Goal: Task Accomplishment & Management: Use online tool/utility

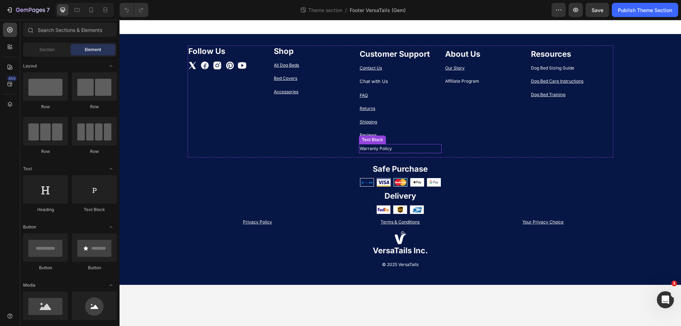
click at [383, 148] on p "Warranty Policy" at bounding box center [400, 149] width 82 height 8
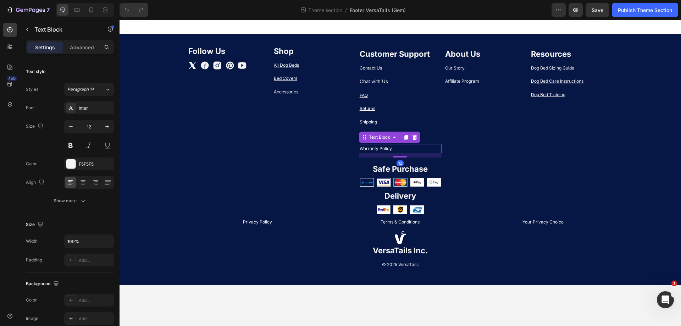
click at [369, 148] on p "Warranty Policy" at bounding box center [400, 149] width 82 height 8
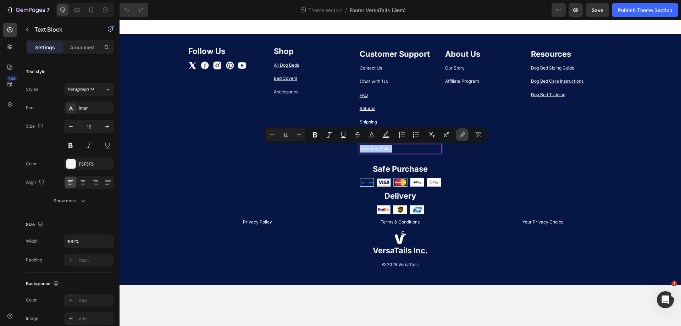
click at [463, 135] on icon "Editor contextual toolbar" at bounding box center [461, 134] width 7 height 7
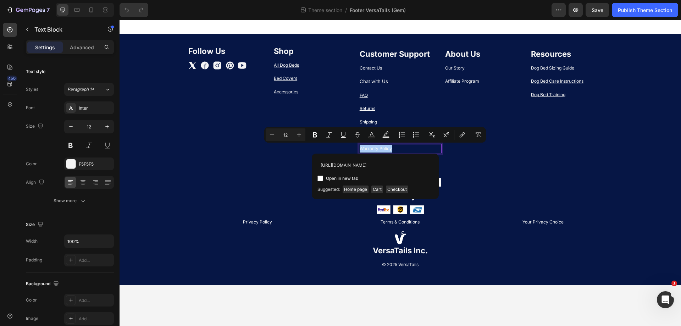
scroll to position [0, 42]
click at [335, 164] on input "https://www.versatails.com/policies/refund-policy#warranty" at bounding box center [375, 164] width 116 height 11
type input "https://www.versatails.com/policies/refund-policy#warranty"
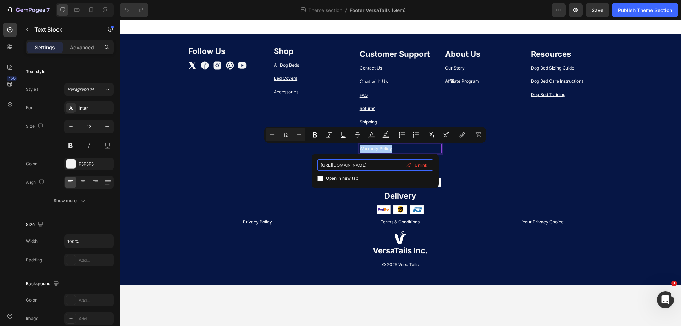
click at [377, 164] on input "https://www.versatails.com/policies/refund-policy#warranty" at bounding box center [375, 164] width 116 height 11
click at [376, 164] on input "https://www.versatails.com/policies/refund-policy#warranty" at bounding box center [375, 164] width 116 height 11
type input "/policies/refund-policy#warranty"
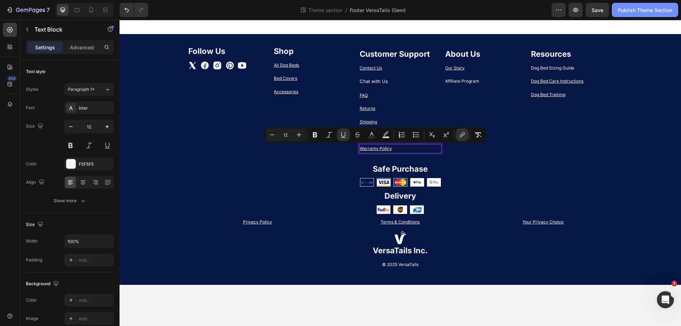
click at [649, 8] on div "Publish Theme Section" at bounding box center [645, 9] width 54 height 7
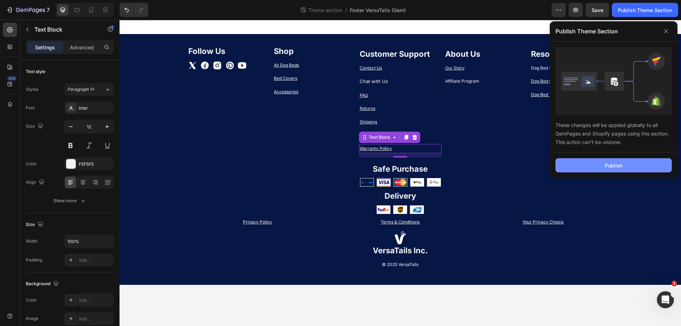
click at [576, 171] on button "Publish" at bounding box center [613, 165] width 116 height 14
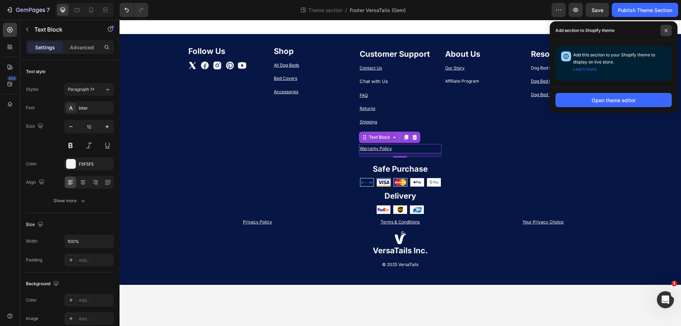
click at [663, 31] on span at bounding box center [665, 30] width 11 height 11
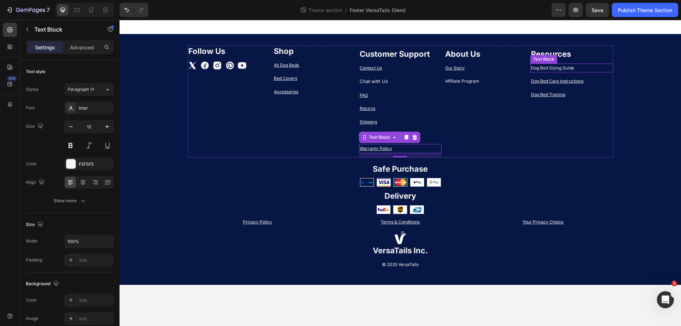
click at [580, 67] on p "Dog Bed Sizing Guide" at bounding box center [572, 68] width 82 height 8
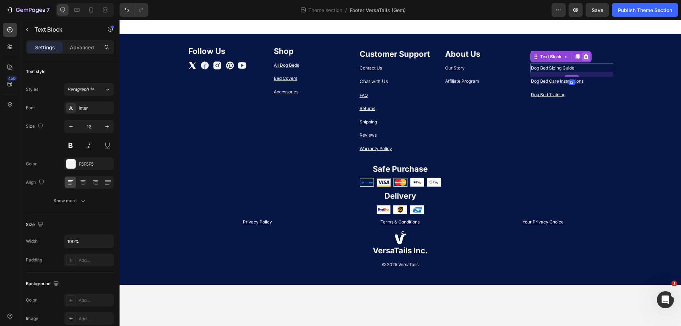
click at [584, 55] on icon at bounding box center [586, 57] width 6 height 6
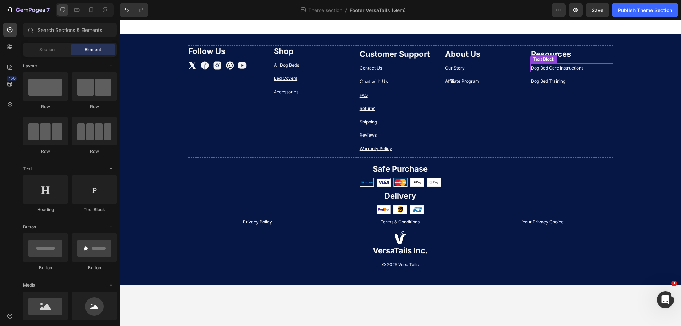
click at [545, 68] on u "Dog Bed Care Instructions" at bounding box center [557, 67] width 52 height 5
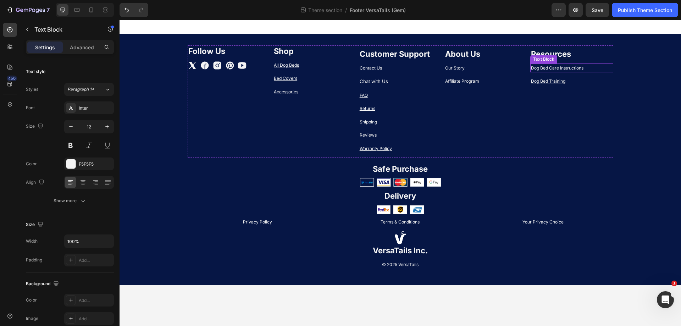
click at [545, 68] on u "Dog Bed Care Instructions" at bounding box center [557, 67] width 52 height 5
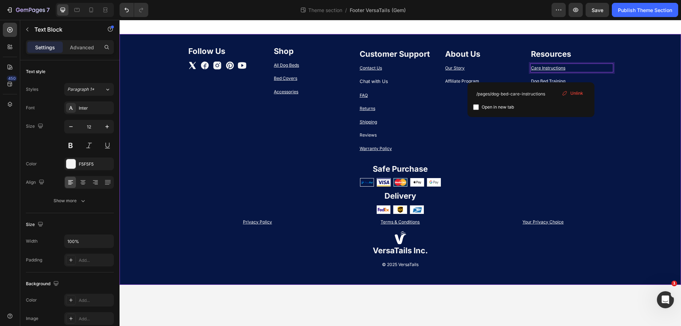
click at [626, 84] on div "Follow Us Heading Icon Icon Icon Icon Icon Row Shop Heading All Dog Beds Text B…" at bounding box center [399, 159] width 561 height 228
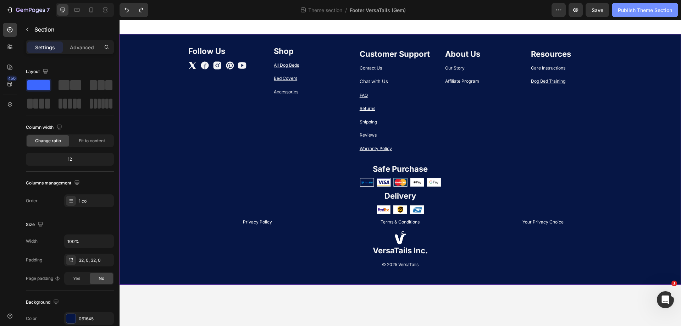
click at [651, 12] on div "Publish Theme Section" at bounding box center [645, 9] width 54 height 7
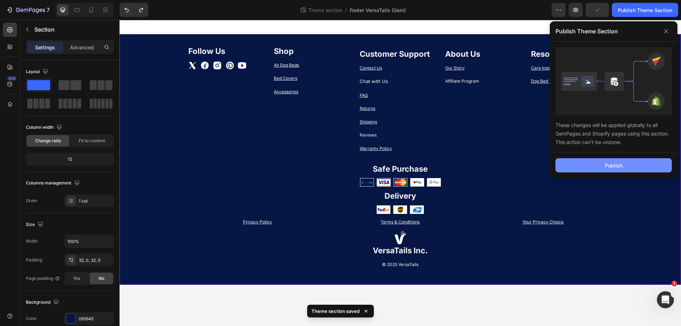
click at [597, 167] on button "Publish" at bounding box center [613, 165] width 116 height 14
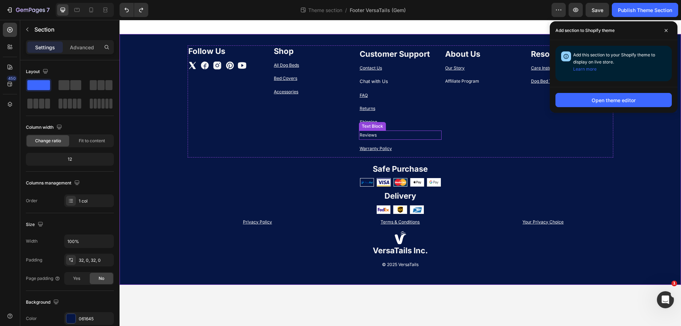
click at [384, 133] on p "Reviews" at bounding box center [400, 135] width 82 height 8
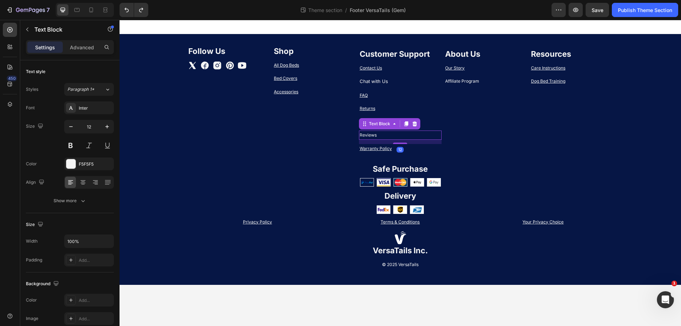
click at [413, 121] on icon at bounding box center [415, 124] width 6 height 6
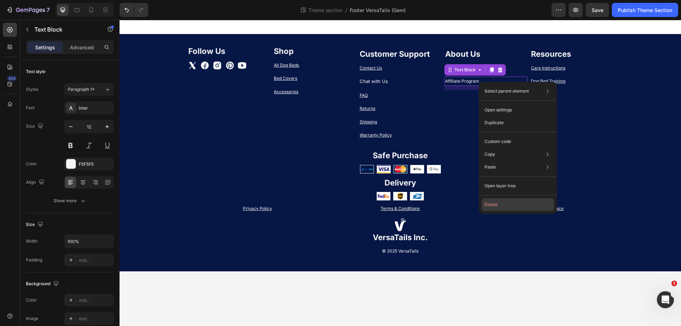
click at [495, 202] on button "Delete" at bounding box center [517, 204] width 72 height 13
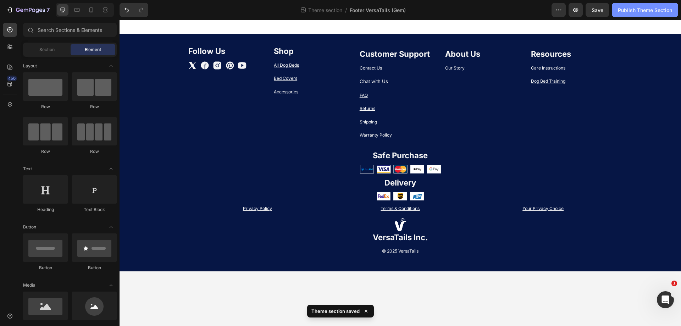
click at [645, 11] on div "Publish Theme Section" at bounding box center [645, 9] width 54 height 7
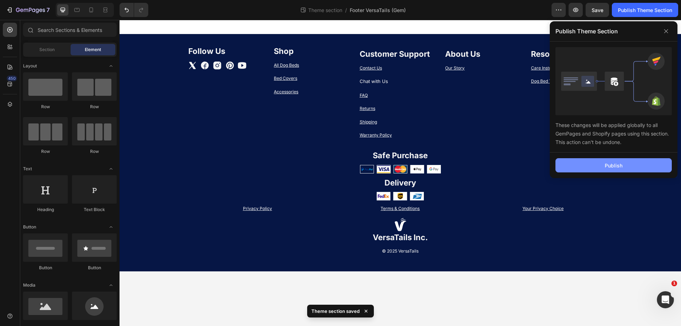
click at [589, 162] on button "Publish" at bounding box center [613, 165] width 116 height 14
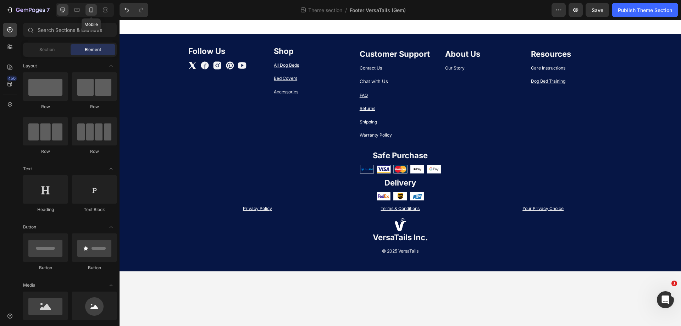
click at [89, 11] on icon at bounding box center [91, 9] width 4 height 5
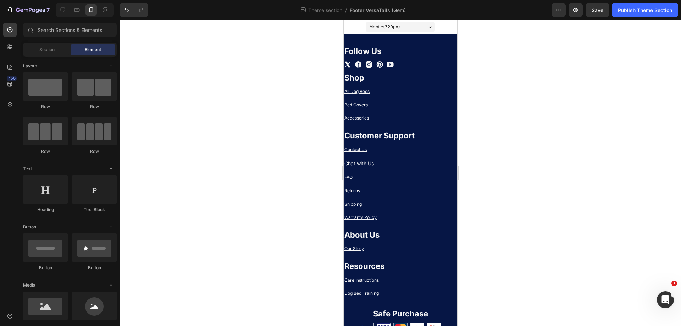
click at [375, 37] on div "Follow Us Heading Icon Icon Icon Icon Icon Row Shop Heading All Dog Beds Text B…" at bounding box center [399, 253] width 113 height 438
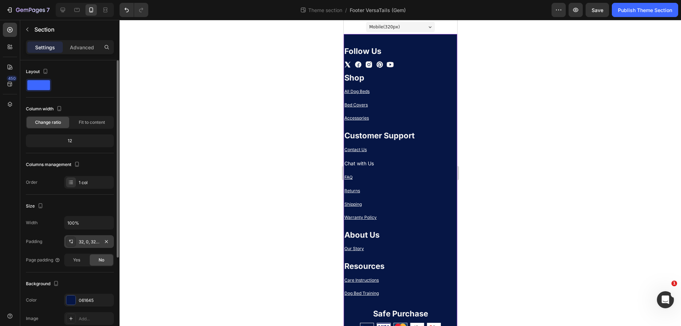
click at [91, 242] on div "32, 0, 32, 0" at bounding box center [89, 242] width 21 height 6
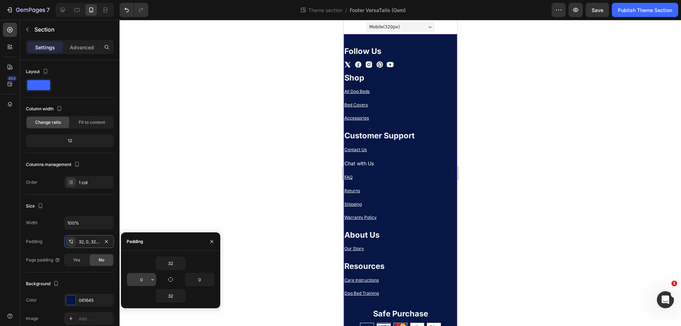
click at [139, 280] on input "0" at bounding box center [141, 279] width 29 height 13
click at [150, 279] on icon "button" at bounding box center [153, 280] width 6 height 6
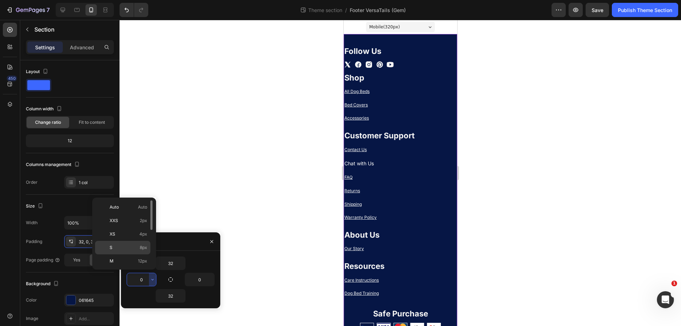
click at [124, 246] on p "S 8px" at bounding box center [129, 247] width 38 height 6
type input "8"
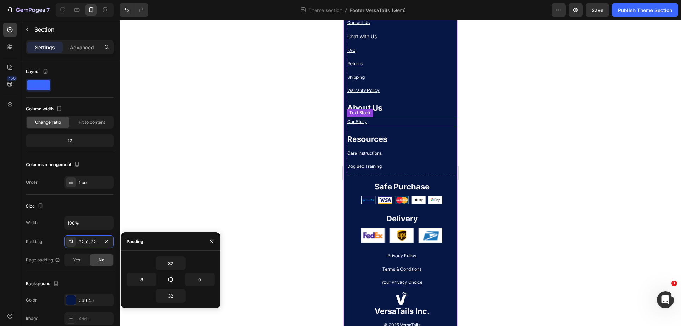
scroll to position [146, 0]
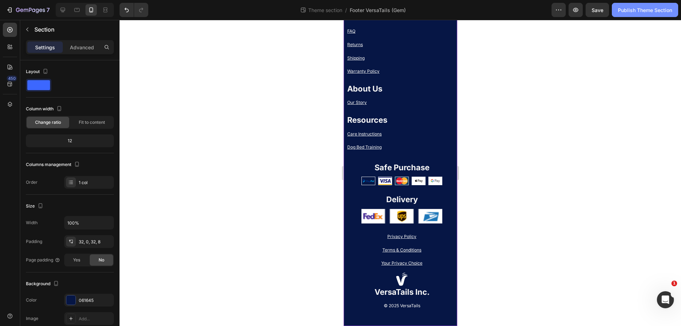
click at [625, 10] on div "Publish Theme Section" at bounding box center [645, 9] width 54 height 7
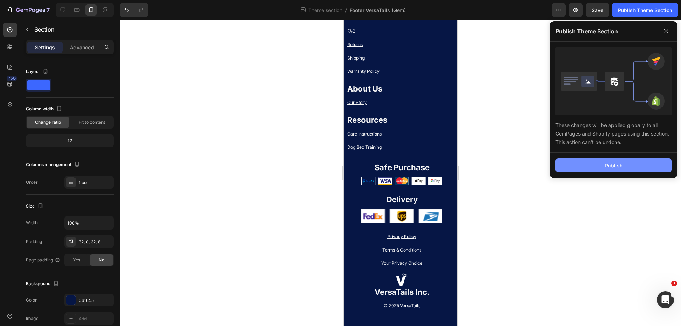
click at [613, 169] on div "Publish" at bounding box center [613, 165] width 18 height 7
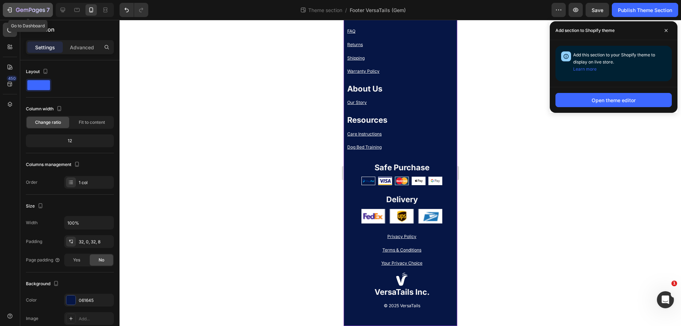
click at [13, 9] on div "7" at bounding box center [28, 10] width 44 height 9
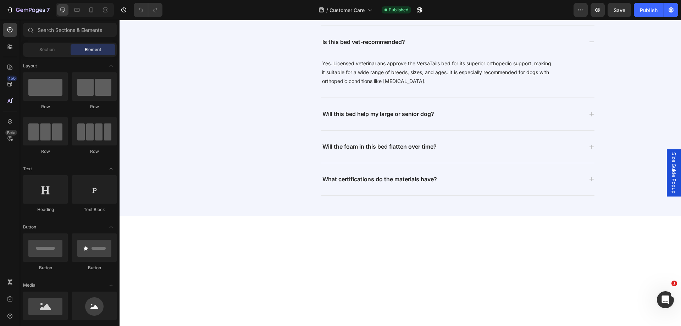
scroll to position [485, 0]
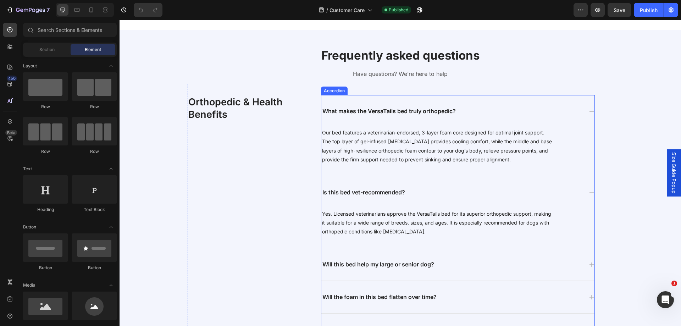
click at [357, 104] on div "What makes the VersaTails bed truly orthopedic?" at bounding box center [457, 111] width 273 height 32
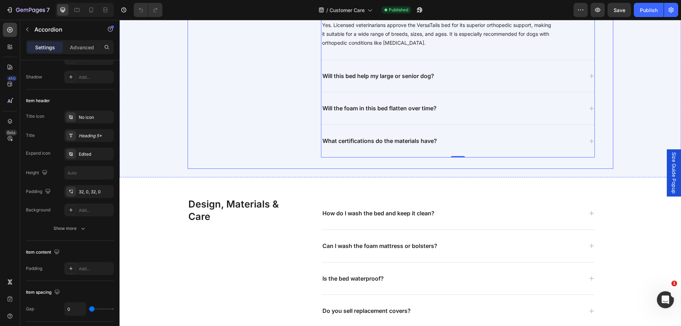
scroll to position [698, 0]
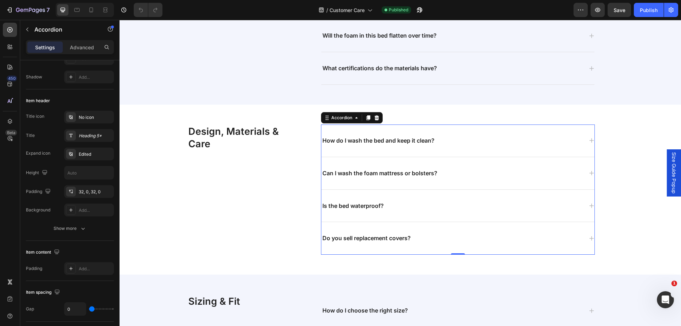
click at [459, 143] on div "How do I wash the bed and keep it clean?" at bounding box center [452, 141] width 262 height 10
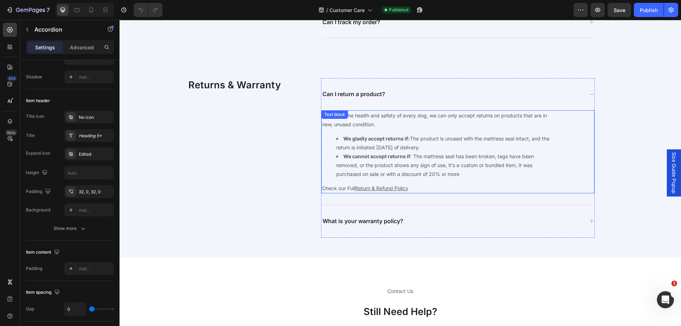
scroll to position [1265, 0]
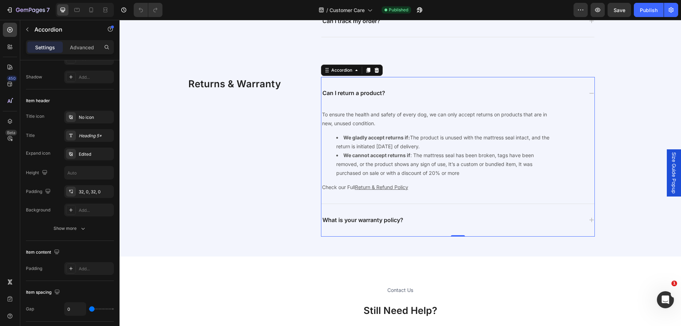
click at [418, 82] on div "Can I return a product?" at bounding box center [457, 93] width 273 height 32
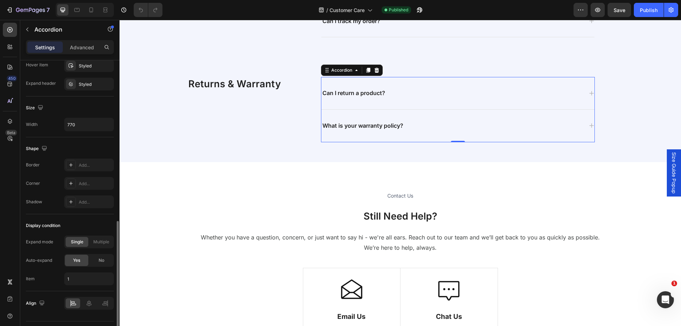
scroll to position [408, 0]
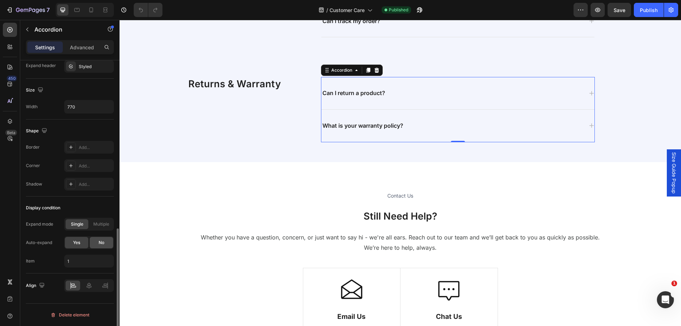
click at [104, 245] on span "No" at bounding box center [102, 242] width 6 height 6
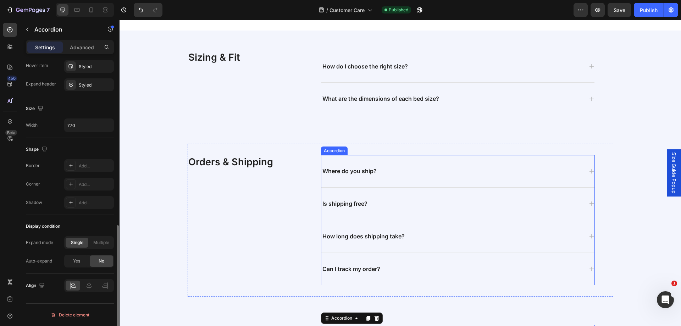
scroll to position [1017, 0]
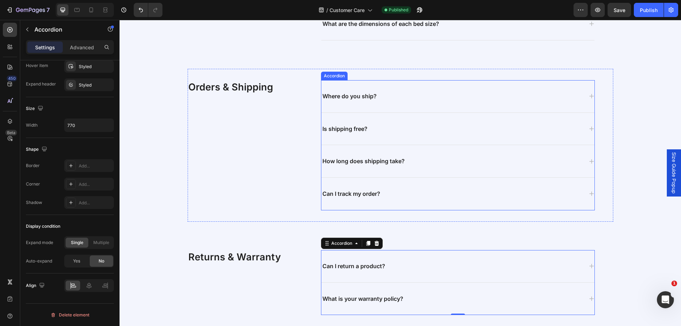
click at [508, 87] on div "Where do you ship?" at bounding box center [457, 96] width 273 height 32
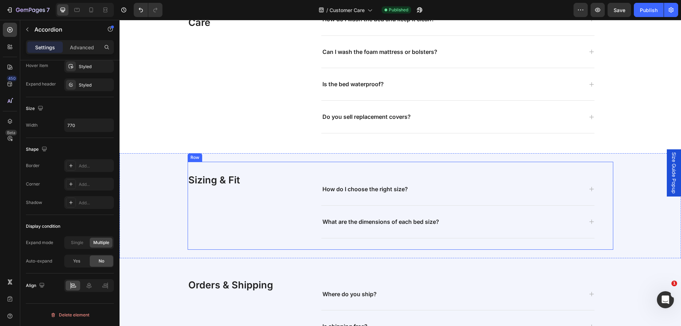
scroll to position [892, 0]
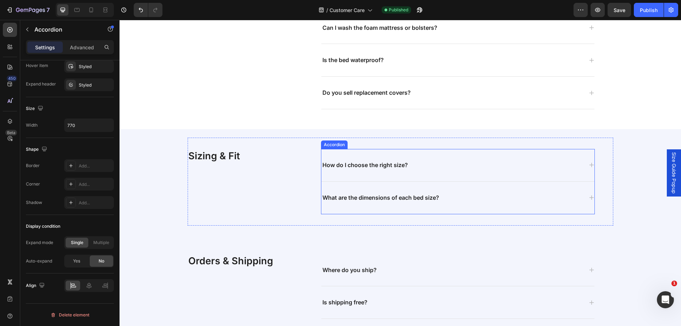
click at [414, 167] on div "How do I choose the right size?" at bounding box center [452, 165] width 262 height 10
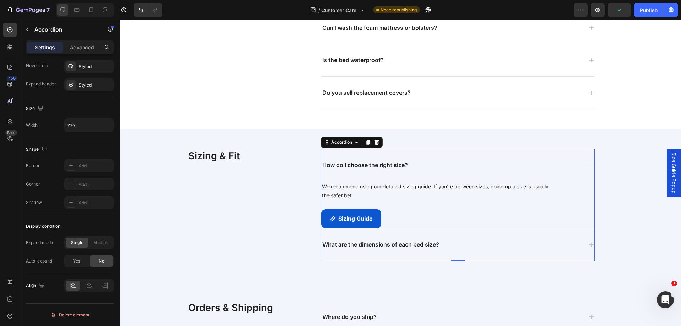
click at [470, 242] on div "What are the dimensions of each bed size?" at bounding box center [452, 245] width 262 height 10
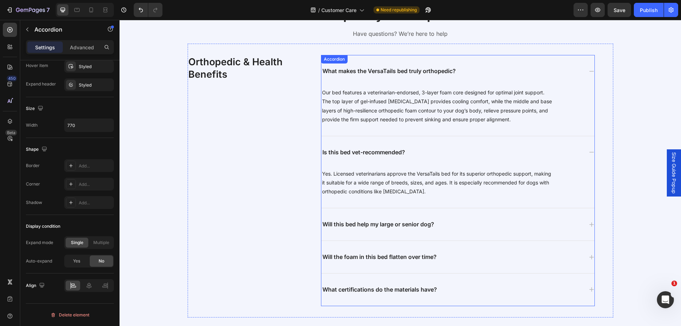
scroll to position [519, 0]
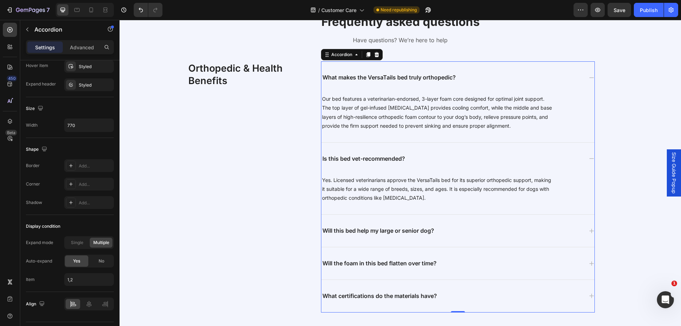
click at [479, 65] on div "What makes the VersaTails bed truly orthopedic?" at bounding box center [457, 77] width 273 height 32
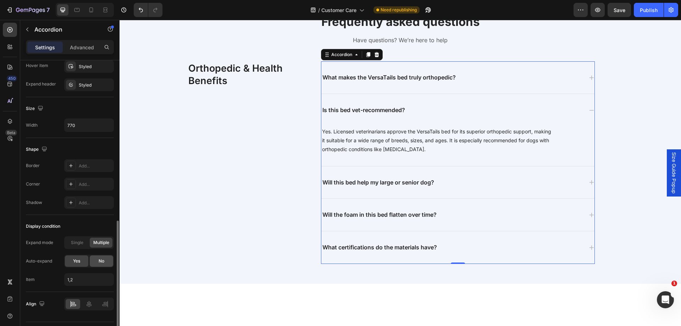
drag, startPoint x: 104, startPoint y: 261, endPoint x: 27, endPoint y: 227, distance: 84.3
click at [104, 261] on span "No" at bounding box center [102, 261] width 6 height 6
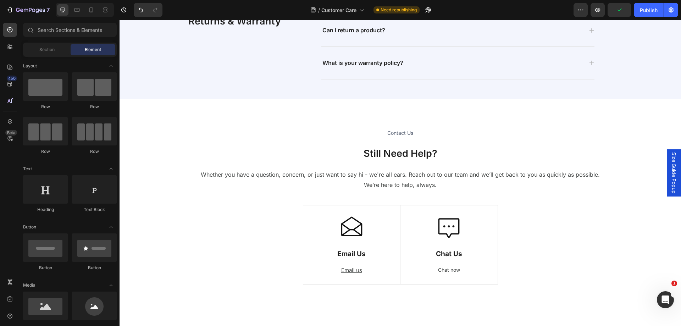
scroll to position [1308, 0]
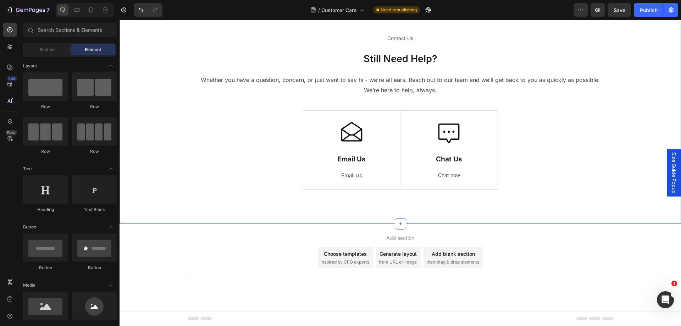
click at [519, 145] on div "Contact Us Heading Still Need Help? Heading Whether you have a question, concer…" at bounding box center [400, 114] width 551 height 163
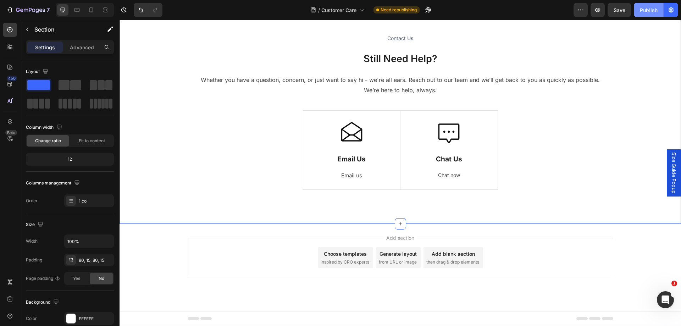
click at [654, 4] on button "Publish" at bounding box center [649, 10] width 30 height 14
click at [11, 42] on div at bounding box center [10, 47] width 14 height 14
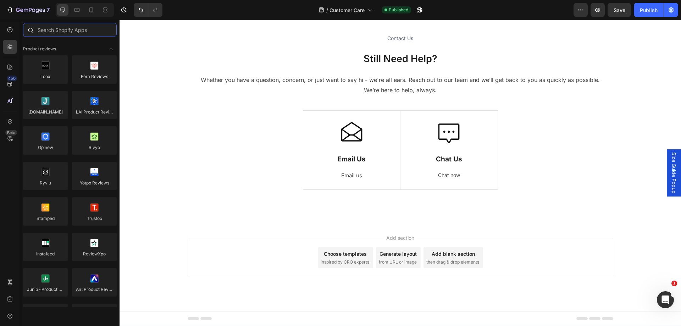
click at [68, 33] on input "text" at bounding box center [70, 30] width 94 height 14
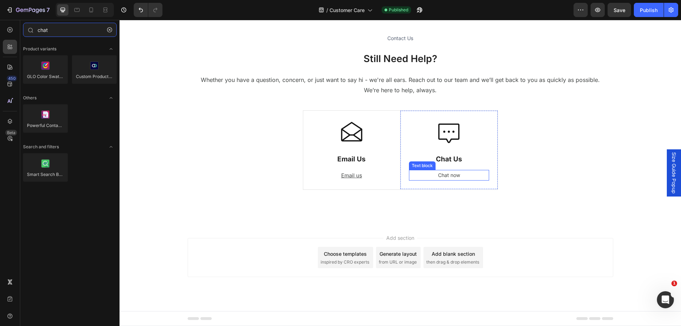
type input "chat"
click at [460, 174] on p "Chat now" at bounding box center [448, 175] width 79 height 9
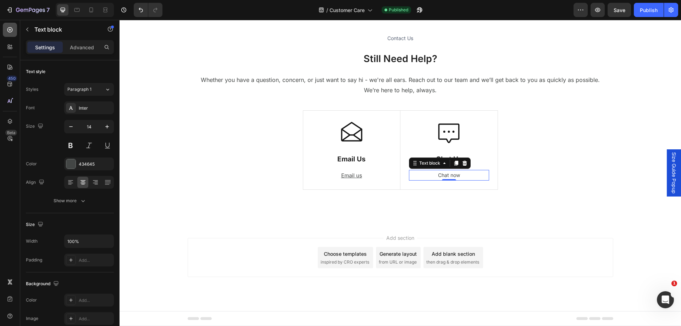
click at [13, 28] on div at bounding box center [10, 30] width 14 height 14
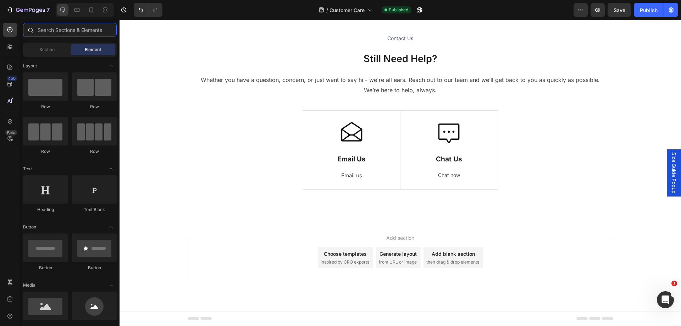
click at [48, 29] on input "text" at bounding box center [70, 30] width 94 height 14
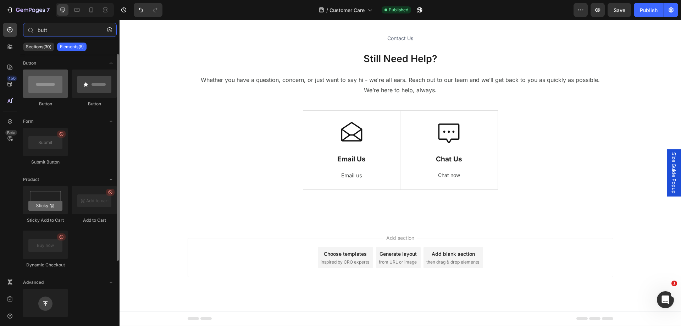
type input "butt"
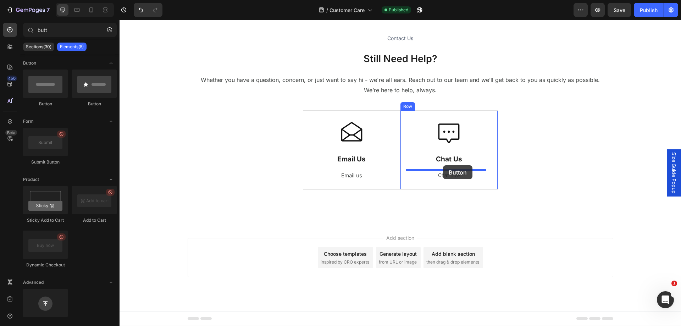
drag, startPoint x: 226, startPoint y: 115, endPoint x: 443, endPoint y: 165, distance: 222.3
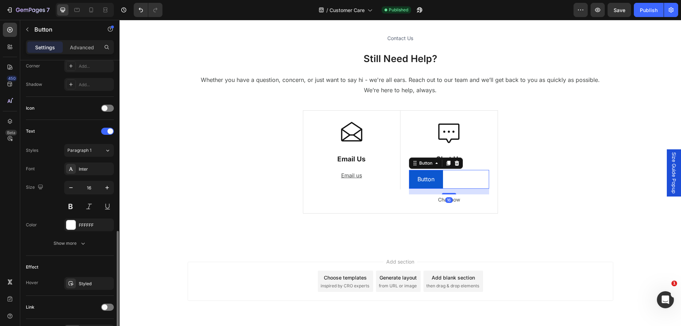
scroll to position [223, 0]
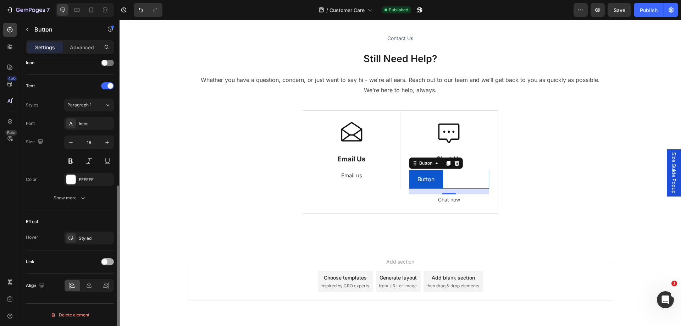
click at [108, 261] on div at bounding box center [107, 261] width 13 height 7
click at [89, 280] on span "Open page" at bounding box center [78, 279] width 22 height 5
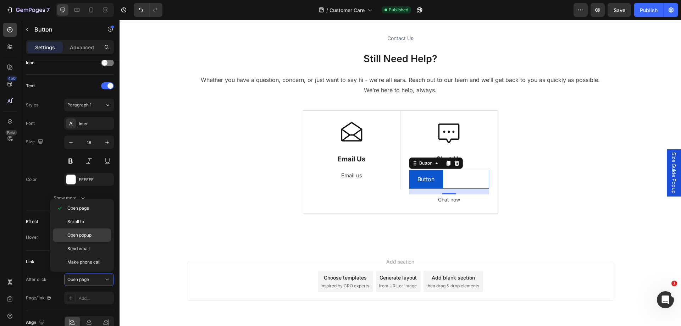
click at [88, 235] on span "Open popup" at bounding box center [79, 235] width 24 height 6
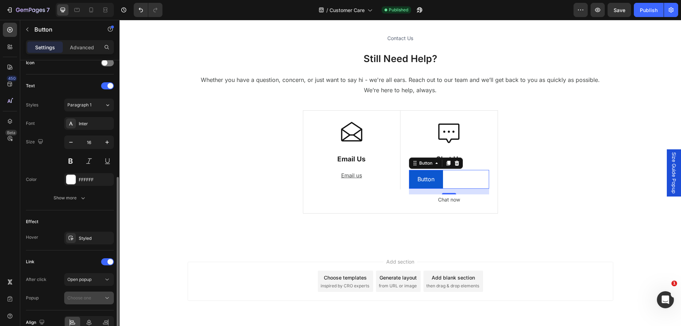
click at [84, 294] on button "Choose one" at bounding box center [89, 297] width 50 height 13
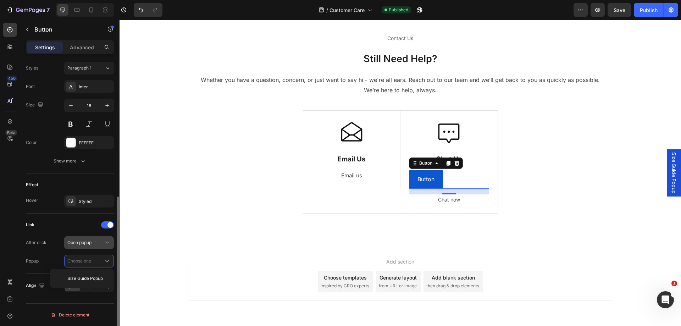
click at [87, 242] on span "Open popup" at bounding box center [79, 242] width 24 height 5
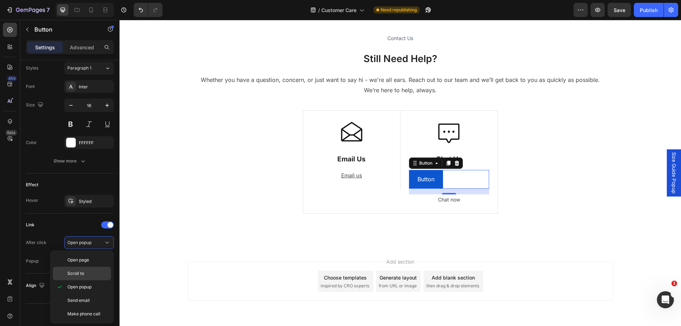
click at [85, 270] on div "Scroll to" at bounding box center [82, 273] width 58 height 13
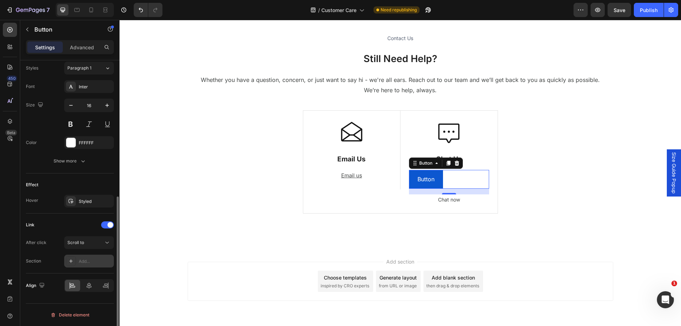
click at [89, 262] on div "Add..." at bounding box center [95, 261] width 33 height 6
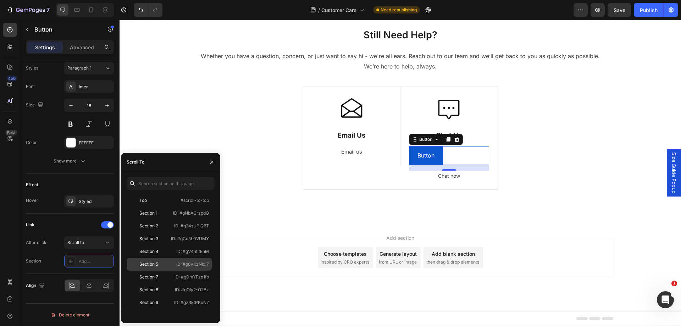
scroll to position [1225, 0]
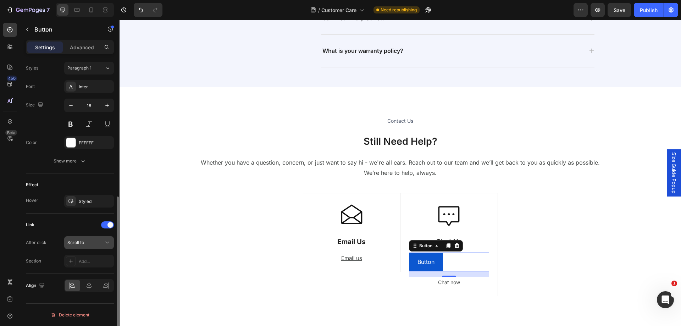
click at [105, 240] on icon at bounding box center [107, 242] width 7 height 7
click at [107, 223] on span at bounding box center [110, 225] width 6 height 6
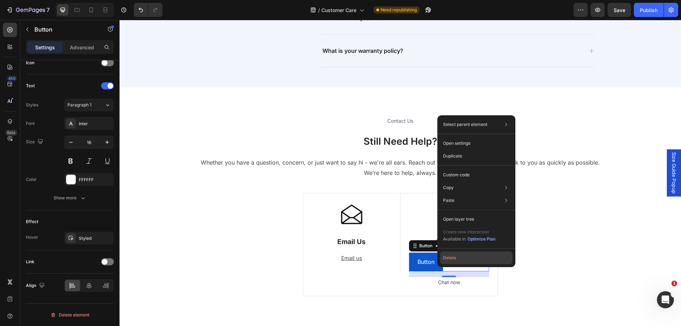
drag, startPoint x: 452, startPoint y: 260, endPoint x: 333, endPoint y: 240, distance: 121.1
click at [452, 260] on button "Delete" at bounding box center [476, 257] width 72 height 13
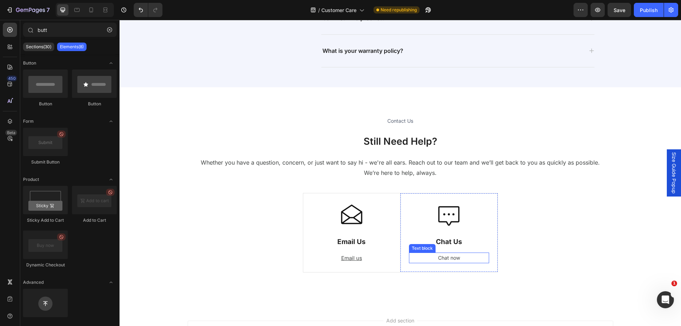
click at [465, 256] on p "Chat now" at bounding box center [448, 257] width 79 height 9
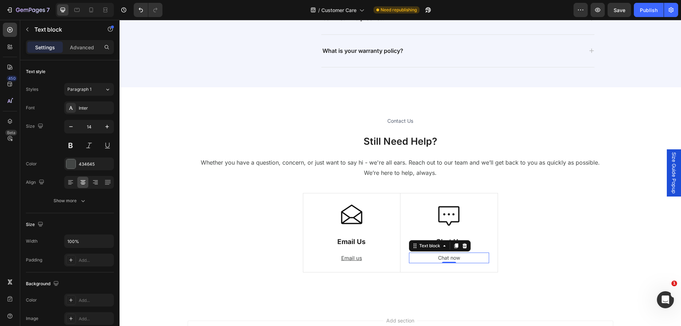
click at [439, 258] on p "Chat now" at bounding box center [448, 257] width 79 height 9
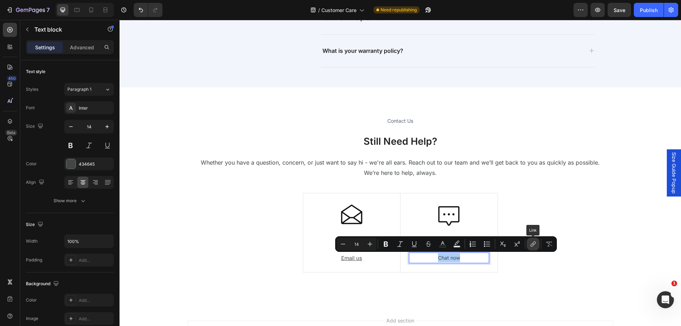
click at [529, 243] on icon "Editor contextual toolbar" at bounding box center [532, 243] width 7 height 7
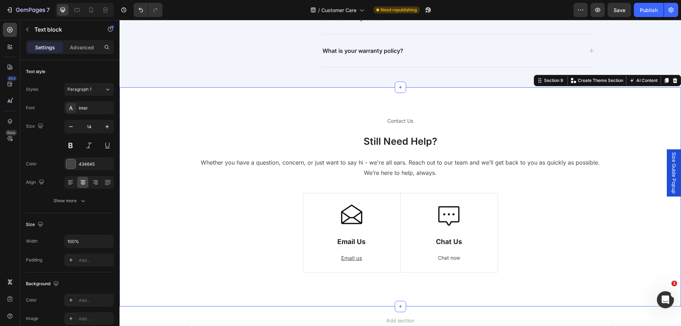
click at [531, 240] on div "Contact Us Heading Still Need Help? Heading Whether you have a question, concer…" at bounding box center [400, 197] width 551 height 163
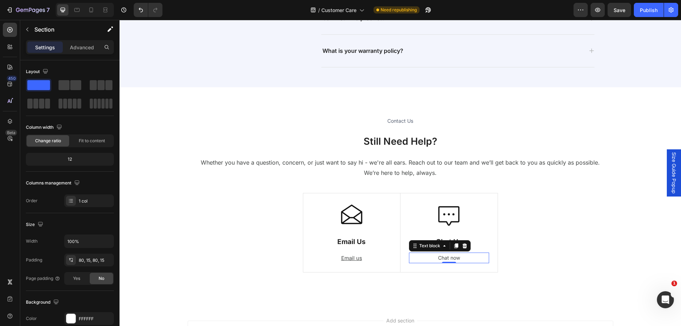
click at [458, 259] on p "Chat now" at bounding box center [448, 257] width 79 height 9
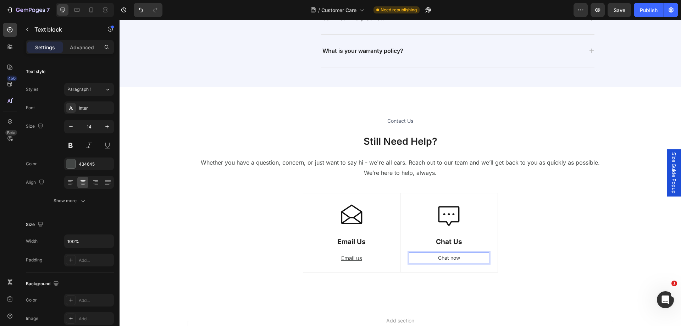
click at [453, 260] on p "Chat now" at bounding box center [448, 257] width 79 height 9
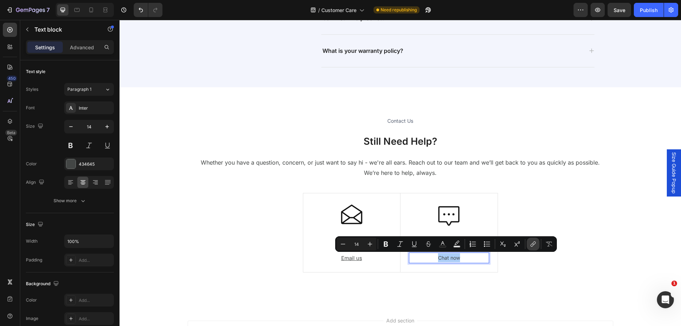
click at [531, 245] on icon "Editor contextual toolbar" at bounding box center [532, 243] width 7 height 7
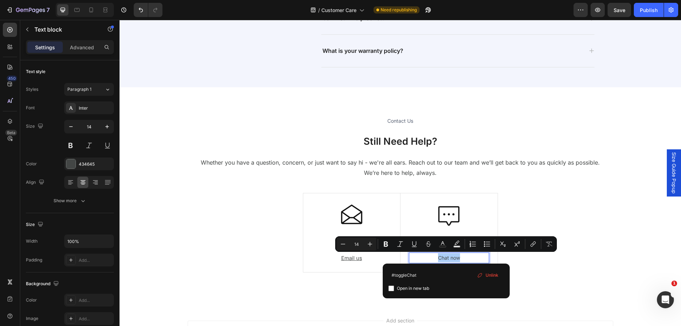
type input "#toggleChat"
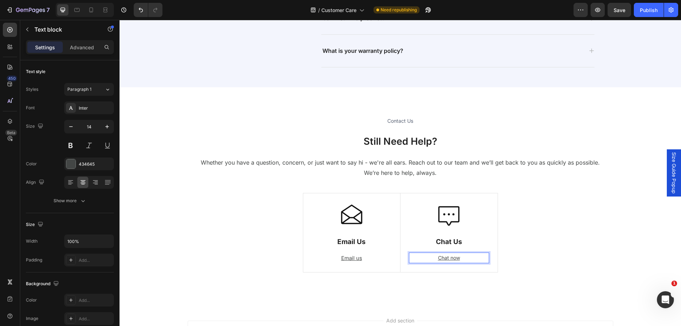
click at [449, 258] on u "Chat now" at bounding box center [449, 258] width 22 height 6
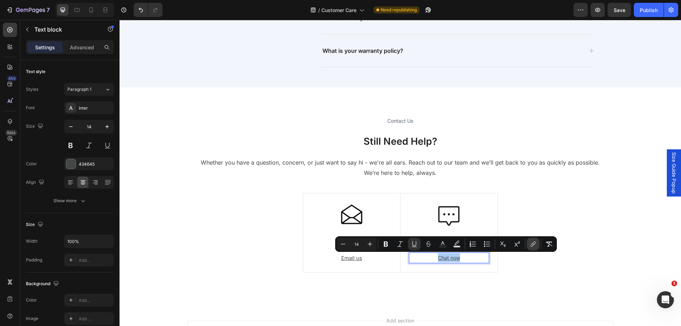
click at [535, 242] on icon "Editor contextual toolbar" at bounding box center [532, 243] width 7 height 7
click at [641, 10] on div "Publish" at bounding box center [649, 9] width 18 height 7
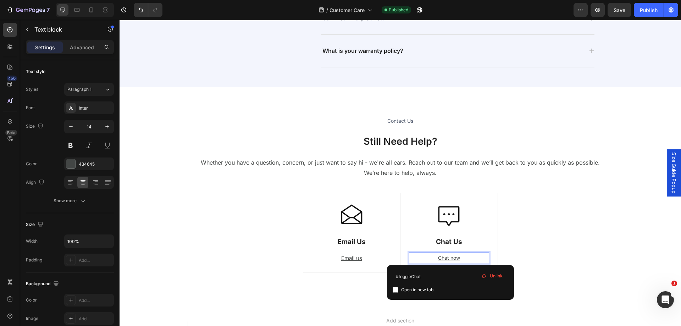
click at [468, 258] on p "Chat now" at bounding box center [448, 257] width 79 height 9
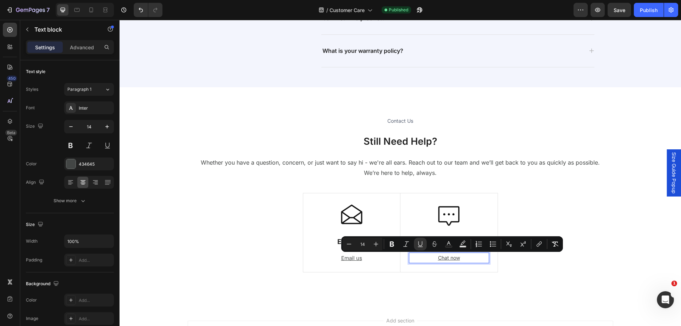
click at [468, 258] on p "Chat now" at bounding box center [448, 257] width 79 height 9
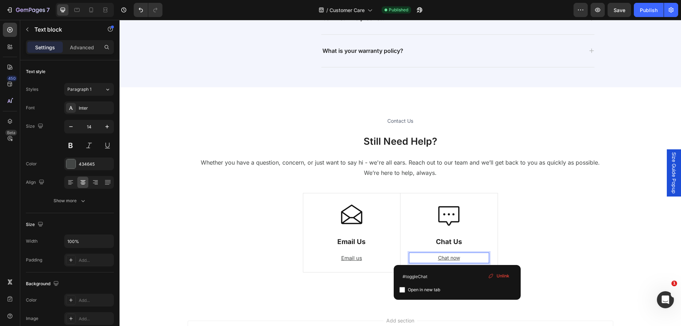
click at [459, 255] on p "Chat now ⁠⁠⁠⁠⁠⁠⁠" at bounding box center [448, 257] width 79 height 9
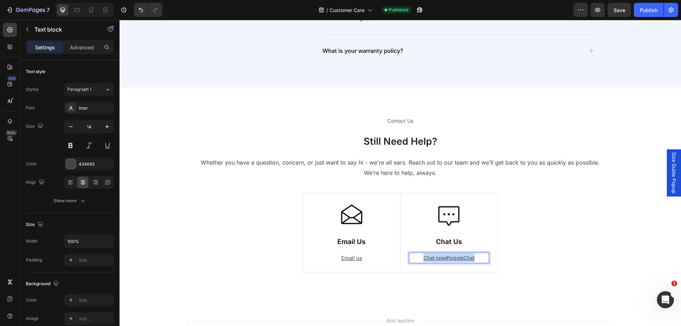
click at [459, 255] on u "Chat now#toggleChat" at bounding box center [448, 258] width 51 height 6
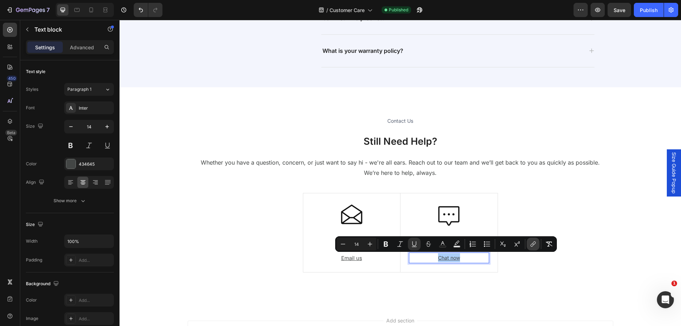
drag, startPoint x: 535, startPoint y: 246, endPoint x: 411, endPoint y: 245, distance: 124.1
click at [535, 246] on icon "Editor contextual toolbar" at bounding box center [532, 243] width 7 height 7
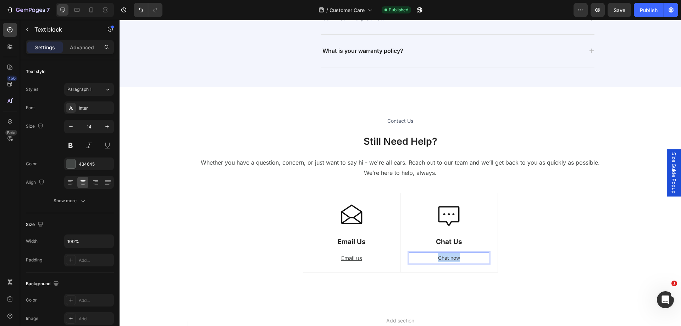
click at [449, 255] on u "Chat now" at bounding box center [449, 258] width 22 height 6
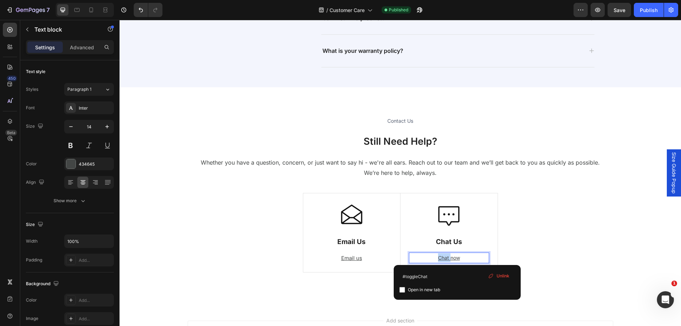
click at [449, 255] on u "Chat now" at bounding box center [449, 258] width 22 height 6
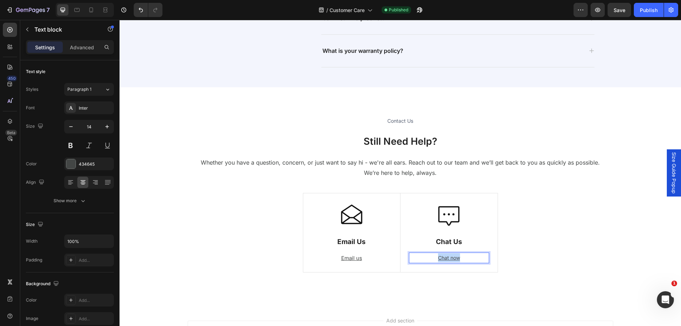
click at [449, 255] on u "Chat now" at bounding box center [449, 258] width 22 height 6
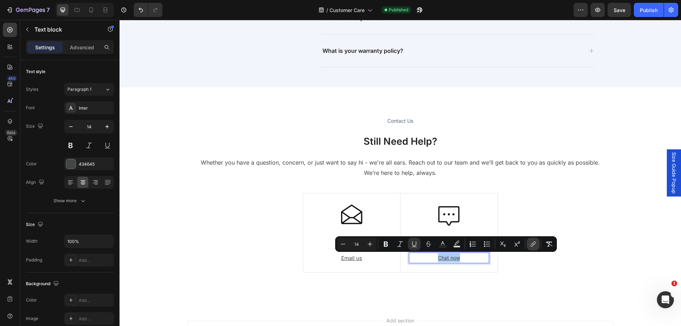
click at [528, 242] on button "link" at bounding box center [532, 244] width 13 height 13
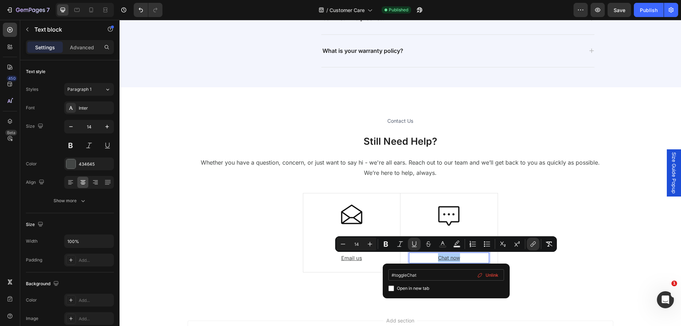
click at [413, 279] on input "#toggleChat" at bounding box center [446, 274] width 116 height 11
type input "?chat"
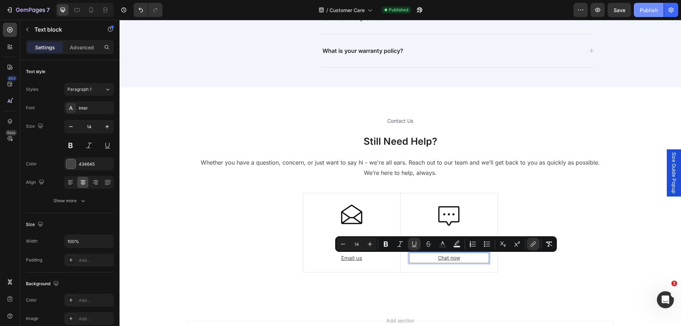
click at [649, 9] on div "Publish" at bounding box center [649, 9] width 18 height 7
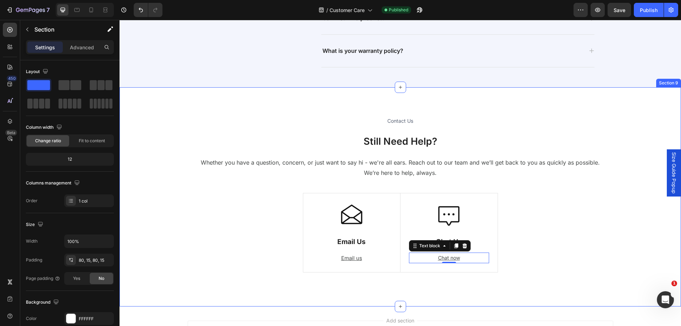
click at [163, 112] on div "Contact Us Heading Still Need Help? Heading Whether you have a question, concer…" at bounding box center [399, 196] width 561 height 219
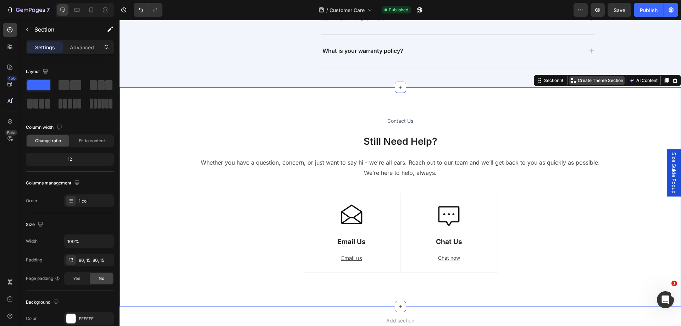
click at [600, 82] on p "Create Theme Section" at bounding box center [600, 80] width 45 height 6
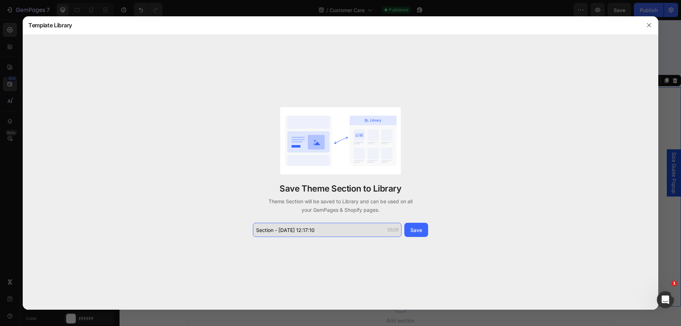
click at [345, 229] on input "Section - Aug 26 12:17:10" at bounding box center [327, 230] width 149 height 14
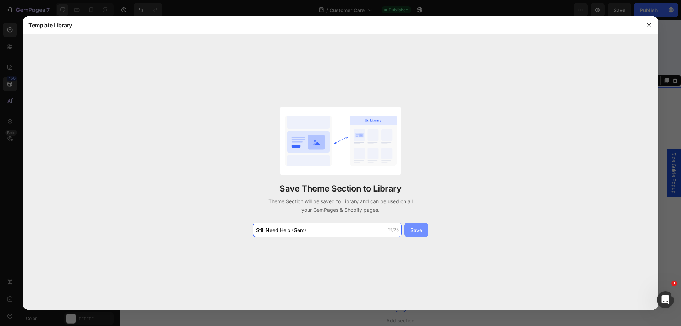
type input "Still Need Help (Gem)"
click at [421, 233] on div "Save" at bounding box center [416, 229] width 12 height 7
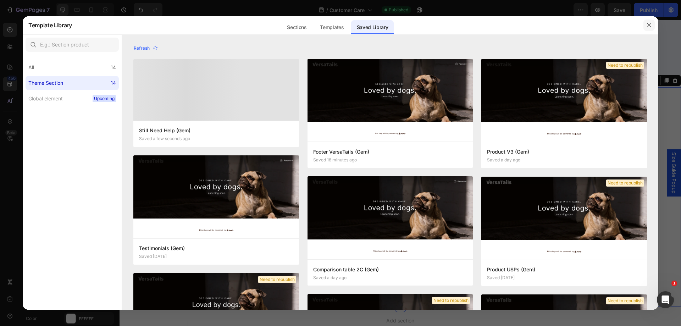
click at [652, 29] on button "button" at bounding box center [648, 24] width 11 height 11
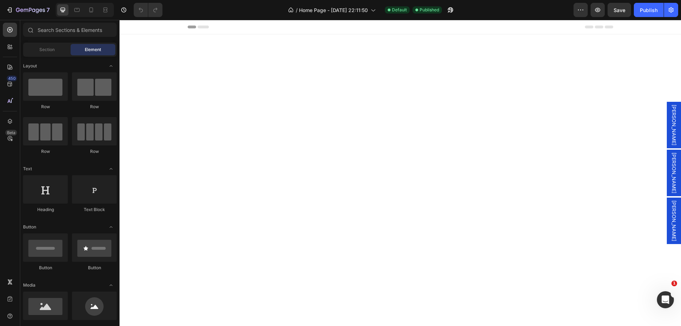
drag, startPoint x: 679, startPoint y: 39, endPoint x: 793, endPoint y: 303, distance: 287.7
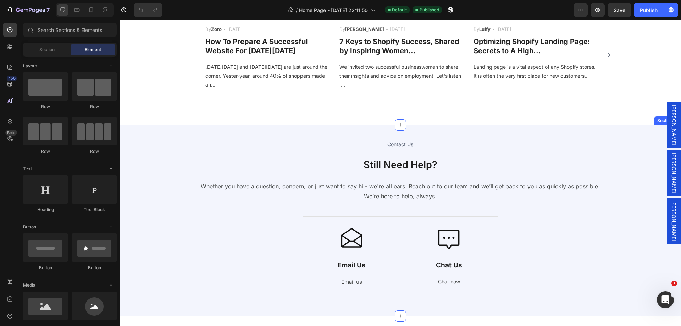
scroll to position [2805, 0]
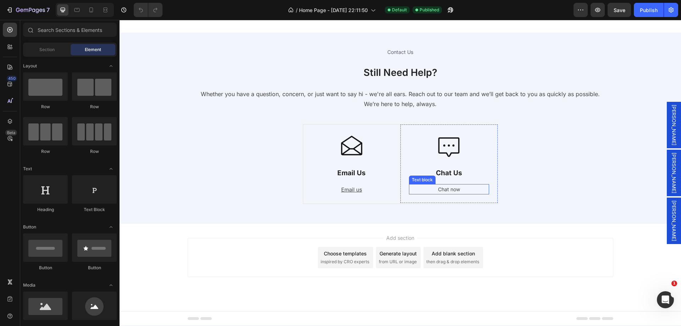
click at [454, 189] on p "Chat now" at bounding box center [448, 189] width 79 height 9
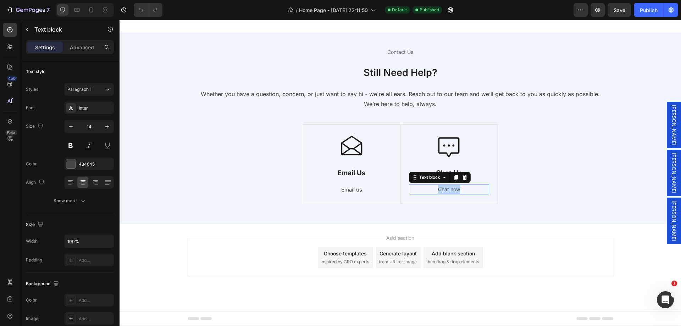
click at [454, 189] on p "Chat now" at bounding box center [448, 189] width 79 height 9
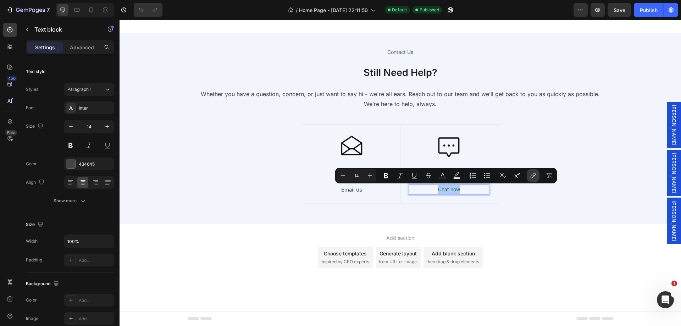
click at [531, 180] on button "link" at bounding box center [532, 175] width 13 height 13
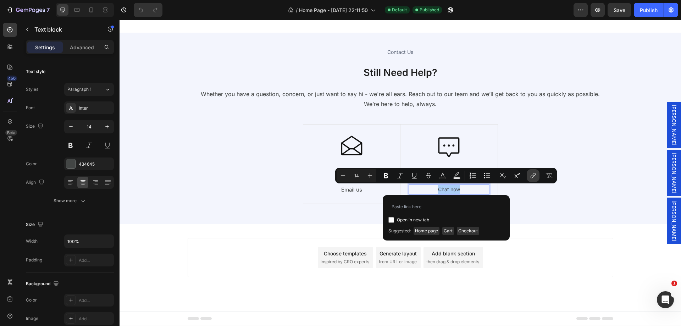
type input "?chat"
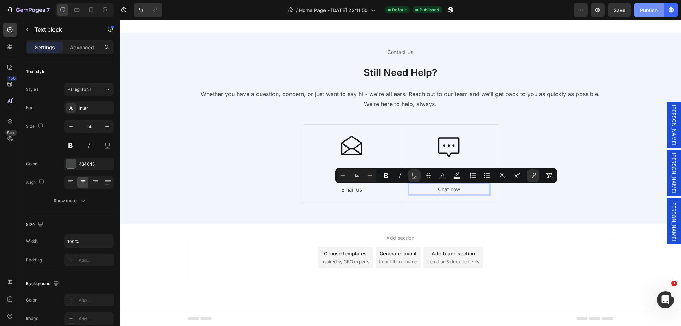
click at [649, 9] on div "Publish" at bounding box center [649, 9] width 18 height 7
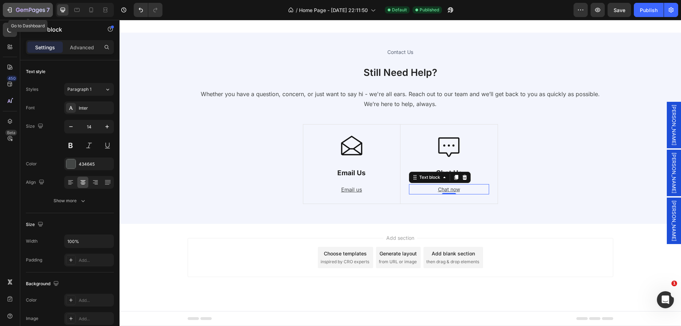
click at [17, 10] on icon "button" at bounding box center [30, 10] width 29 height 6
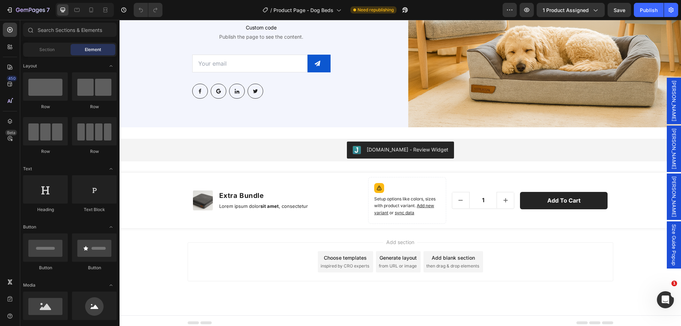
scroll to position [2988, 0]
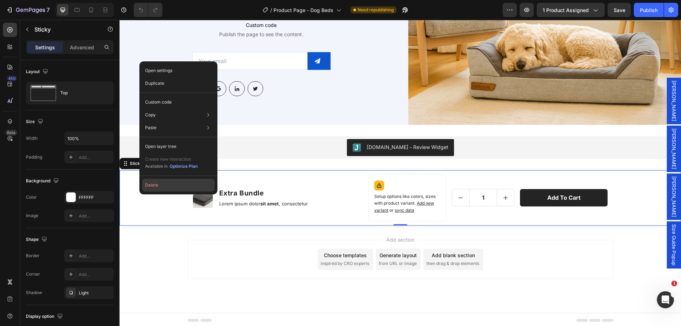
click at [172, 184] on button "Delete" at bounding box center [178, 185] width 72 height 13
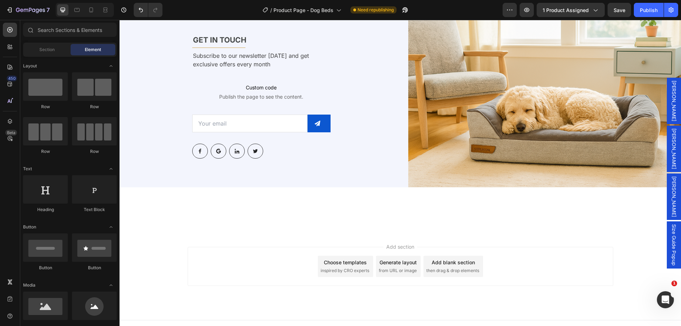
scroll to position [2578, 0]
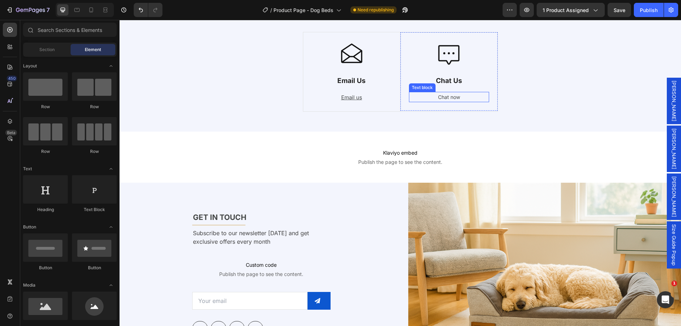
click at [451, 95] on p "Chat now" at bounding box center [448, 97] width 79 height 9
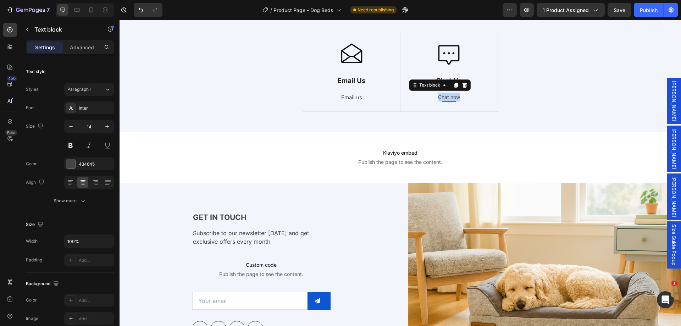
click at [451, 95] on p "Chat now" at bounding box center [448, 97] width 79 height 9
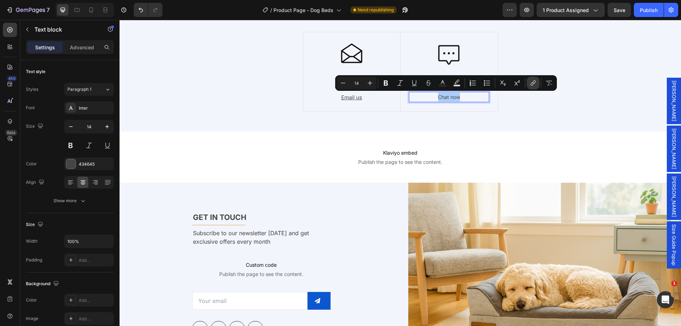
click at [530, 81] on icon "Editor contextual toolbar" at bounding box center [532, 82] width 7 height 7
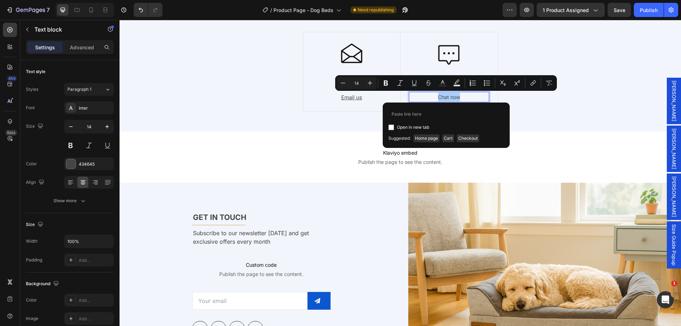
type input "?chat"
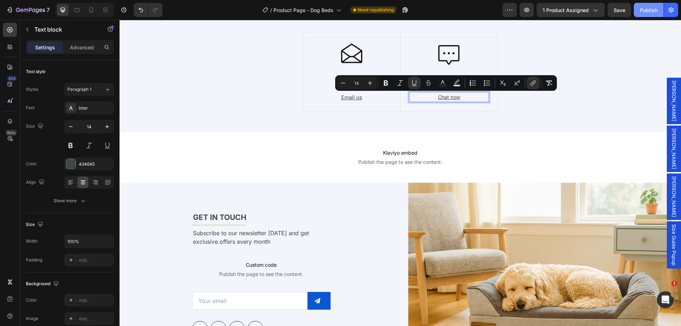
click at [646, 10] on div "Publish" at bounding box center [649, 9] width 18 height 7
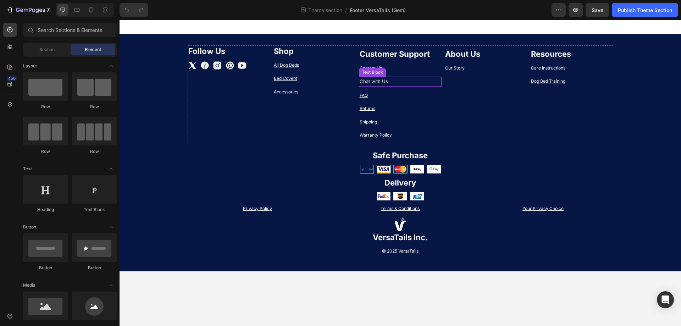
click at [380, 79] on p "Chat with Us" at bounding box center [400, 81] width 82 height 8
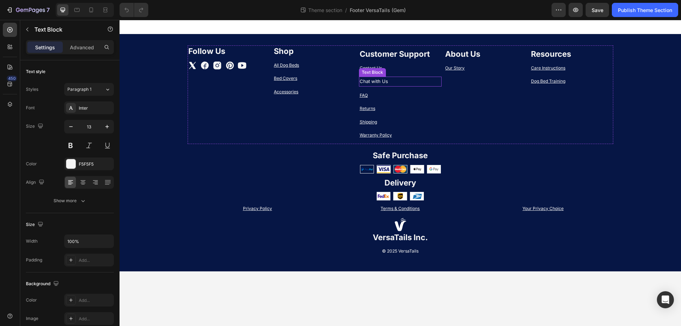
click at [380, 79] on p "Chat with Us" at bounding box center [400, 81] width 82 height 8
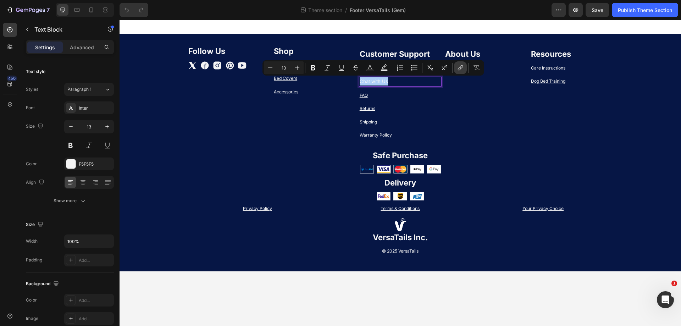
click at [455, 68] on button "link" at bounding box center [460, 67] width 13 height 13
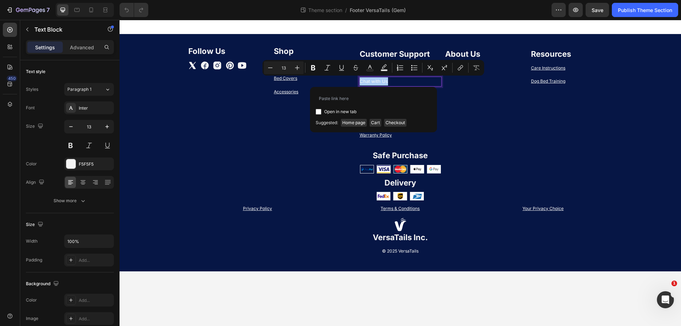
type input "?chat"
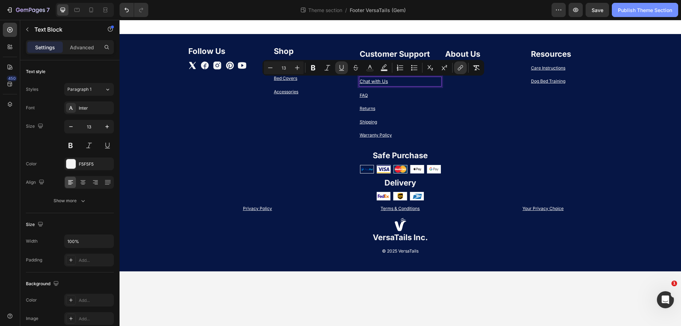
click at [639, 12] on div "Publish Theme Section" at bounding box center [645, 9] width 54 height 7
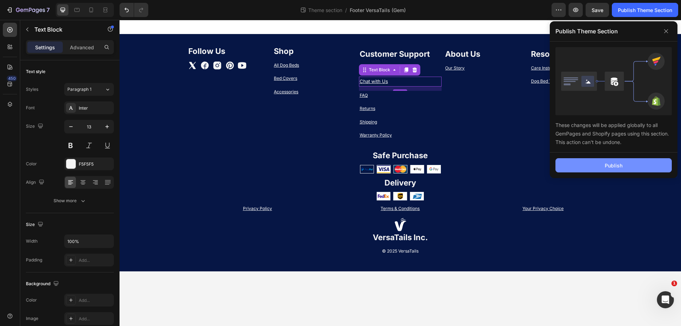
click at [587, 169] on button "Publish" at bounding box center [613, 165] width 116 height 14
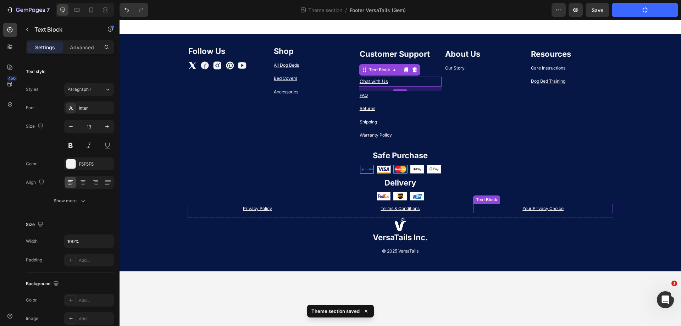
click at [539, 207] on p "Your Privacy Choice" at bounding box center [543, 209] width 139 height 8
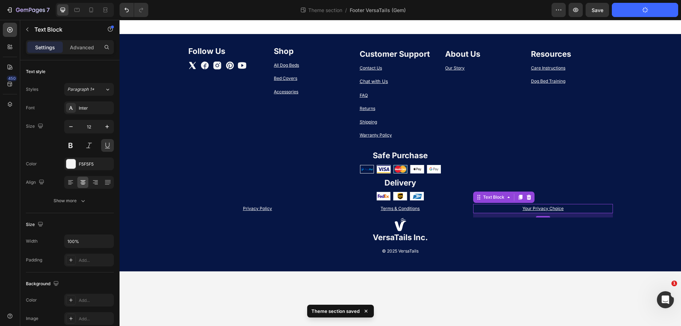
click at [539, 207] on p "Your Privacy Choice" at bounding box center [543, 209] width 139 height 8
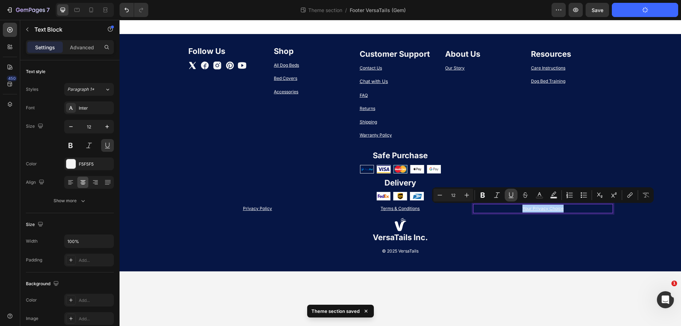
click at [511, 190] on button "Underline" at bounding box center [510, 195] width 13 height 13
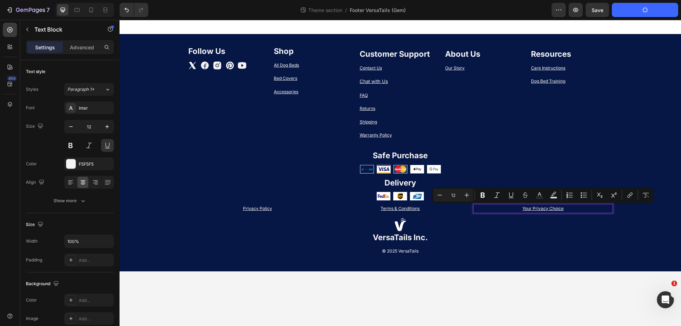
click at [510, 208] on p "Your Privacy Choice" at bounding box center [543, 209] width 139 height 8
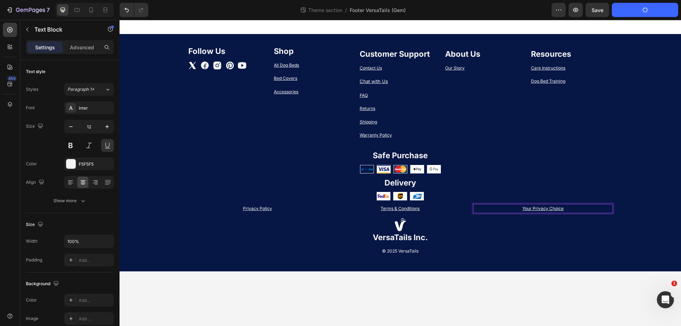
click at [524, 207] on p "Your Privacy Choice" at bounding box center [543, 209] width 139 height 8
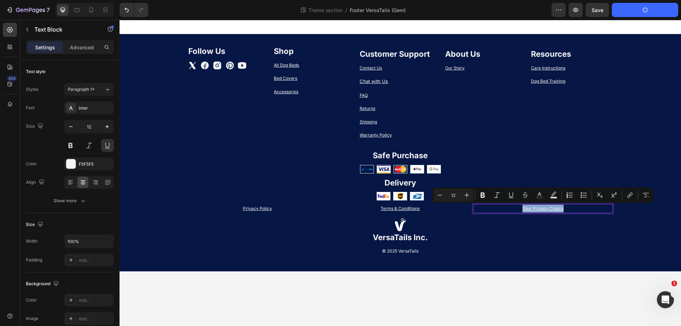
copy p "Your Privacy Choice"
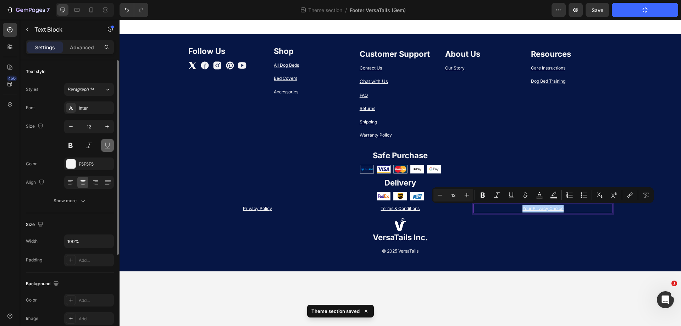
click at [106, 144] on button at bounding box center [107, 145] width 13 height 13
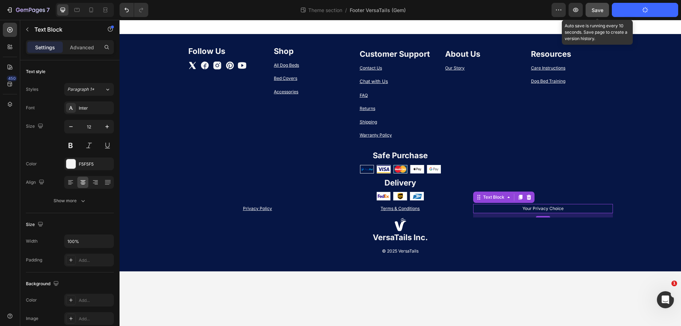
click at [596, 10] on span "Save" at bounding box center [597, 10] width 12 height 6
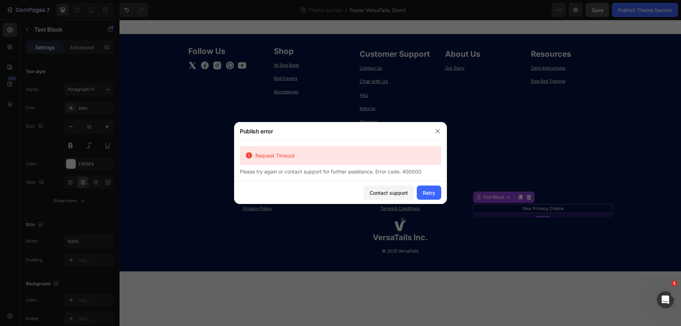
click at [425, 183] on div "Contact support Retry" at bounding box center [340, 192] width 213 height 23
click at [428, 187] on button "Retry" at bounding box center [429, 192] width 24 height 14
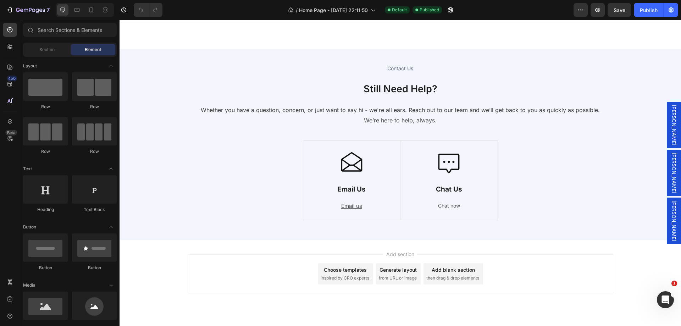
scroll to position [2772, 0]
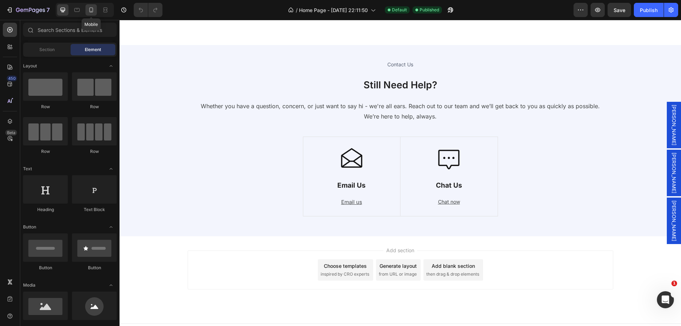
click at [89, 7] on icon at bounding box center [91, 9] width 7 height 7
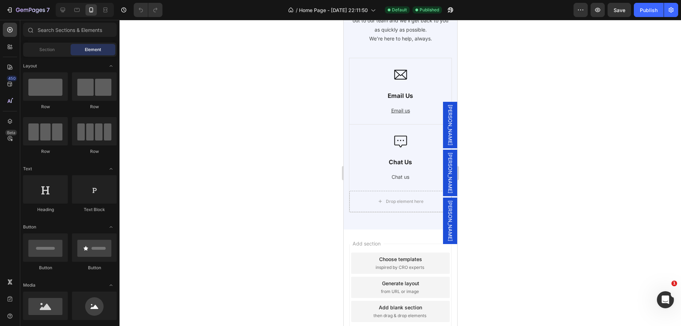
scroll to position [3245, 0]
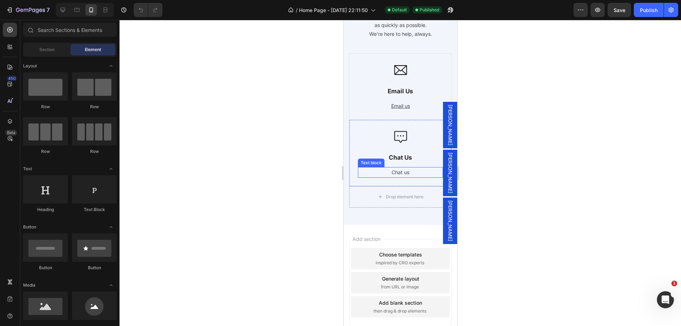
click at [404, 177] on p "Chat us" at bounding box center [400, 172] width 84 height 9
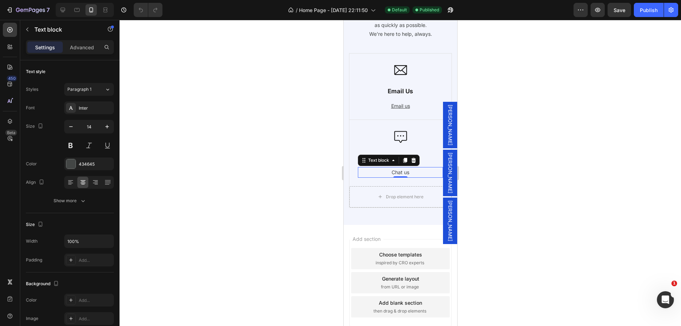
click at [404, 177] on p "Chat us" at bounding box center [400, 172] width 84 height 9
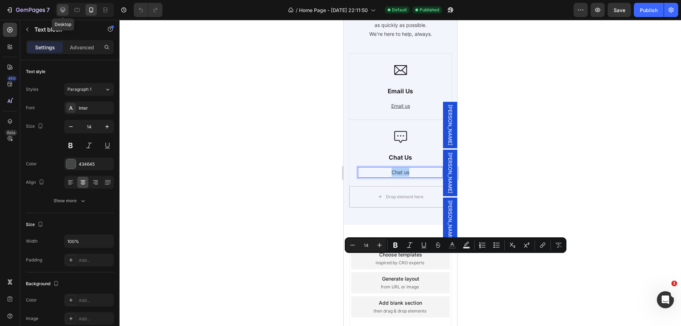
click at [63, 9] on icon at bounding box center [62, 9] width 7 height 7
type input "16"
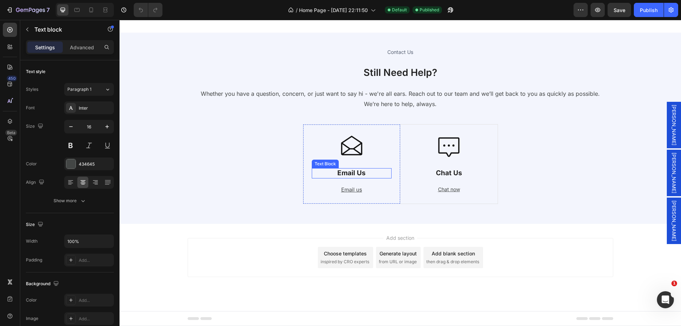
scroll to position [2867, 0]
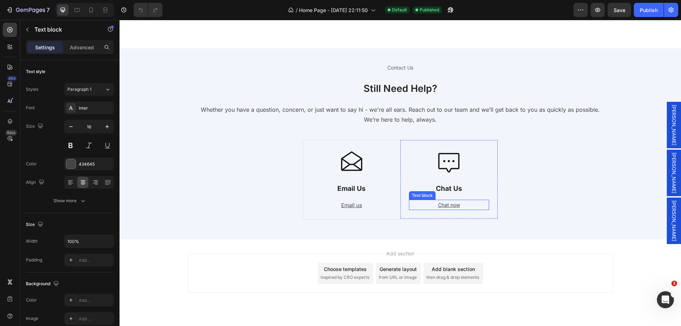
click at [460, 204] on p "Chat now" at bounding box center [448, 204] width 79 height 9
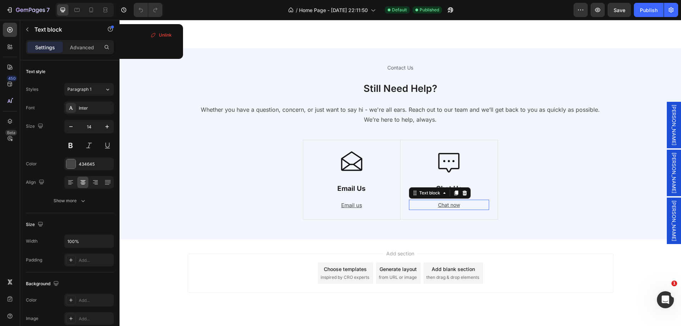
click at [460, 204] on p "Chat now" at bounding box center [448, 204] width 79 height 9
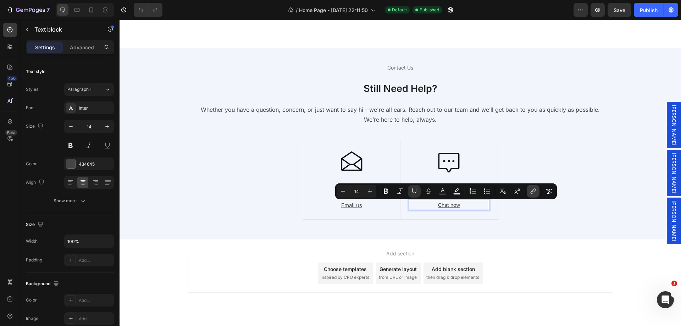
click at [529, 193] on button "link" at bounding box center [532, 191] width 13 height 13
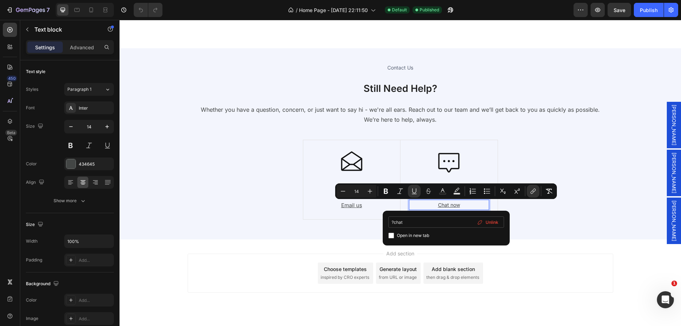
click at [429, 218] on input "?chat" at bounding box center [446, 221] width 116 height 11
copy u "Rich Text Editor. Editing area: main"
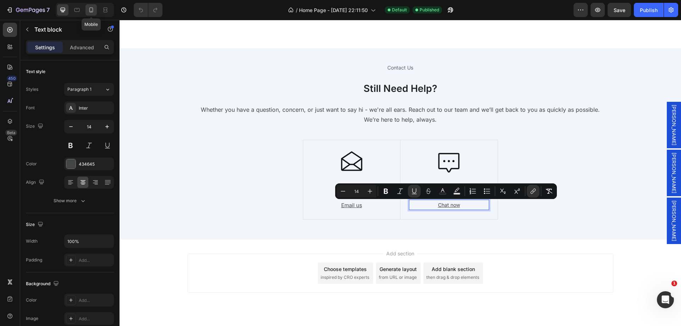
click at [91, 6] on icon at bounding box center [91, 9] width 7 height 7
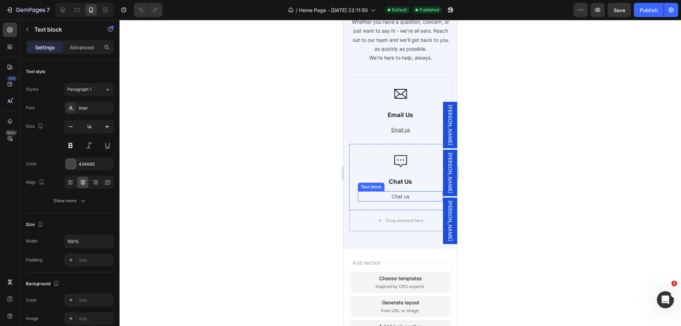
scroll to position [3364, 0]
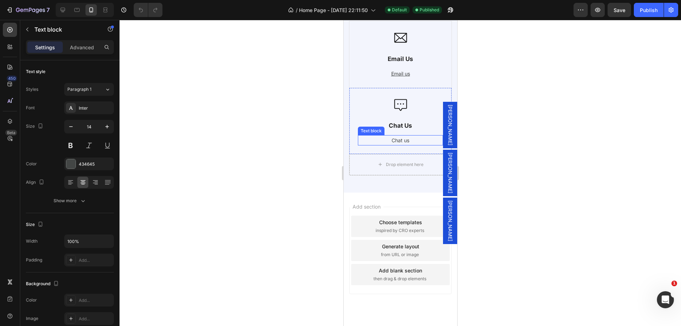
click at [405, 140] on p "Chat us" at bounding box center [400, 140] width 84 height 9
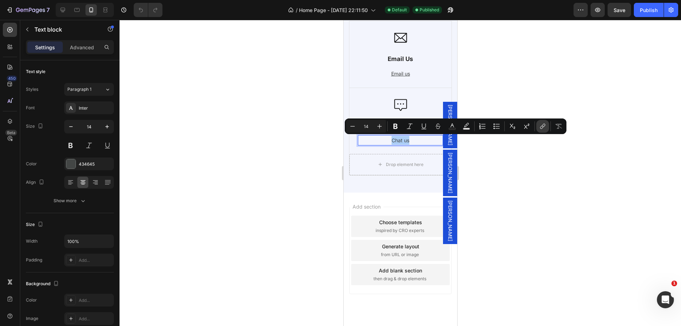
click at [539, 124] on button "link" at bounding box center [542, 126] width 13 height 13
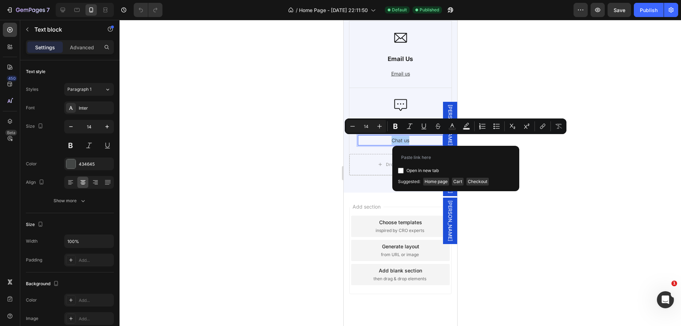
type input "?chat"
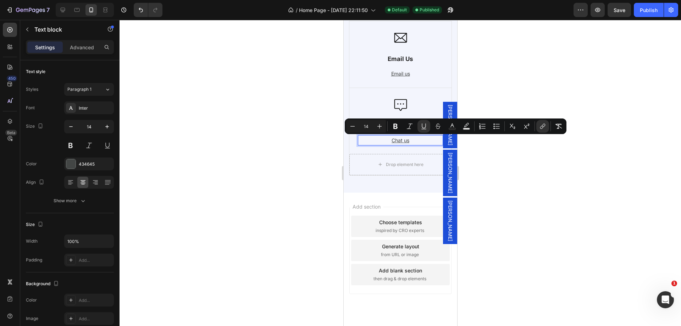
click at [647, 13] on button "Publish" at bounding box center [649, 10] width 30 height 14
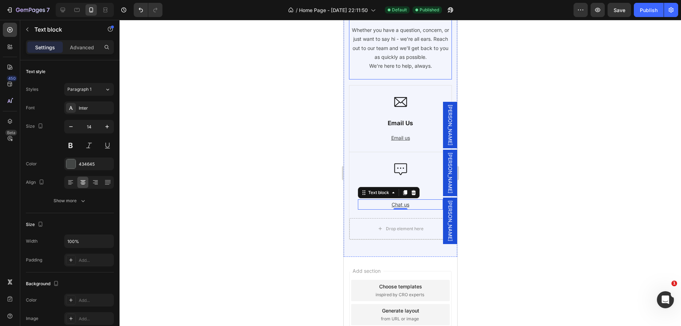
scroll to position [3293, 0]
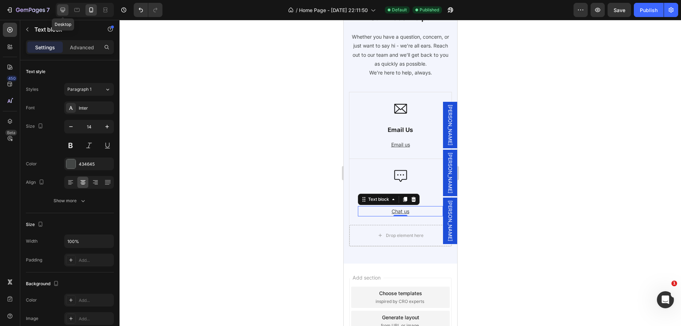
click at [62, 6] on div at bounding box center [62, 9] width 11 height 11
type input "16"
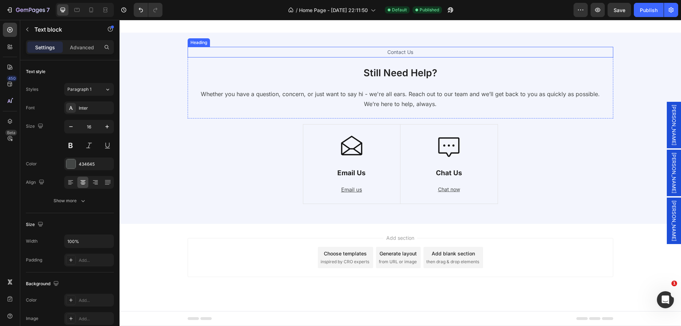
scroll to position [2858, 0]
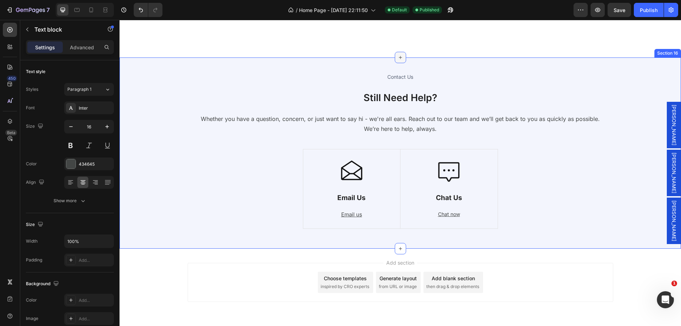
click at [397, 58] on icon at bounding box center [400, 58] width 6 height 6
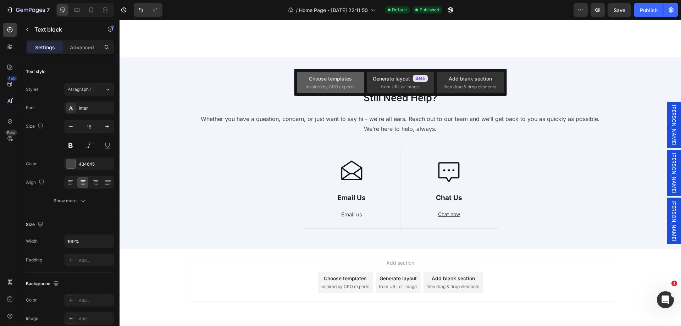
click at [319, 80] on div "Choose templates" at bounding box center [330, 78] width 43 height 7
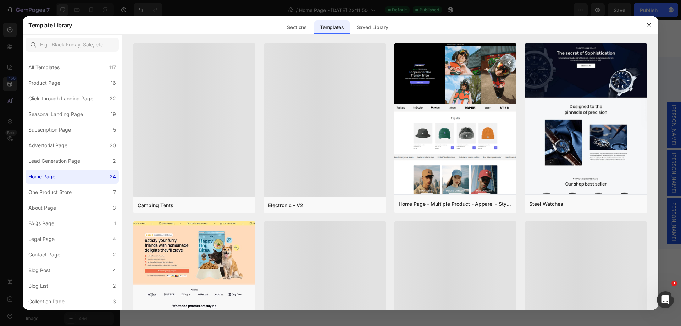
click at [381, 26] on div "Saved Library" at bounding box center [372, 27] width 43 height 14
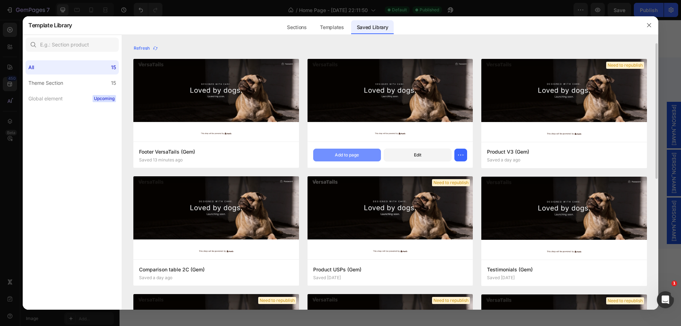
click at [357, 155] on div "Add to page" at bounding box center [347, 155] width 24 height 6
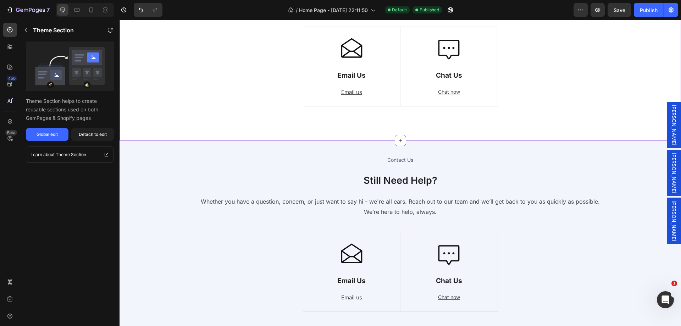
scroll to position [3002, 0]
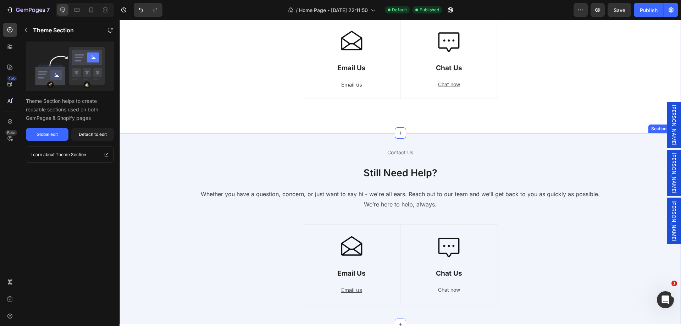
click at [170, 205] on div "Contact Us Heading Still Need Help? Heading Whether you have a question, concer…" at bounding box center [400, 228] width 551 height 163
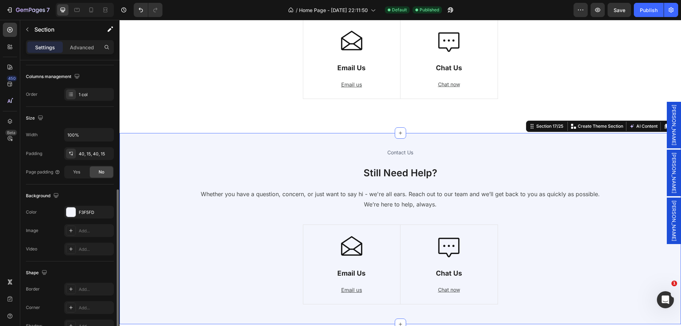
scroll to position [147, 0]
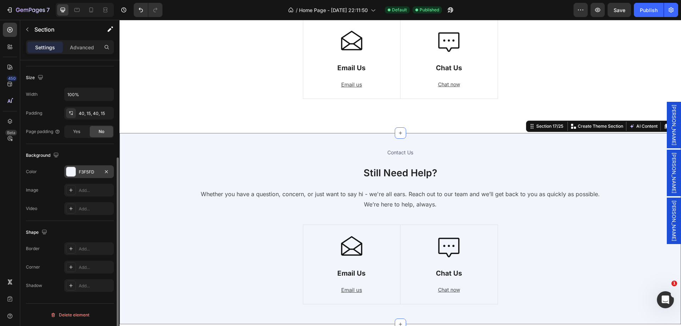
click at [87, 171] on div "F3F5FD" at bounding box center [89, 172] width 21 height 6
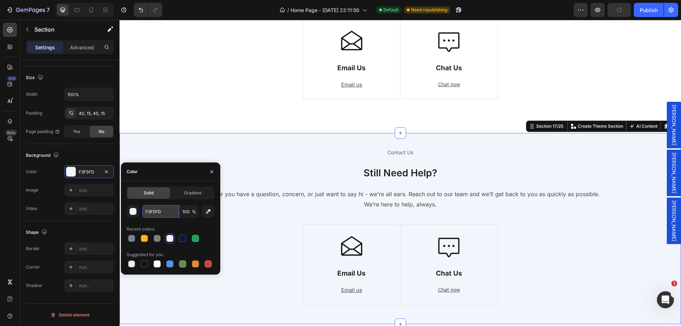
click at [152, 206] on input "F3F5FD" at bounding box center [160, 211] width 37 height 13
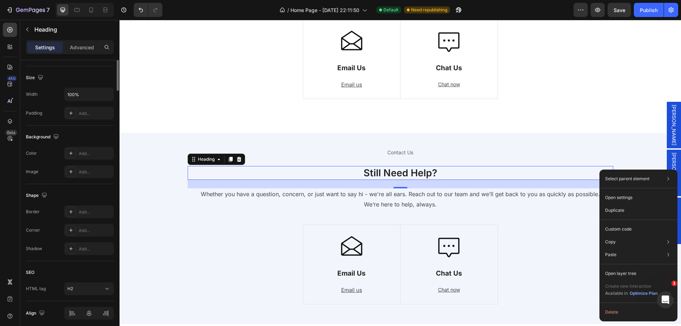
scroll to position [0, 0]
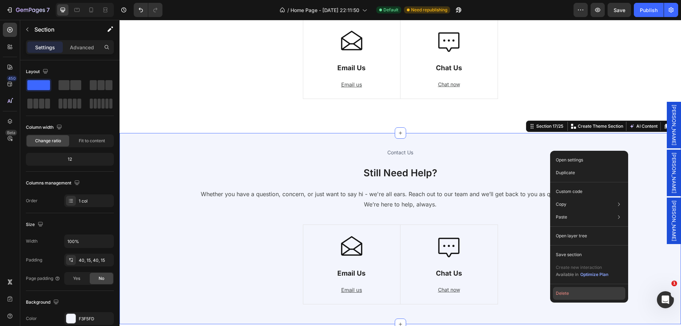
click at [580, 293] on button "Delete" at bounding box center [589, 293] width 72 height 13
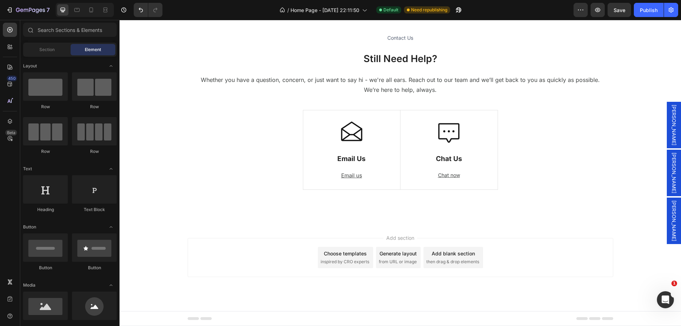
scroll to position [2911, 0]
click at [637, 8] on button "Publish" at bounding box center [649, 10] width 30 height 14
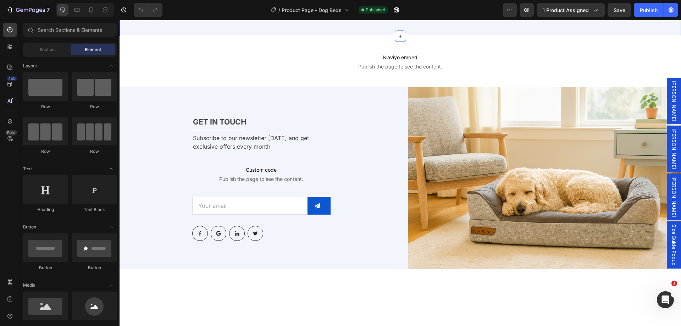
scroll to position [3046, 0]
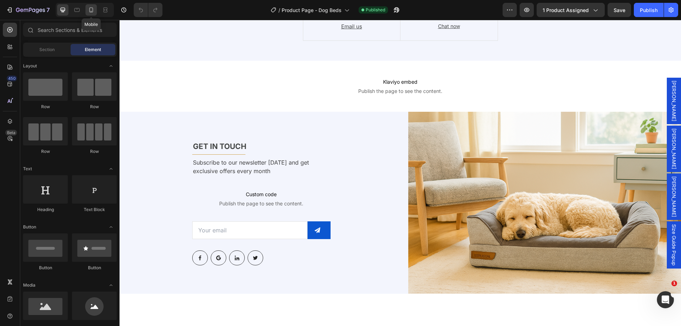
click at [90, 10] on icon at bounding box center [91, 9] width 7 height 7
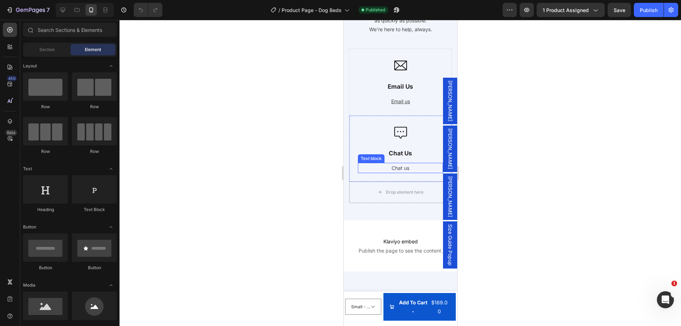
click at [394, 170] on p "Chat us" at bounding box center [400, 167] width 84 height 9
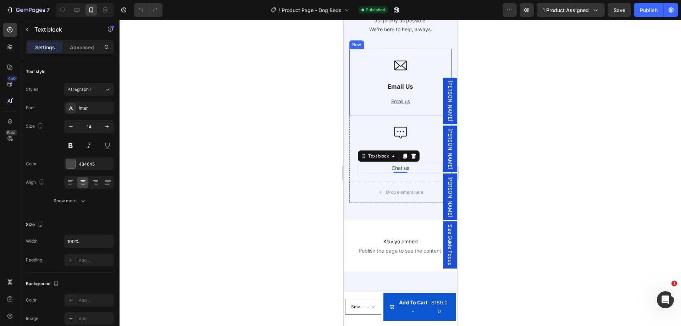
click at [355, 55] on div "Icon Email Us Text Block Email us Text block Row" at bounding box center [400, 82] width 102 height 66
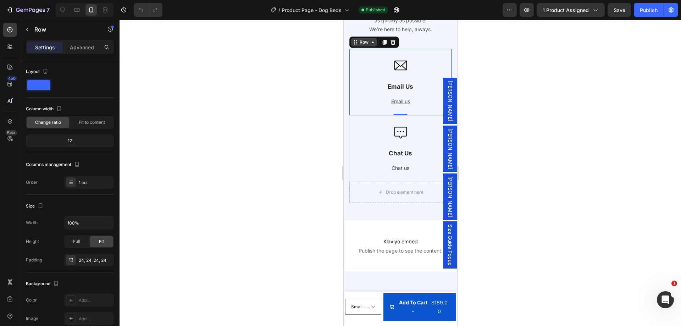
click at [362, 41] on div "Row" at bounding box center [364, 42] width 12 height 6
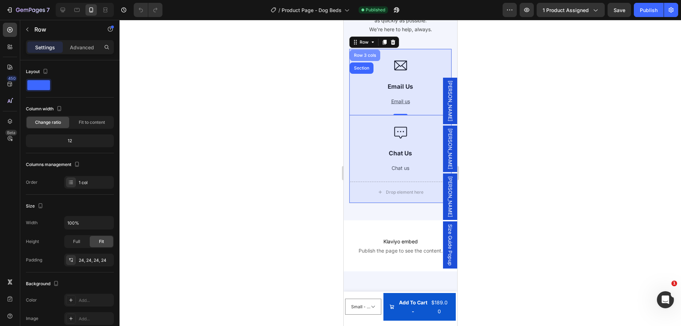
drag, startPoint x: 359, startPoint y: 54, endPoint x: 686, endPoint y: 78, distance: 327.4
click at [359, 54] on div "Row 3 cols" at bounding box center [364, 55] width 25 height 4
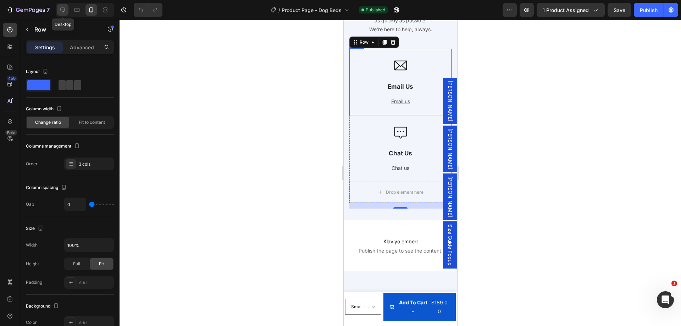
click at [62, 10] on icon at bounding box center [63, 10] width 5 height 5
type input "1200"
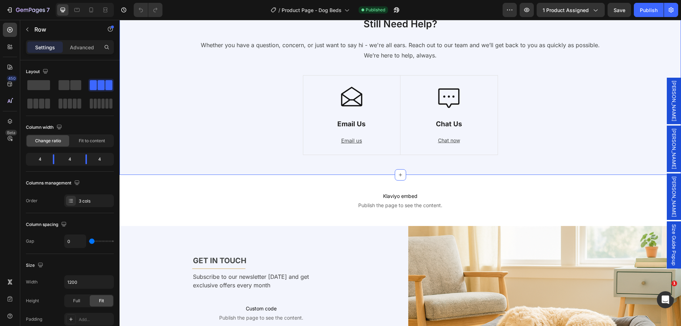
scroll to position [3021, 0]
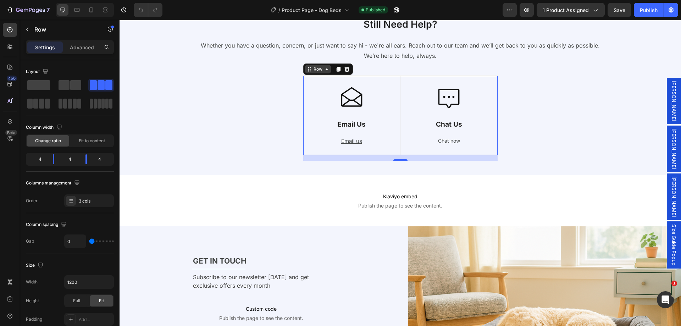
click at [308, 73] on div "Row" at bounding box center [318, 69] width 26 height 9
click at [313, 68] on div "Row" at bounding box center [318, 69] width 12 height 6
click at [314, 68] on div "Row" at bounding box center [318, 69] width 12 height 6
click at [320, 68] on div "Row" at bounding box center [318, 69] width 12 height 6
click at [95, 6] on div at bounding box center [90, 9] width 11 height 11
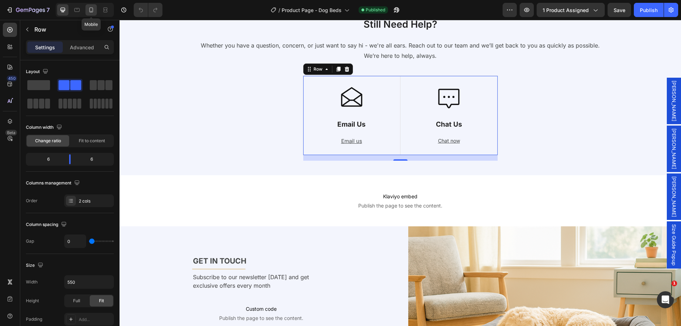
type input "100%"
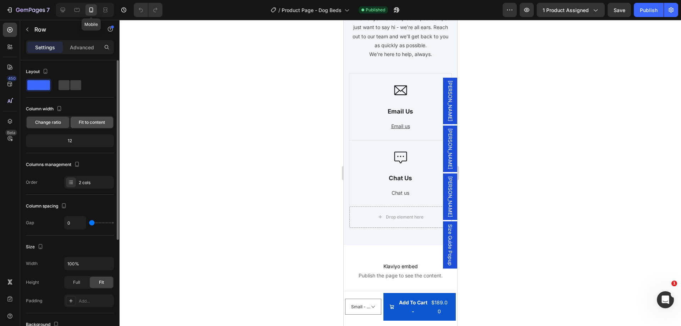
scroll to position [2996, 0]
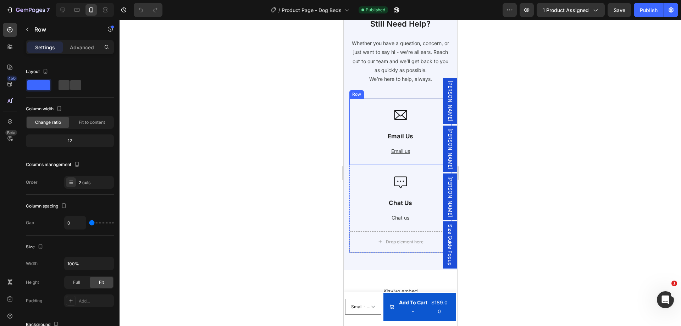
click at [358, 95] on div "Row" at bounding box center [356, 94] width 12 height 6
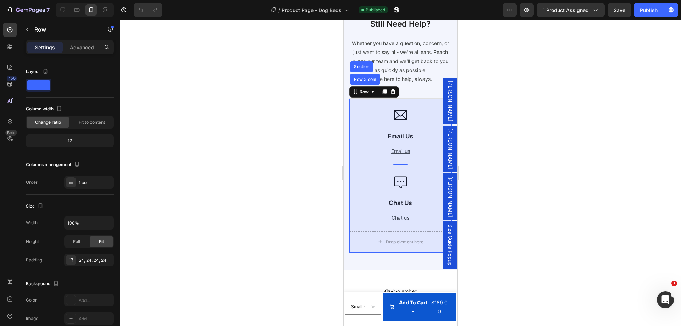
click at [367, 82] on div "Row 3 cols" at bounding box center [364, 79] width 30 height 11
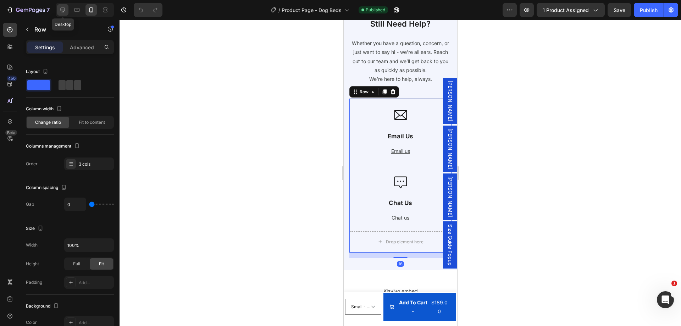
click at [63, 9] on icon at bounding box center [62, 9] width 7 height 7
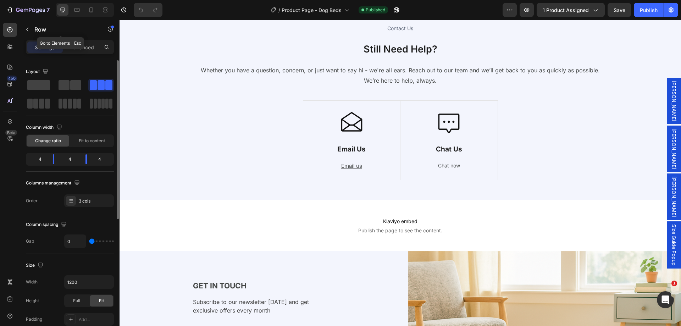
scroll to position [2971, 0]
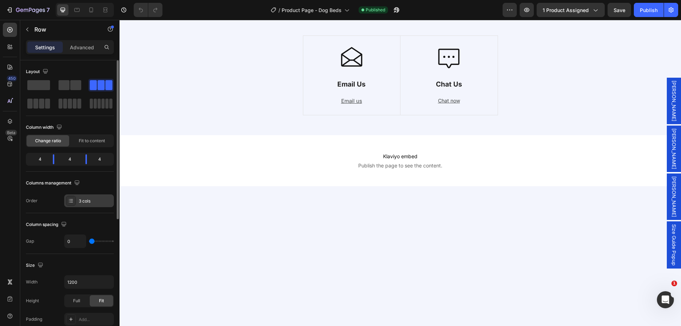
click at [94, 202] on div "3 cols" at bounding box center [95, 201] width 33 height 6
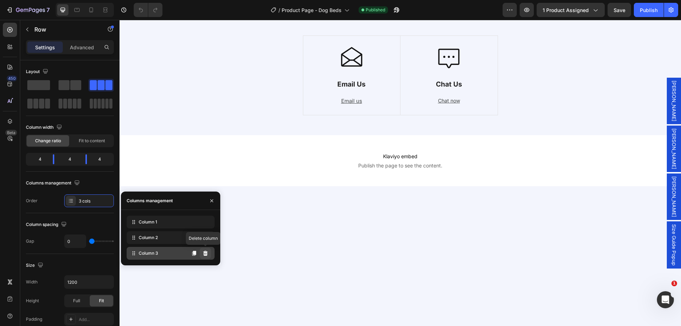
click at [206, 255] on icon at bounding box center [205, 253] width 5 height 5
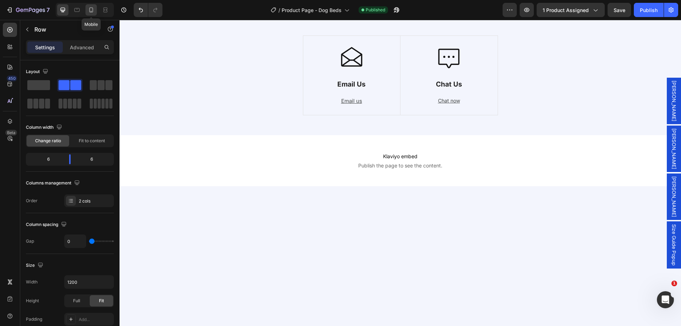
click at [95, 12] on icon at bounding box center [91, 9] width 7 height 7
type input "100%"
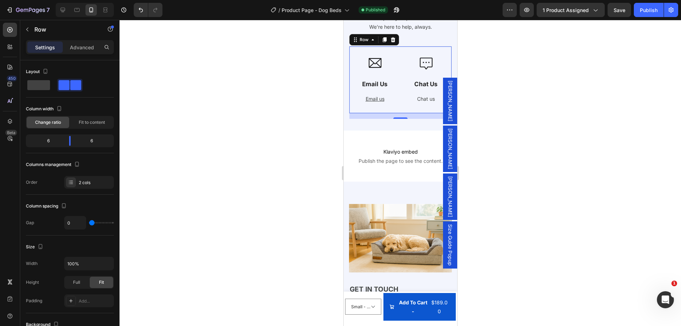
scroll to position [3168, 0]
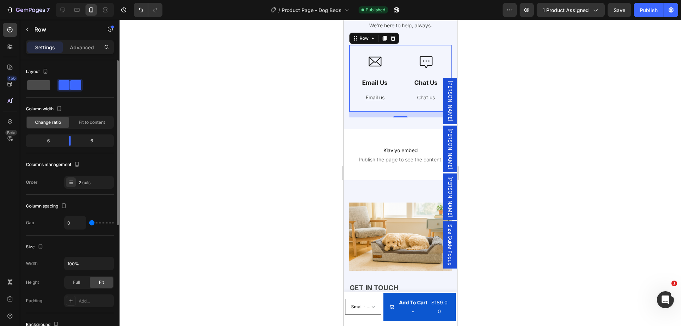
click at [36, 82] on span at bounding box center [38, 85] width 23 height 10
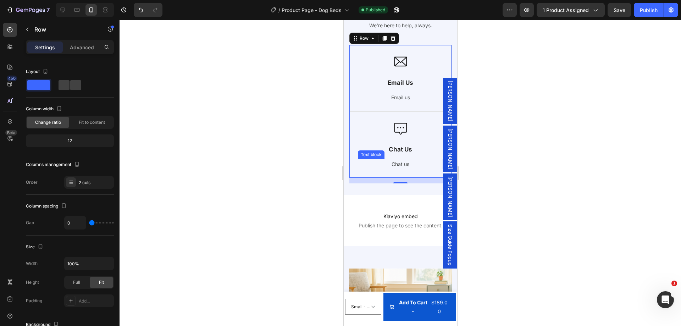
click at [398, 166] on p "Chat us" at bounding box center [400, 164] width 84 height 9
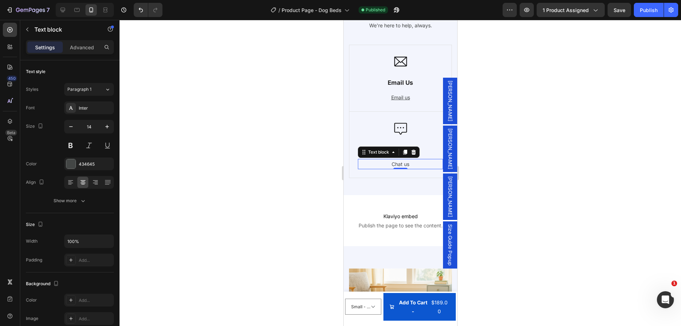
click at [398, 166] on p "Chat us" at bounding box center [400, 164] width 84 height 9
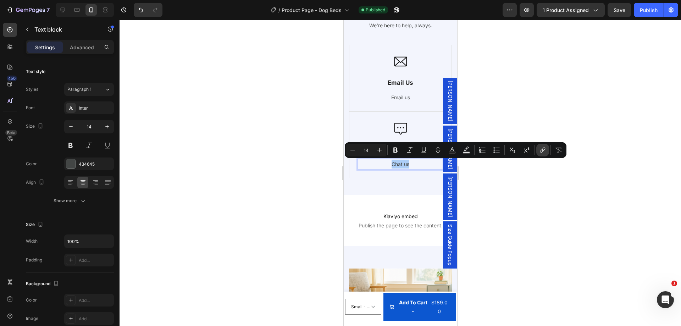
click at [542, 149] on icon "Editor contextual toolbar" at bounding box center [543, 149] width 3 height 4
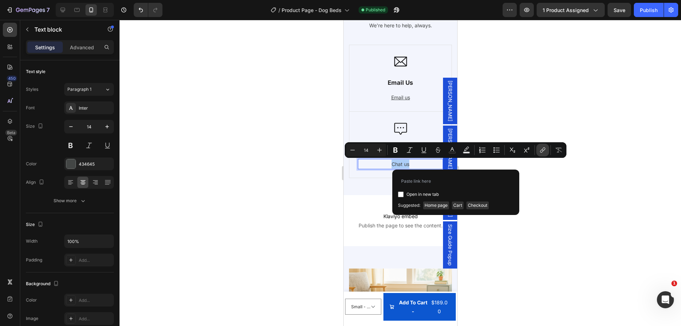
type input "?chat"
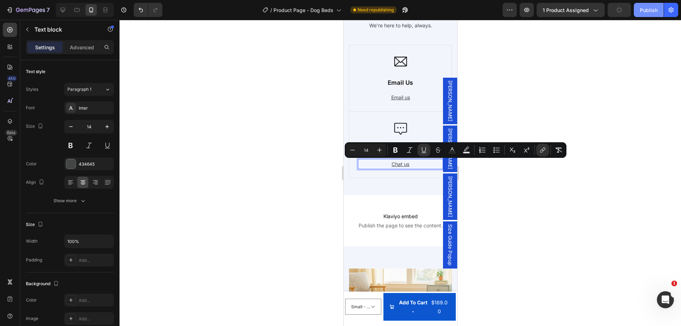
click at [647, 10] on div "Publish" at bounding box center [649, 9] width 18 height 7
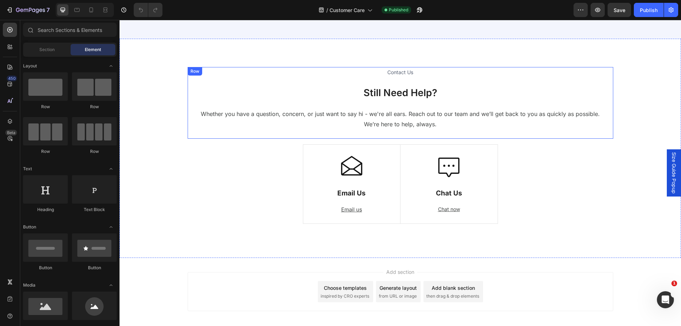
scroll to position [1237, 0]
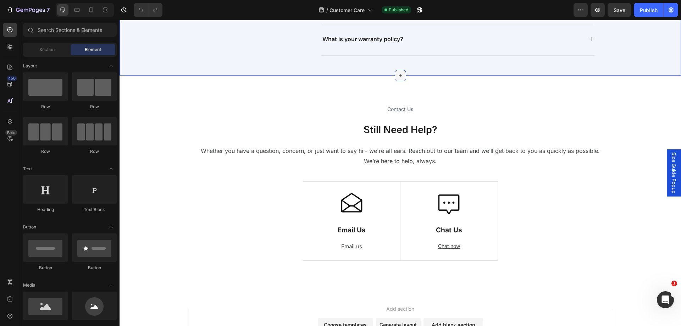
click at [397, 76] on icon at bounding box center [400, 76] width 6 height 6
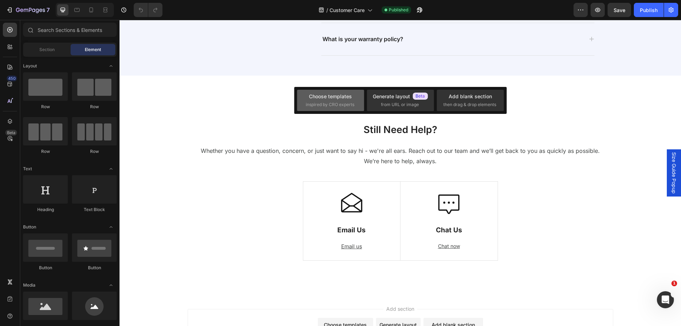
click at [328, 93] on div "Choose templates" at bounding box center [330, 96] width 43 height 7
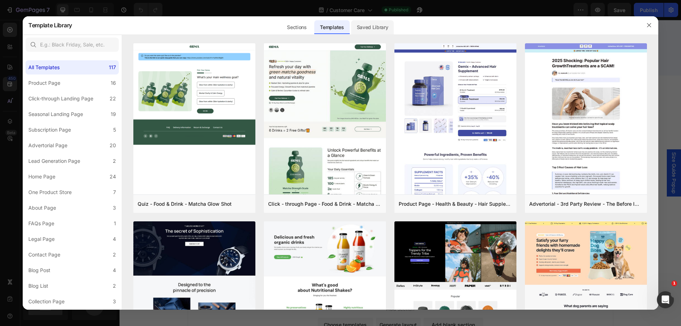
click at [378, 26] on div "Saved Library" at bounding box center [372, 27] width 43 height 14
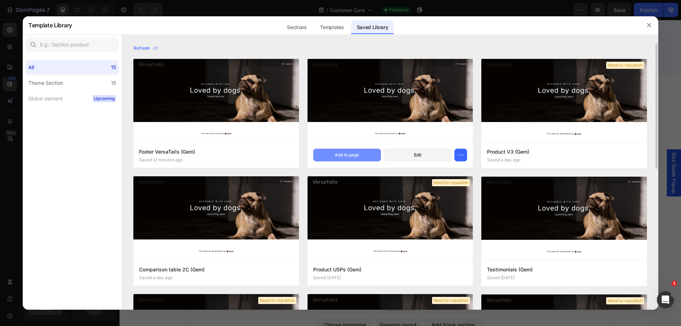
click at [361, 153] on button "Add to page" at bounding box center [347, 155] width 68 height 13
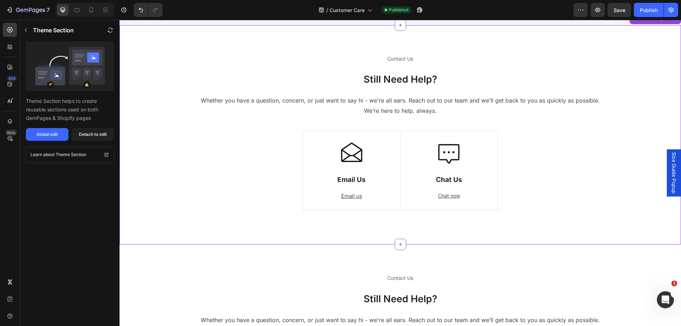
scroll to position [1293, 0]
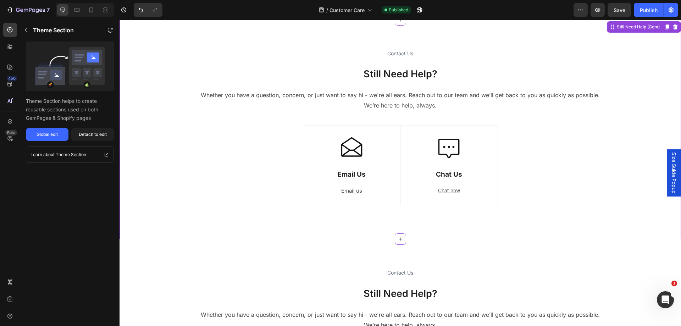
click at [194, 146] on div "Contact Us Heading Still Need Help? Heading Whether you have a question, concer…" at bounding box center [400, 129] width 551 height 163
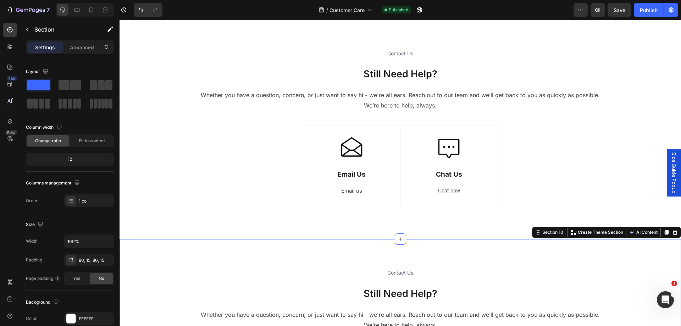
click at [674, 234] on div "Section 10 Create Theme Section AI Content Write with GemAI What would you like…" at bounding box center [606, 232] width 149 height 11
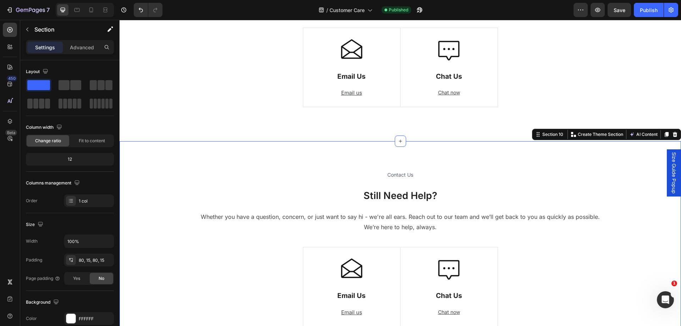
scroll to position [1399, 0]
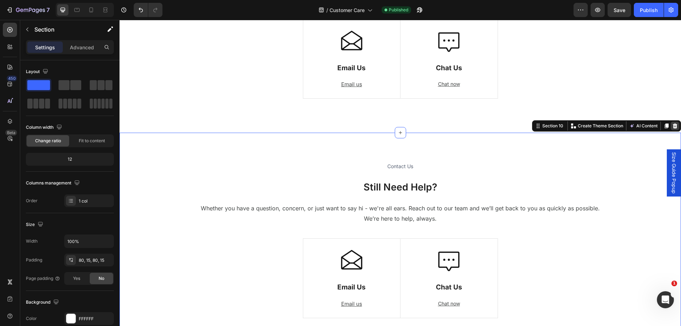
click at [673, 127] on icon at bounding box center [675, 125] width 5 height 5
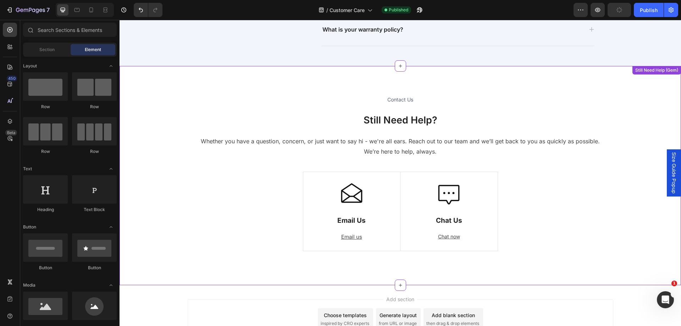
scroll to position [1201, 0]
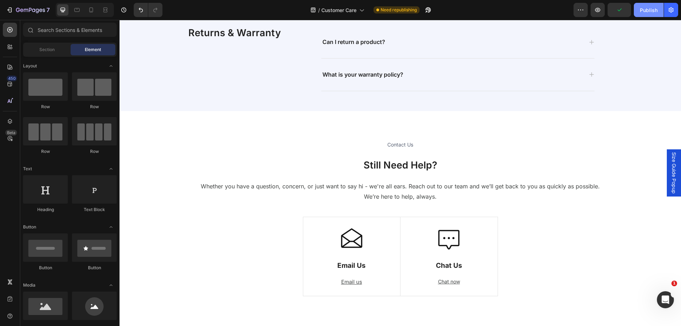
click at [641, 11] on div "Publish" at bounding box center [649, 9] width 18 height 7
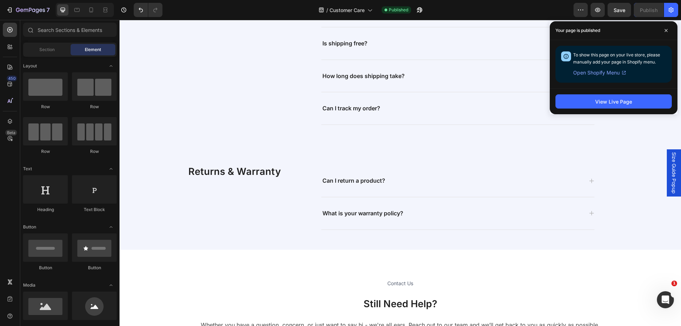
scroll to position [1095, 0]
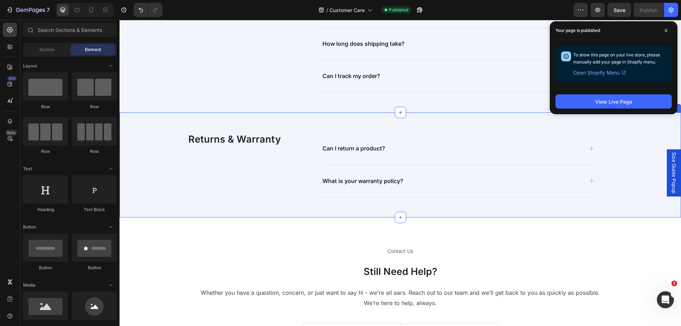
click at [161, 132] on div "Can I return a product? What is your warranty policy? Accordion Returns & Warra…" at bounding box center [400, 165] width 551 height 88
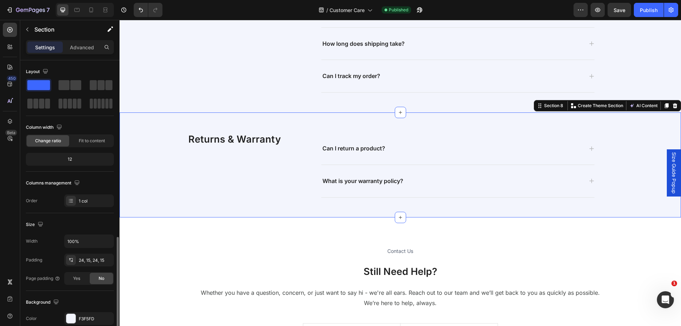
scroll to position [142, 0]
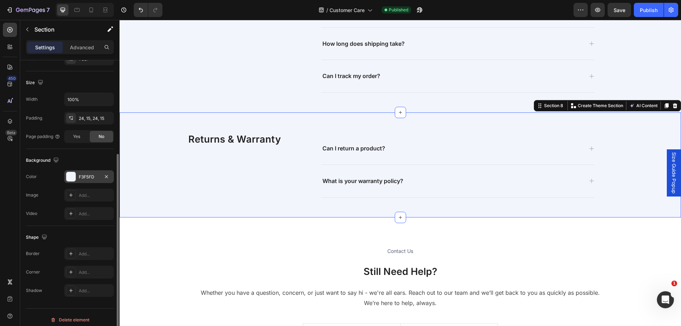
click at [92, 178] on div "F3F5FD" at bounding box center [89, 177] width 21 height 6
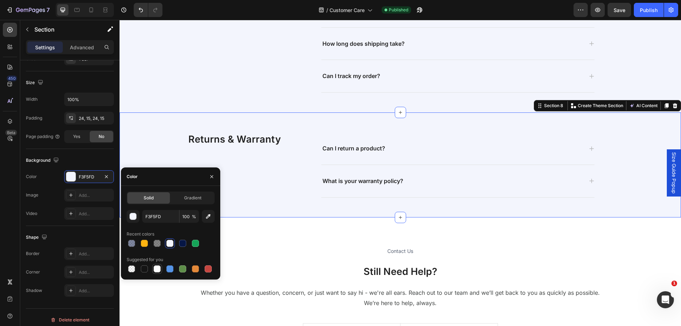
click at [157, 269] on div at bounding box center [157, 268] width 7 height 7
type input "FFFFFF"
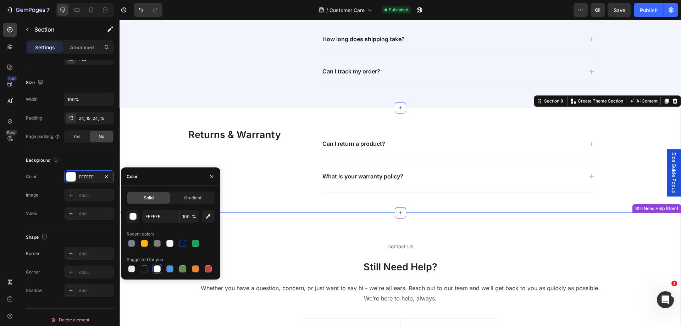
scroll to position [1131, 0]
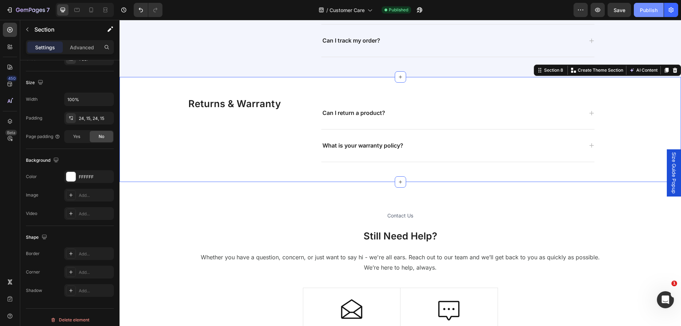
drag, startPoint x: 641, startPoint y: 9, endPoint x: 506, endPoint y: 3, distance: 135.2
click at [641, 9] on div "Publish" at bounding box center [649, 9] width 18 height 7
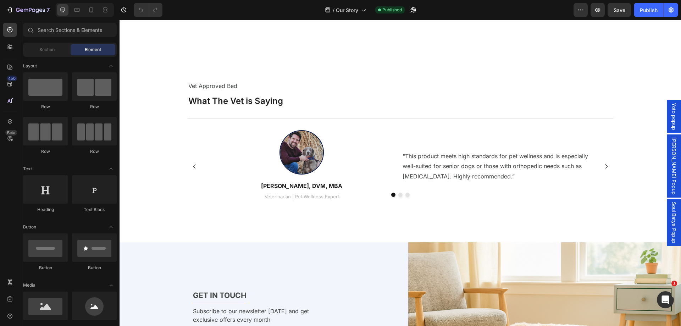
scroll to position [1650, 0]
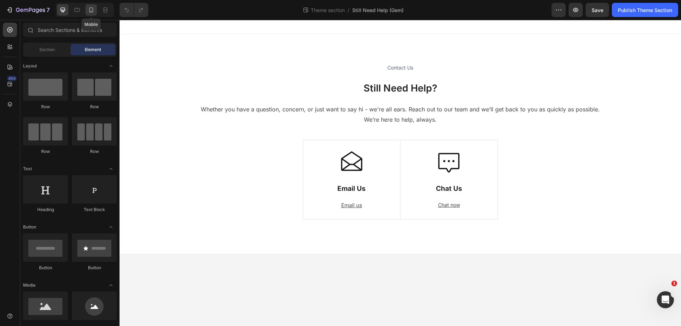
click at [93, 10] on icon at bounding box center [91, 9] width 4 height 5
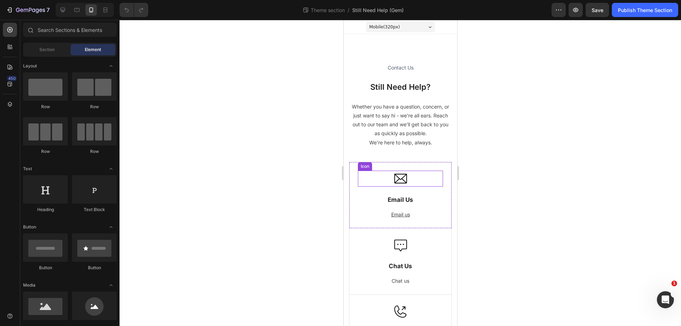
scroll to position [69, 0]
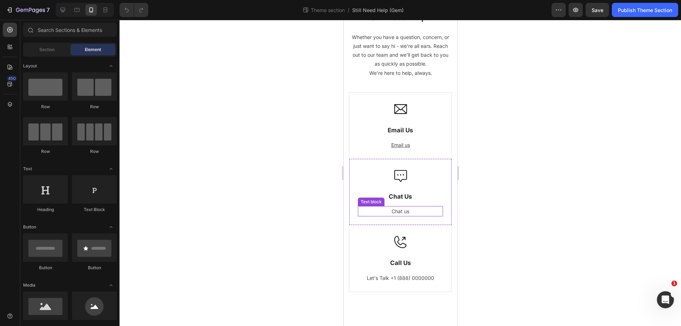
click at [397, 212] on p "Chat us" at bounding box center [400, 211] width 84 height 9
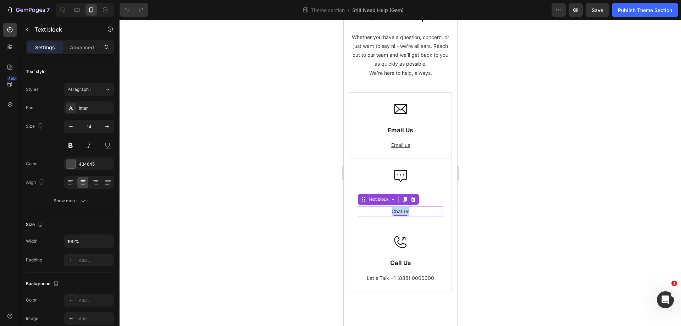
click at [397, 212] on p "Chat us" at bounding box center [400, 211] width 84 height 9
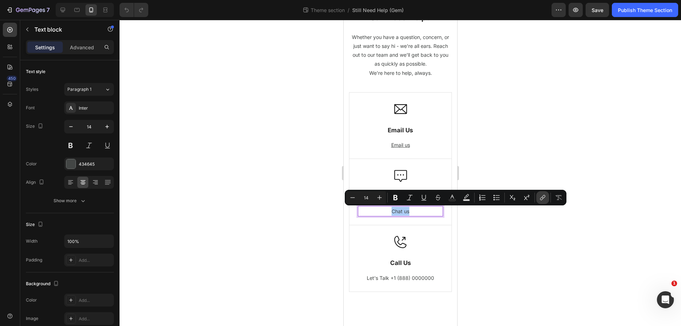
click at [546, 197] on icon "Editor contextual toolbar" at bounding box center [542, 197] width 7 height 7
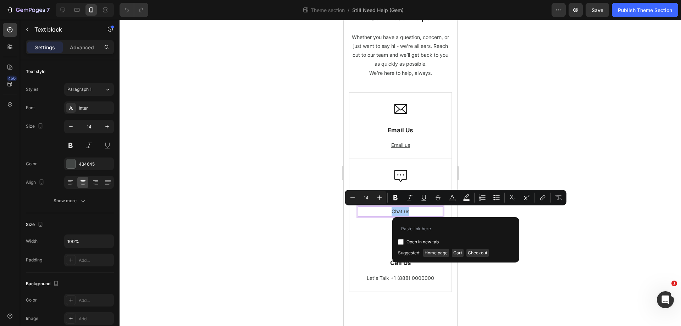
type input "?chat"
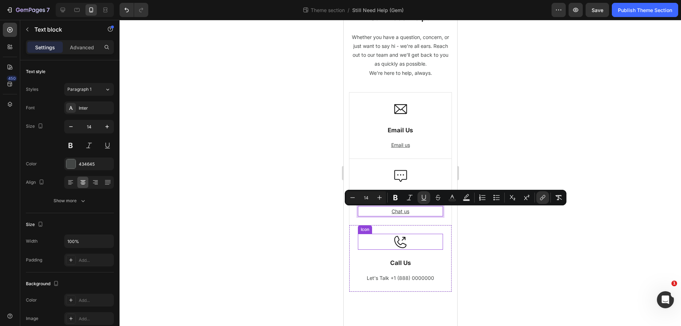
click at [427, 235] on div "Icon" at bounding box center [399, 242] width 85 height 16
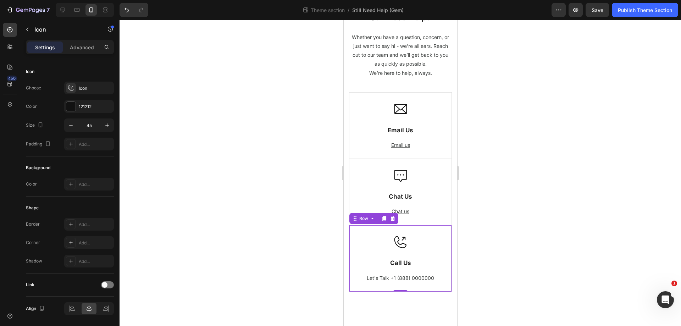
click at [432, 230] on div "Icon Call Us Text Block Let's Talk +1 (888) 0000000 Text block Row 0" at bounding box center [400, 258] width 102 height 66
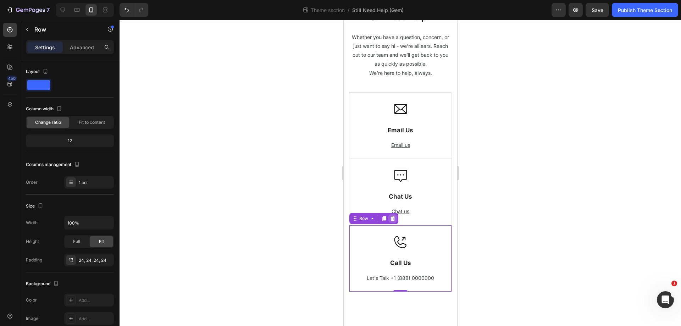
click at [391, 218] on icon at bounding box center [392, 218] width 5 height 5
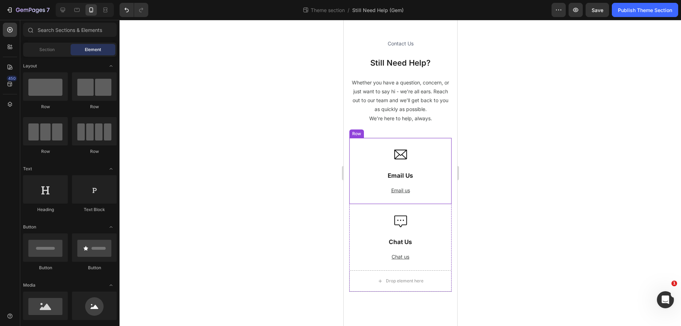
click at [368, 145] on div "Icon Email Us Text Block Email us Text block Row" at bounding box center [400, 171] width 102 height 66
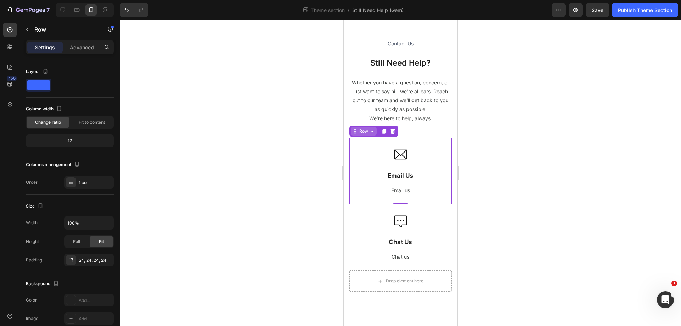
click at [364, 130] on div "Row" at bounding box center [363, 131] width 12 height 6
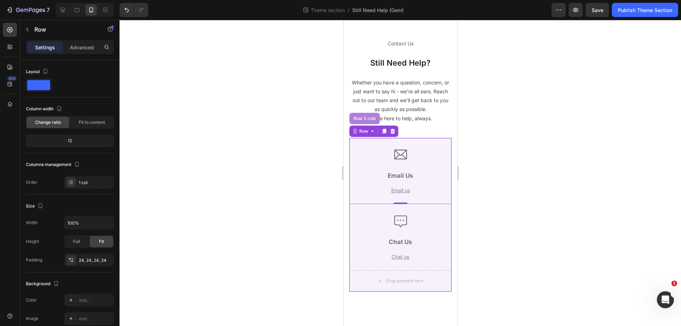
click at [361, 117] on div "Row 3 cols" at bounding box center [364, 118] width 25 height 4
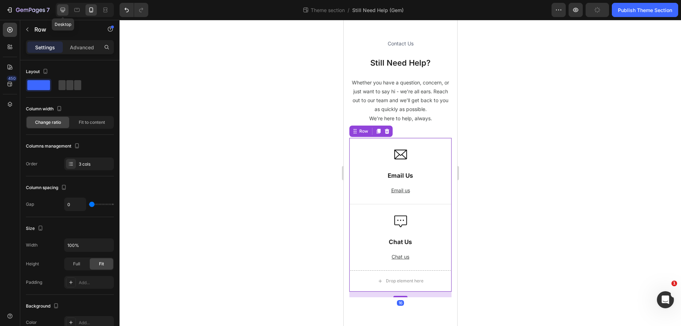
click at [61, 11] on icon at bounding box center [63, 10] width 5 height 5
type input "1200"
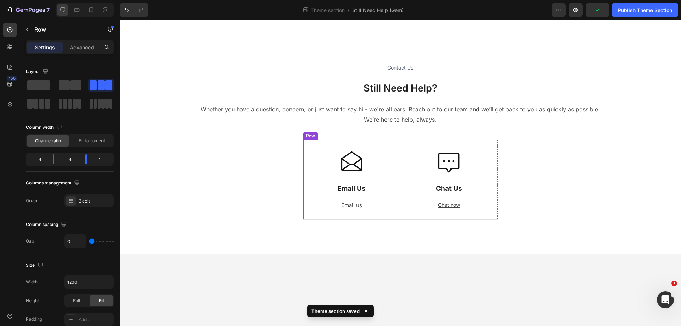
click at [309, 141] on div "Icon Email Us Text Block Email us Text block Row" at bounding box center [351, 179] width 97 height 79
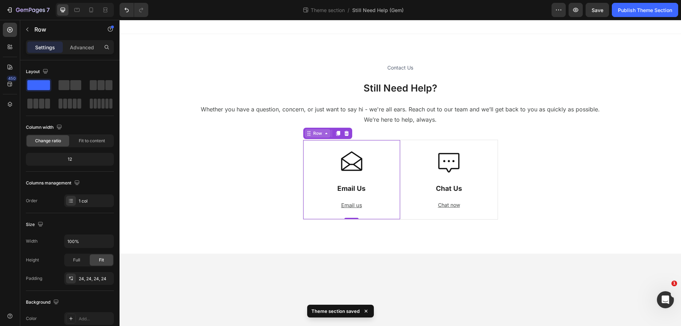
click at [315, 133] on div "Row" at bounding box center [318, 133] width 12 height 6
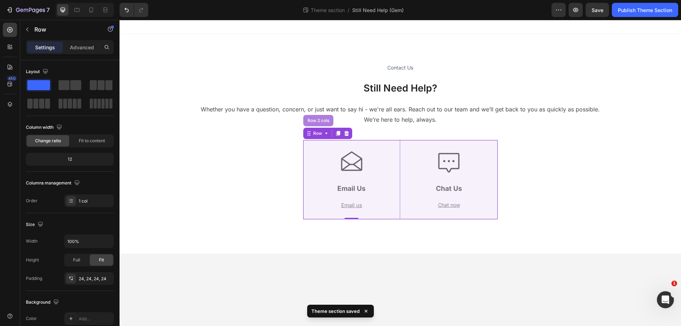
click at [316, 123] on div "Row 2 cols" at bounding box center [318, 120] width 30 height 11
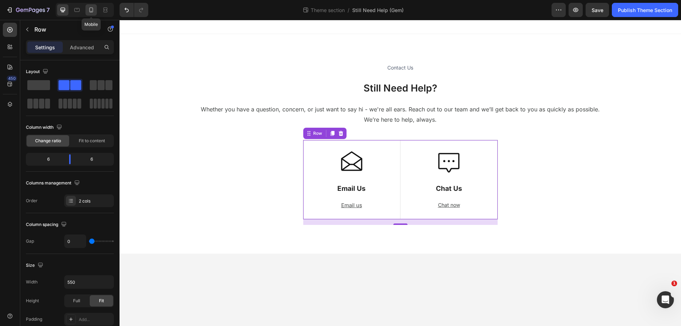
click at [88, 11] on icon at bounding box center [91, 9] width 7 height 7
type input "100%"
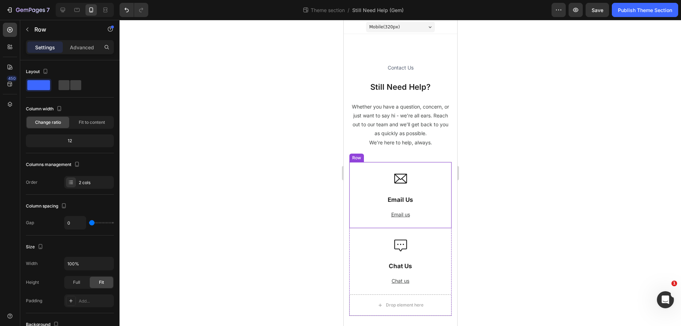
click at [351, 167] on div "Icon Email Us Text Block Email us Text block Row" at bounding box center [400, 195] width 102 height 66
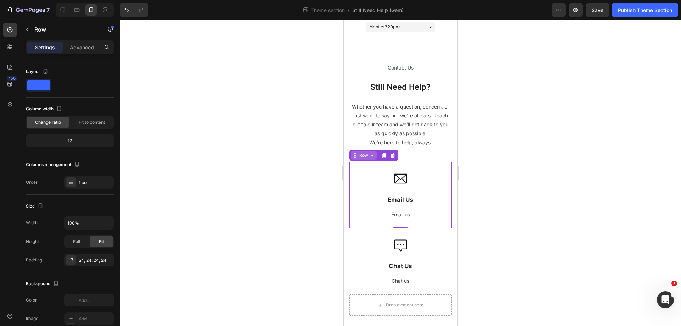
click at [361, 158] on div "Row" at bounding box center [363, 155] width 12 height 6
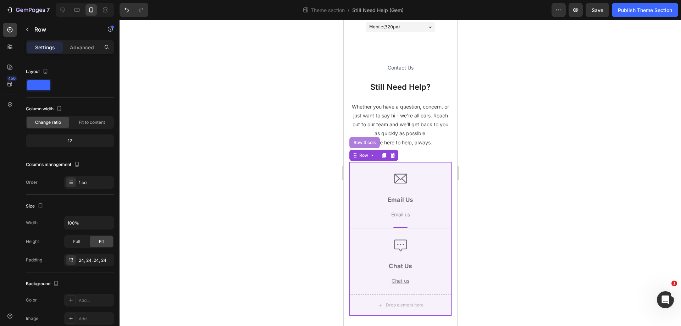
click at [364, 142] on div "Row 3 cols" at bounding box center [364, 142] width 25 height 4
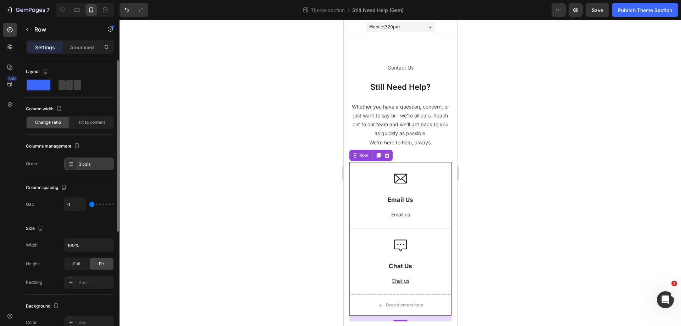
click at [94, 161] on div "3 cols" at bounding box center [95, 164] width 33 height 6
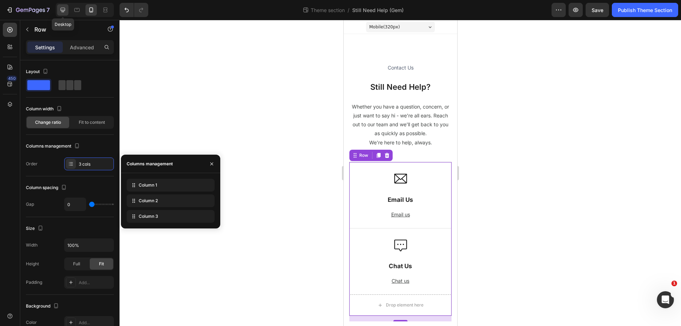
click at [62, 12] on icon at bounding box center [63, 10] width 5 height 5
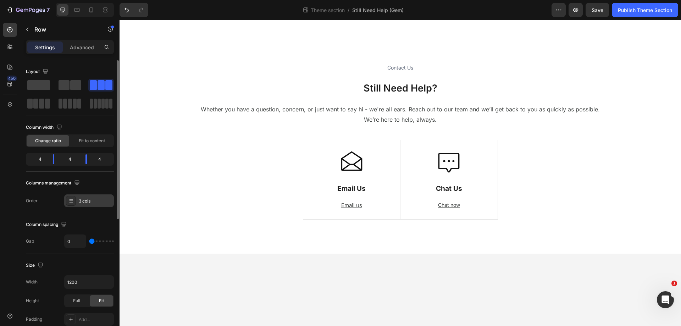
click at [99, 199] on div "3 cols" at bounding box center [95, 201] width 33 height 6
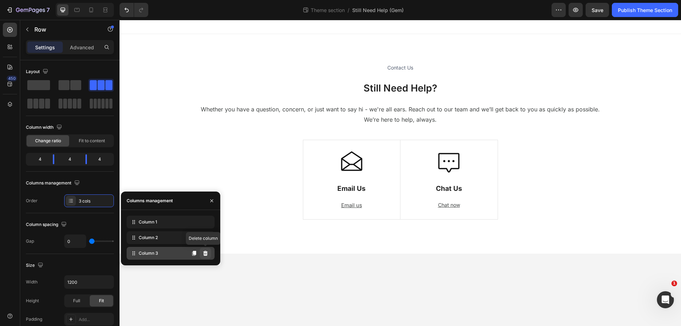
click at [207, 254] on icon at bounding box center [205, 253] width 6 height 6
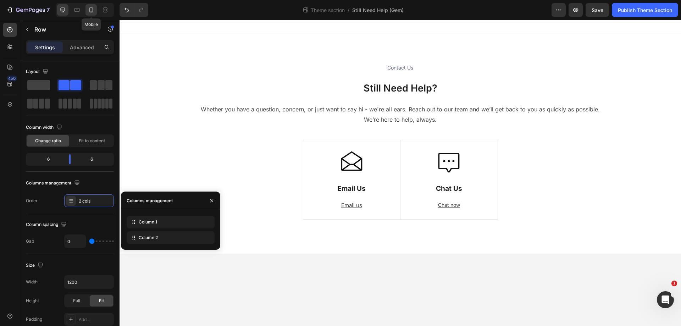
click at [93, 8] on icon at bounding box center [91, 9] width 7 height 7
type input "100%"
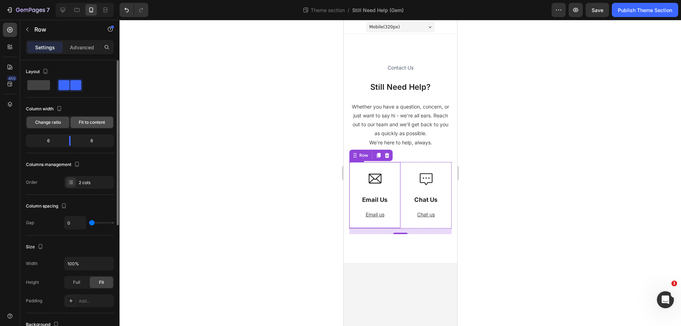
click at [82, 123] on span "Fit to content" at bounding box center [92, 122] width 26 height 6
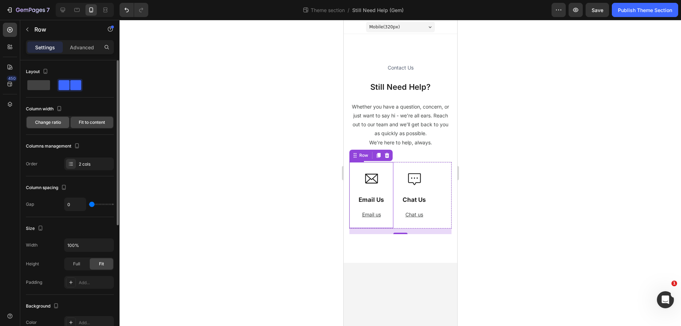
click at [52, 119] on span "Change ratio" at bounding box center [48, 122] width 26 height 6
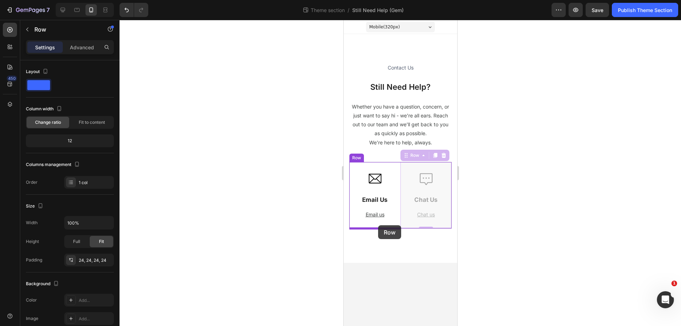
drag, startPoint x: 411, startPoint y: 163, endPoint x: 378, endPoint y: 225, distance: 70.9
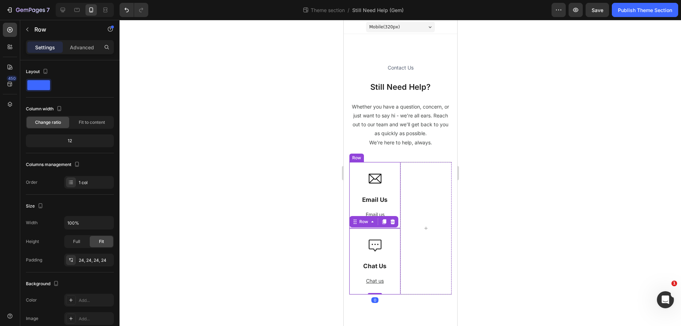
click at [357, 157] on div "Row" at bounding box center [356, 158] width 12 height 6
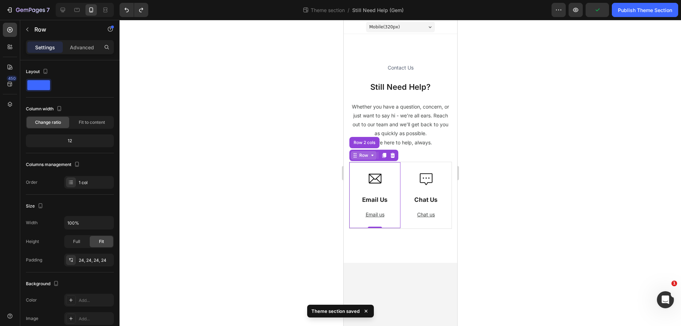
click at [361, 154] on div "Row" at bounding box center [363, 155] width 12 height 6
click at [362, 154] on div "Row" at bounding box center [363, 155] width 12 height 6
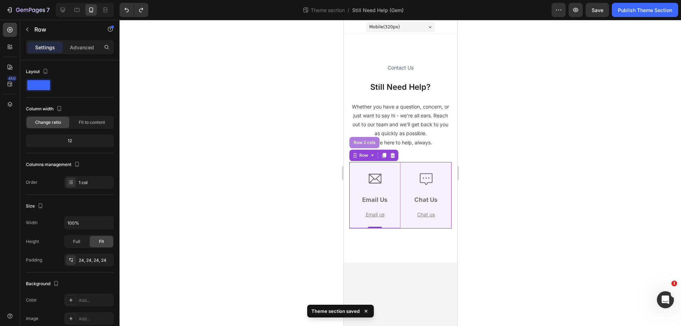
click at [366, 143] on div "Row 2 cols" at bounding box center [364, 142] width 24 height 4
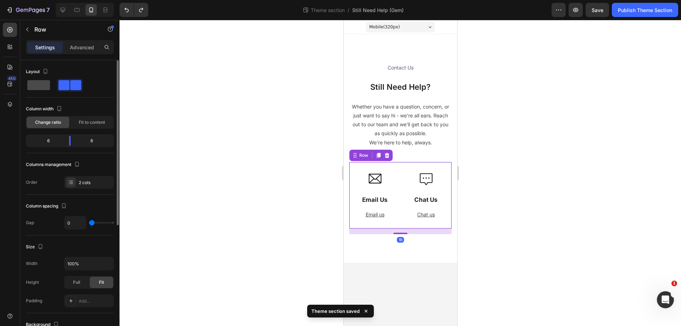
click at [38, 82] on span at bounding box center [38, 85] width 23 height 10
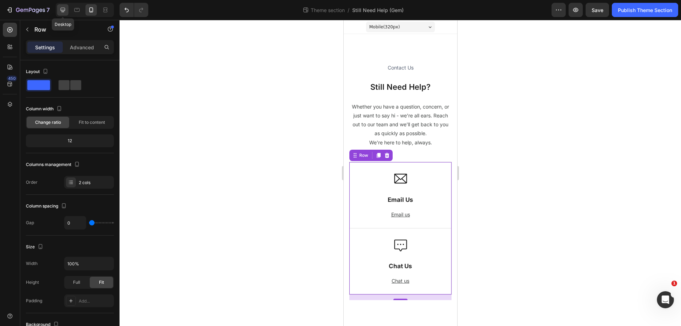
click at [65, 8] on icon at bounding box center [63, 10] width 5 height 5
type input "1200"
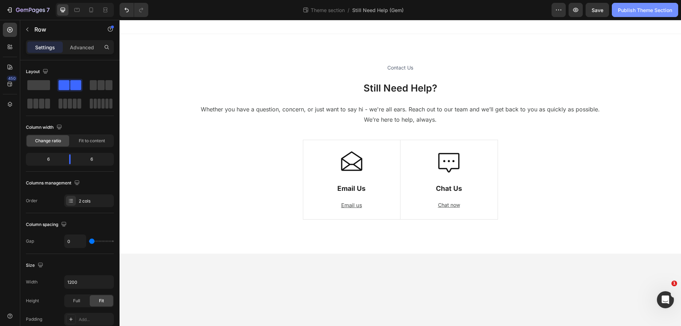
click at [626, 13] on div "Publish Theme Section" at bounding box center [645, 9] width 54 height 7
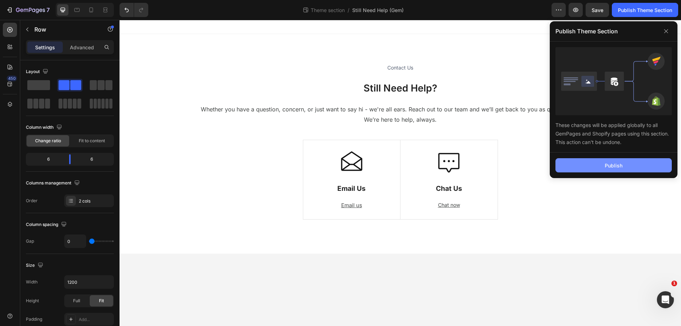
click at [578, 166] on button "Publish" at bounding box center [613, 165] width 116 height 14
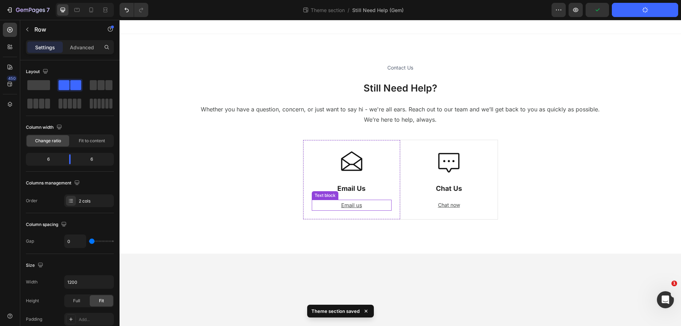
click at [368, 205] on p "Email us" at bounding box center [351, 205] width 78 height 10
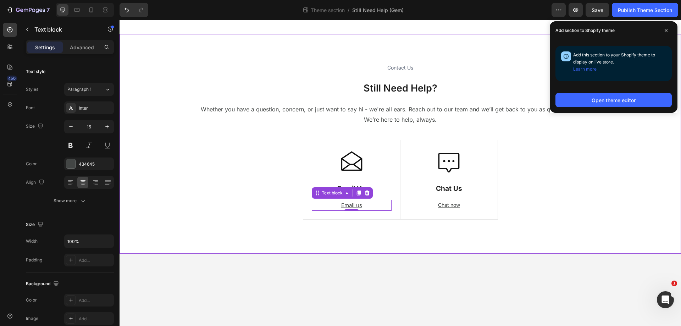
click at [139, 52] on div "Contact Us Heading Still Need Help? Heading Whether you have a question, concer…" at bounding box center [399, 143] width 561 height 219
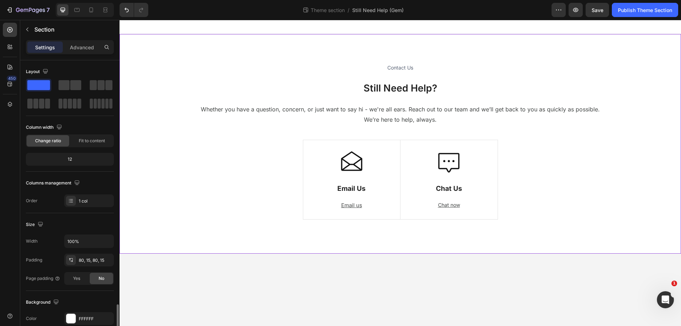
scroll to position [147, 0]
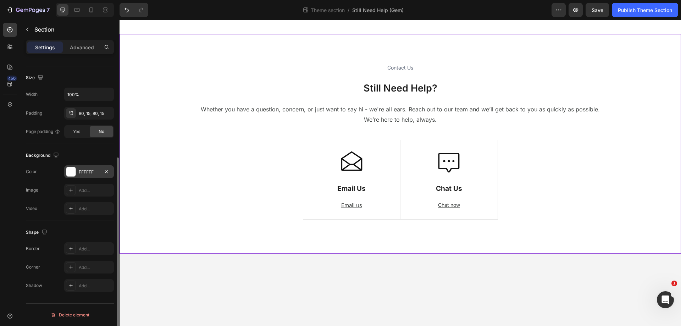
click at [92, 171] on div "FFFFFF" at bounding box center [89, 172] width 21 height 6
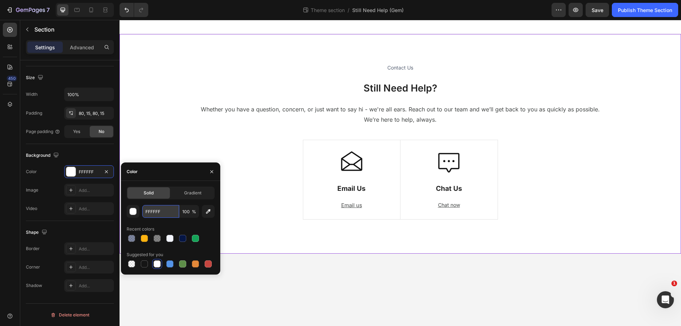
click at [157, 211] on input "FFFFFF" at bounding box center [160, 211] width 37 height 13
paste input "3F5FD"
type input "F3F5FD"
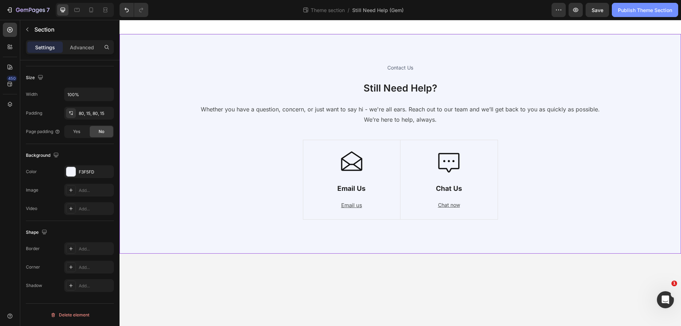
click at [647, 13] on button "Publish Theme Section" at bounding box center [645, 10] width 66 height 14
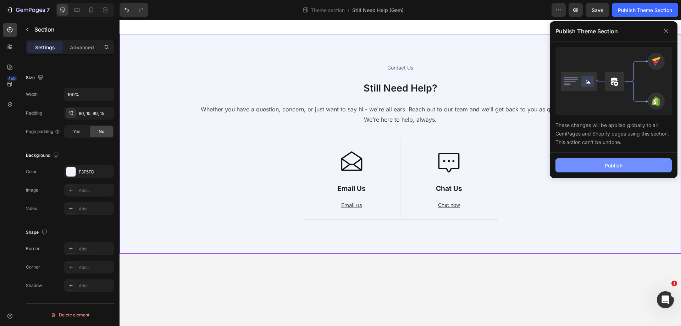
click at [639, 163] on button "Publish" at bounding box center [613, 165] width 116 height 14
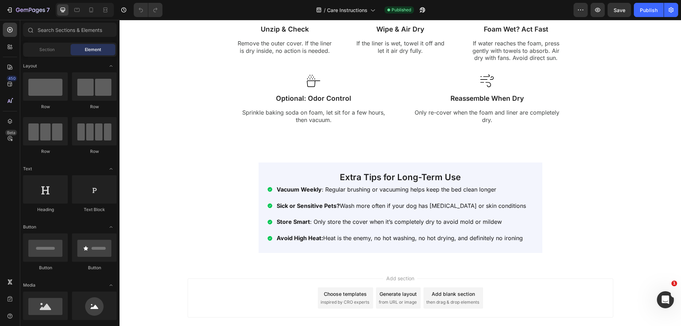
scroll to position [1030, 0]
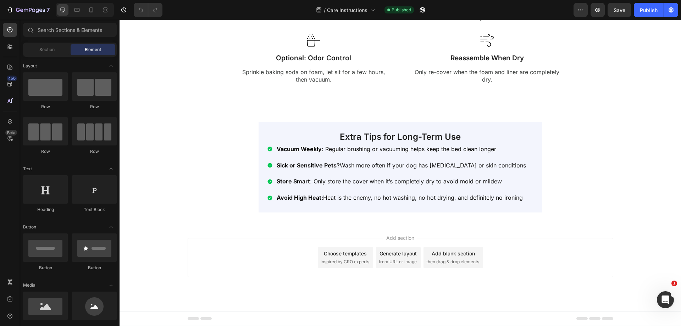
click at [345, 255] on div "Choose templates" at bounding box center [345, 253] width 43 height 7
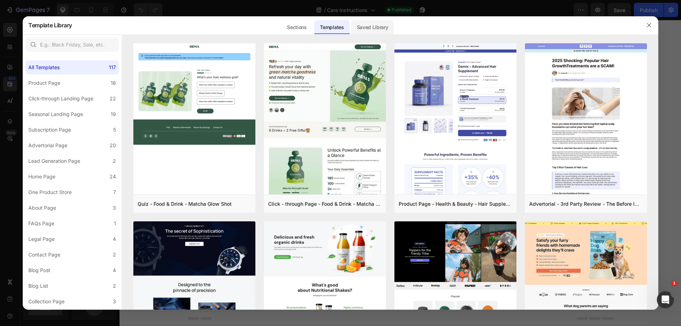
click at [373, 22] on div "Saved Library" at bounding box center [372, 27] width 43 height 14
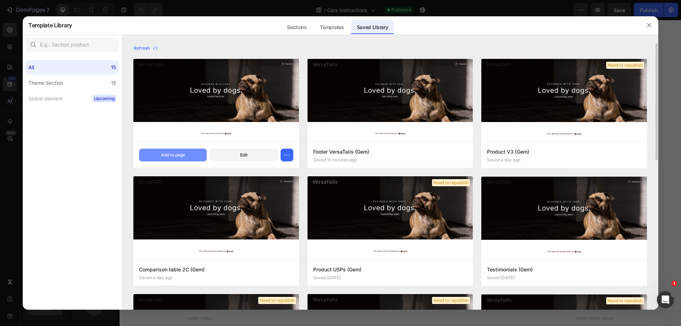
click at [183, 155] on div "Add to page" at bounding box center [173, 155] width 24 height 6
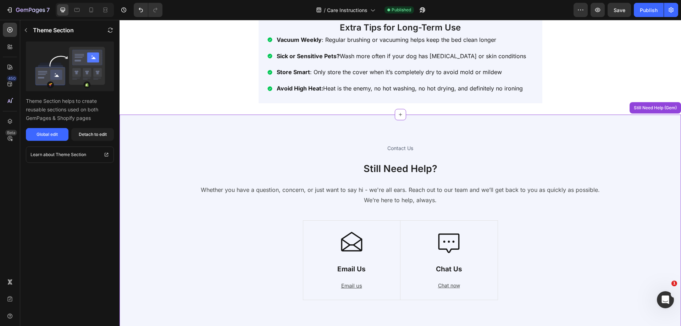
scroll to position [1092, 0]
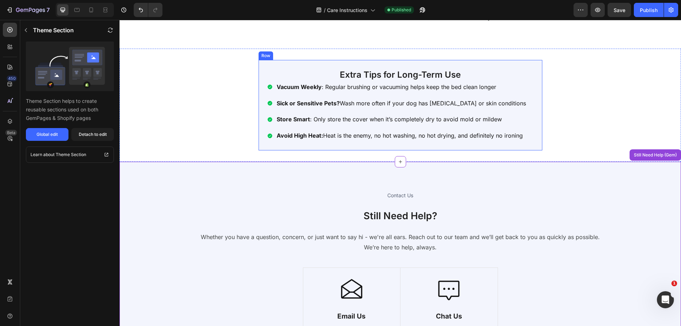
click at [522, 66] on div "Extra Tips for Long-Term Use Heading Vacuum Weekly : Regular brushing or vacuum…" at bounding box center [400, 105] width 284 height 90
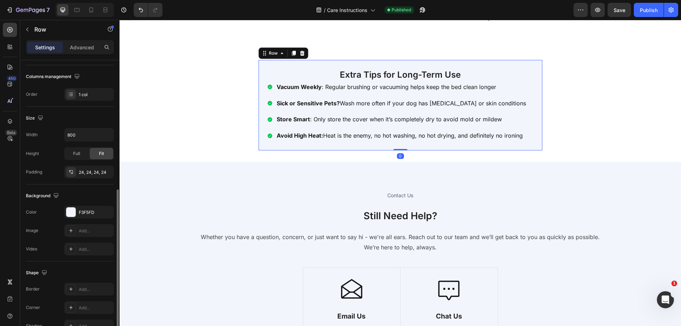
scroll to position [142, 0]
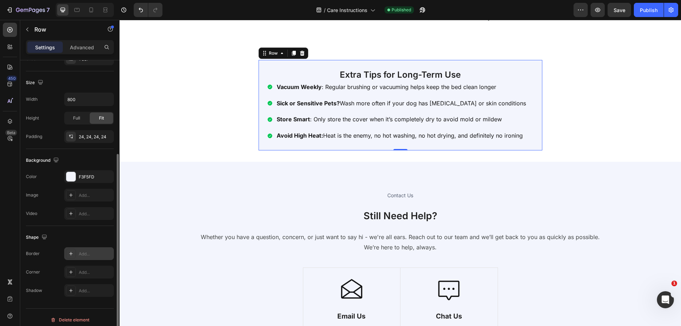
click at [89, 254] on div "Add..." at bounding box center [95, 254] width 33 height 6
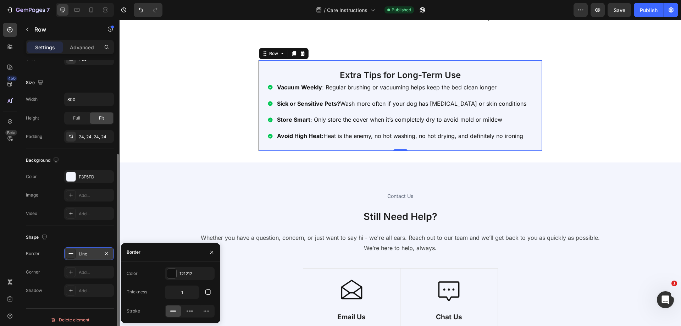
click at [89, 254] on div "Line" at bounding box center [89, 254] width 21 height 6
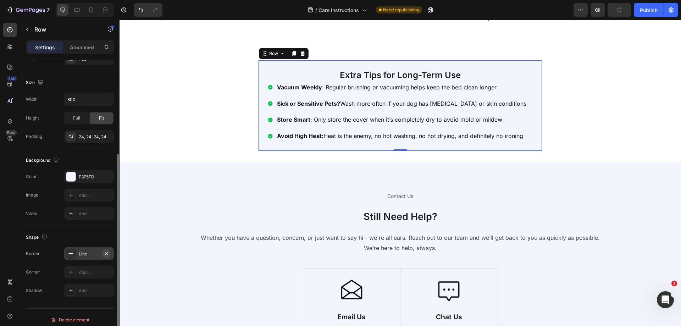
click at [108, 253] on icon "button" at bounding box center [107, 254] width 6 height 6
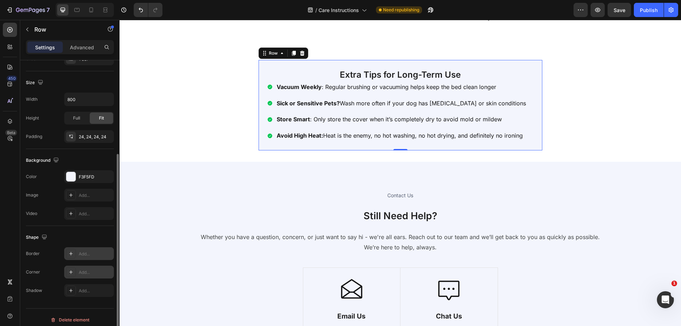
click at [84, 272] on div "Add..." at bounding box center [95, 272] width 33 height 6
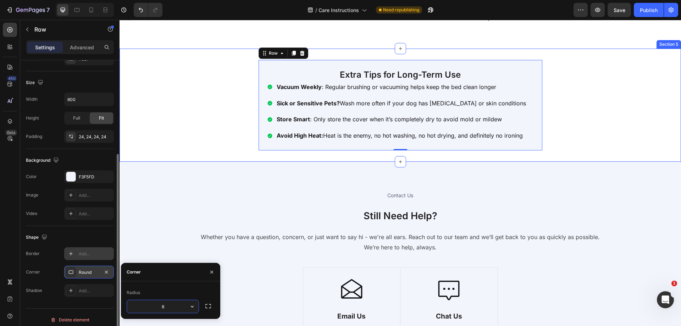
click at [188, 118] on div "Extra Tips for Long-Term Use Heading Vacuum Weekly : Regular brushing or vacuum…" at bounding box center [399, 105] width 561 height 90
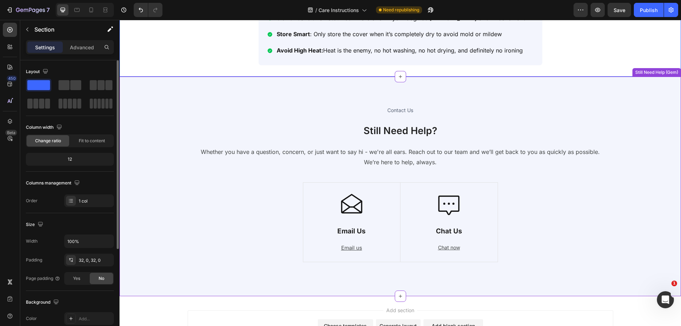
scroll to position [1199, 0]
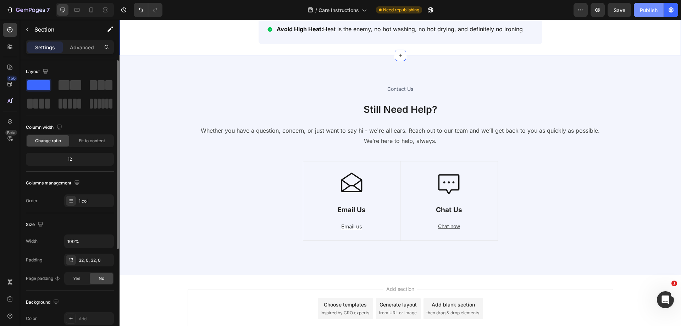
click at [645, 13] on div "Publish" at bounding box center [649, 9] width 18 height 7
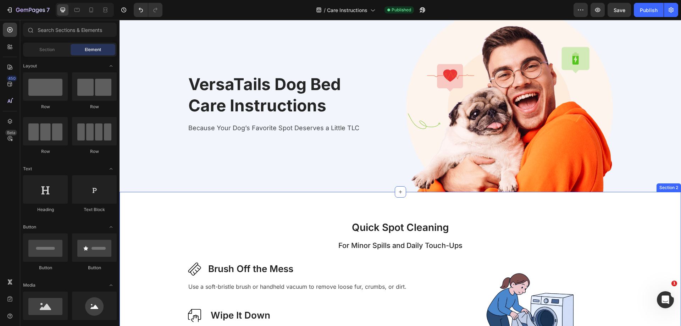
scroll to position [35, 0]
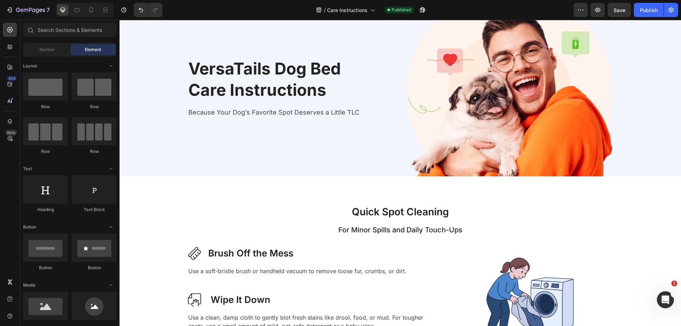
click at [48, 43] on div "Section Element" at bounding box center [70, 50] width 94 height 14
click at [49, 46] on div "Section" at bounding box center [46, 49] width 45 height 11
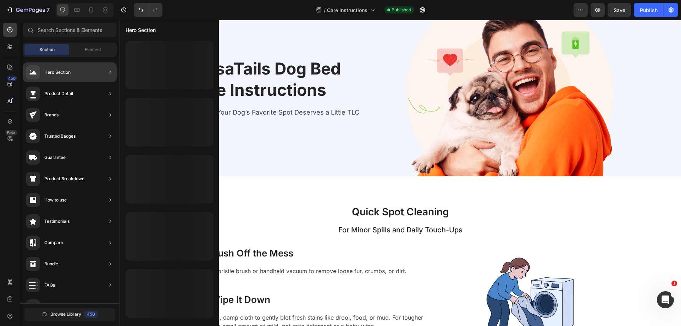
click at [54, 73] on div "Hero Section" at bounding box center [57, 72] width 26 height 7
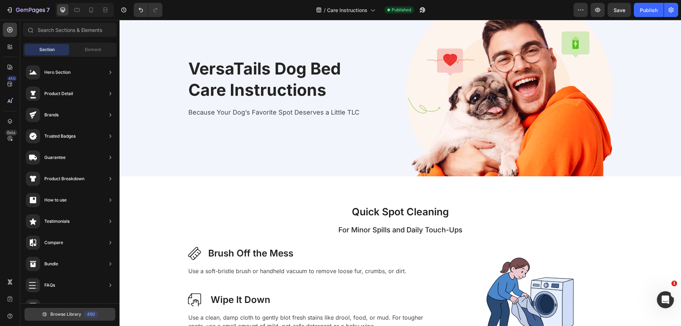
click at [61, 310] on button "Browse Library 450" at bounding box center [69, 314] width 91 height 13
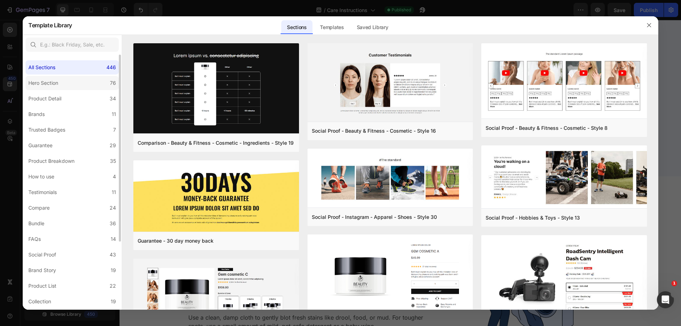
click at [58, 81] on div "Hero Section" at bounding box center [43, 83] width 30 height 9
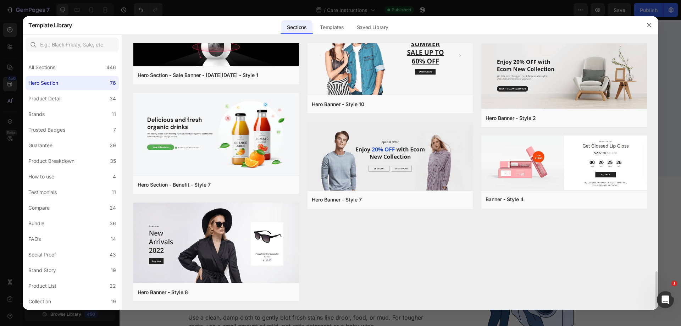
scroll to position [1537, 0]
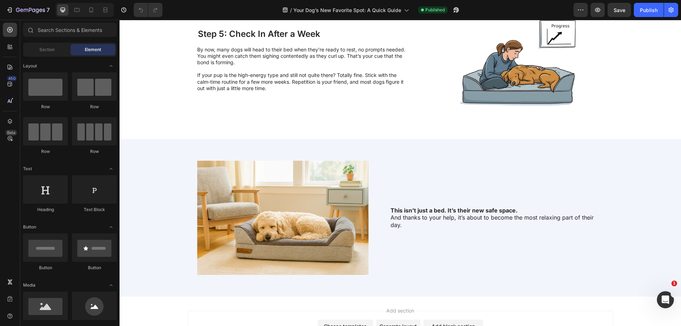
scroll to position [983, 0]
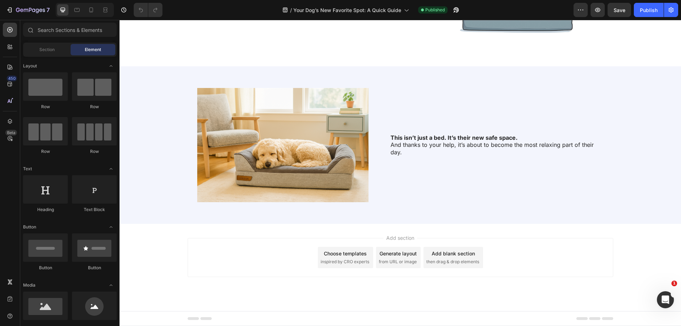
click at [348, 255] on div "Choose templates" at bounding box center [345, 253] width 43 height 7
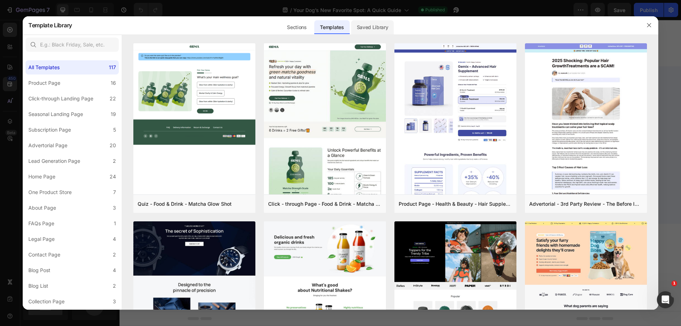
click at [368, 22] on div "Saved Library" at bounding box center [372, 27] width 43 height 14
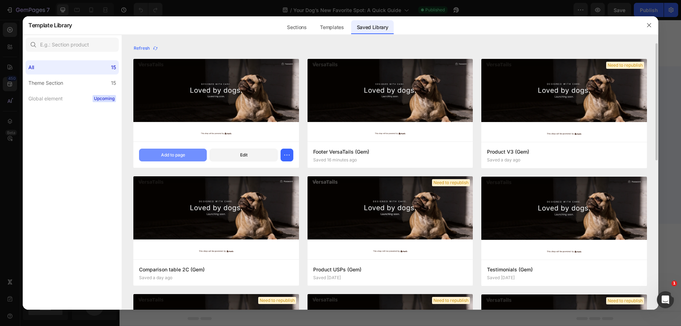
click at [180, 154] on div "Add to page" at bounding box center [173, 155] width 24 height 6
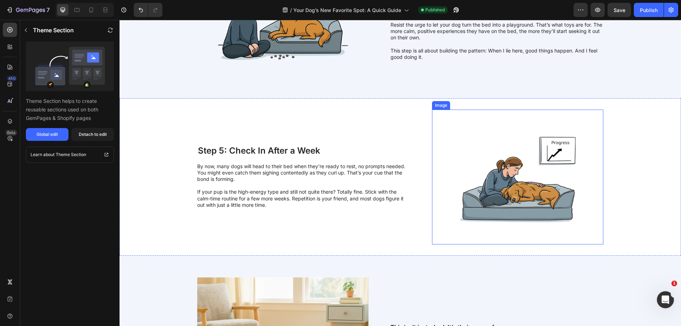
scroll to position [620, 0]
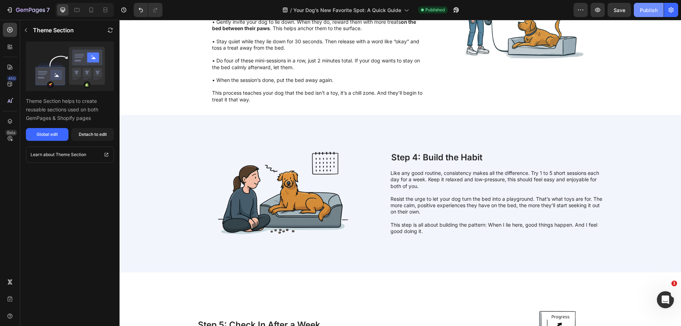
click at [647, 9] on div "Publish" at bounding box center [649, 9] width 18 height 7
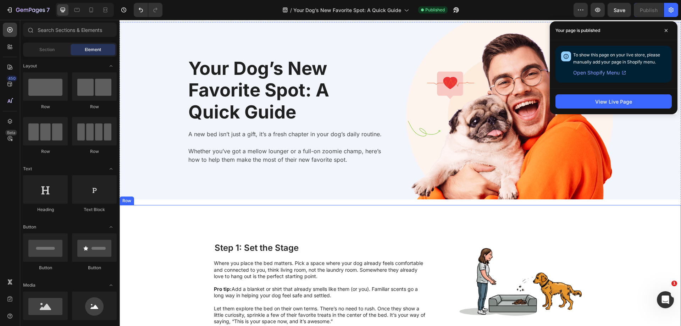
scroll to position [0, 0]
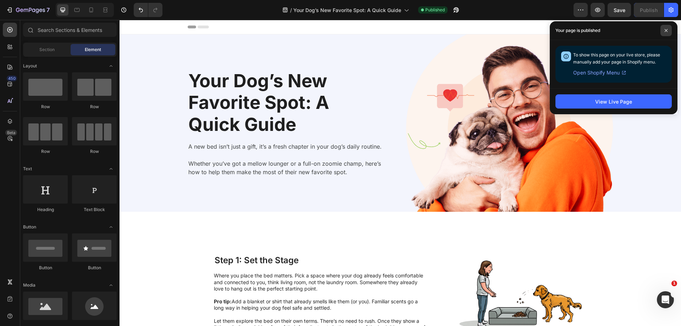
click at [665, 30] on icon at bounding box center [666, 31] width 4 height 4
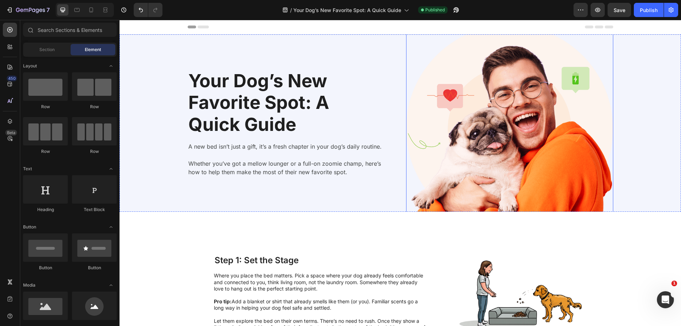
click at [487, 134] on img at bounding box center [509, 128] width 207 height 207
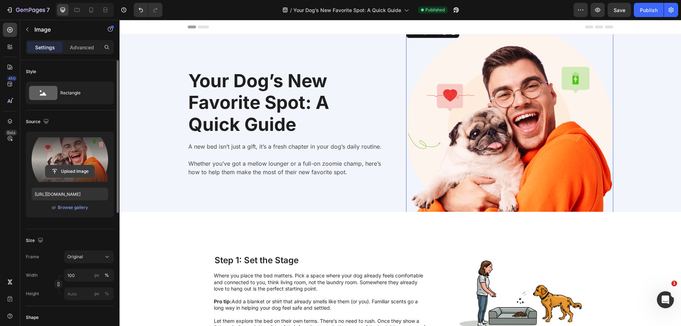
click at [72, 172] on input "file" at bounding box center [69, 171] width 49 height 12
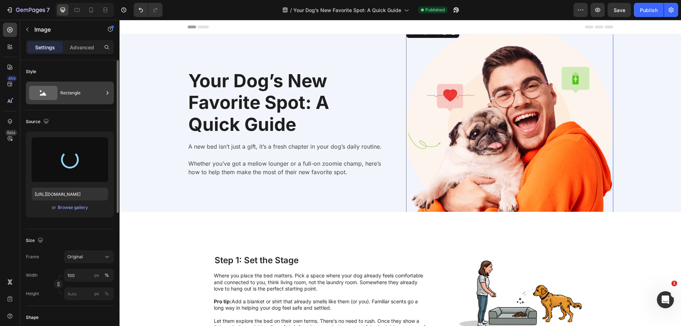
type input "[URL][DOMAIN_NAME]"
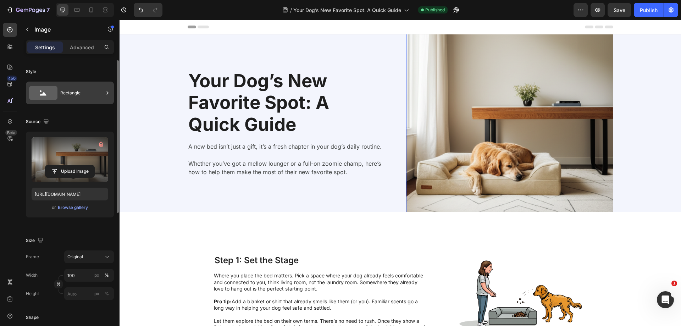
click at [78, 95] on div "Rectangle" at bounding box center [81, 93] width 43 height 16
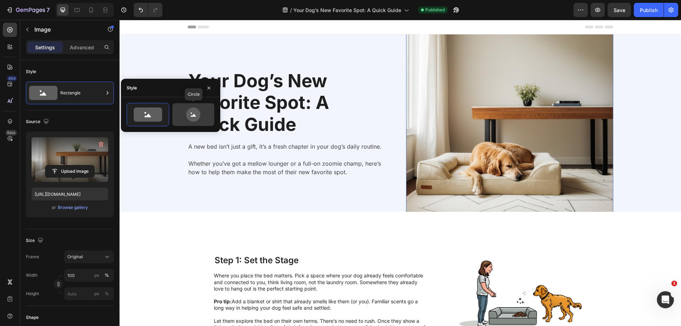
click at [197, 117] on icon at bounding box center [193, 114] width 14 height 14
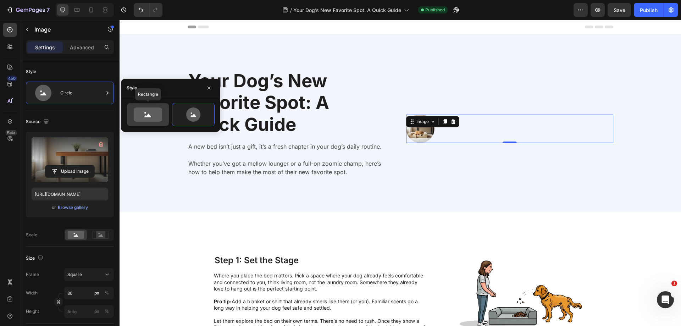
click at [142, 108] on icon at bounding box center [148, 114] width 28 height 14
type input "100"
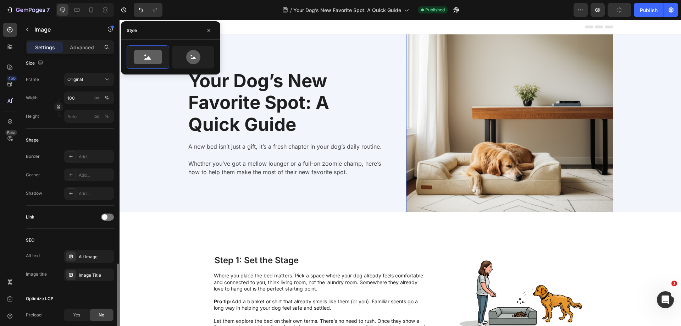
scroll to position [248, 0]
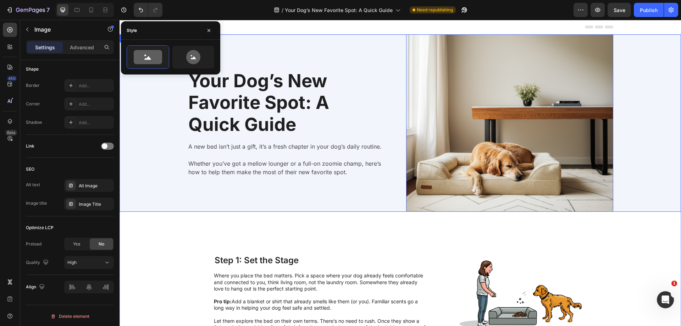
click at [634, 136] on div "Background Image" at bounding box center [399, 122] width 561 height 177
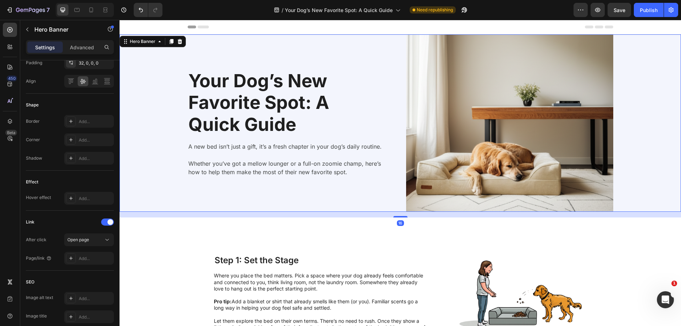
scroll to position [0, 0]
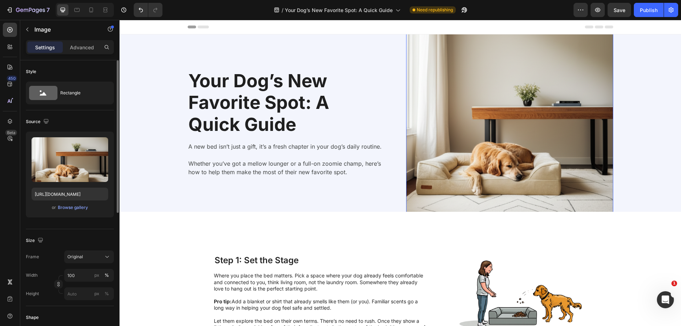
click at [545, 136] on img at bounding box center [509, 128] width 207 height 235
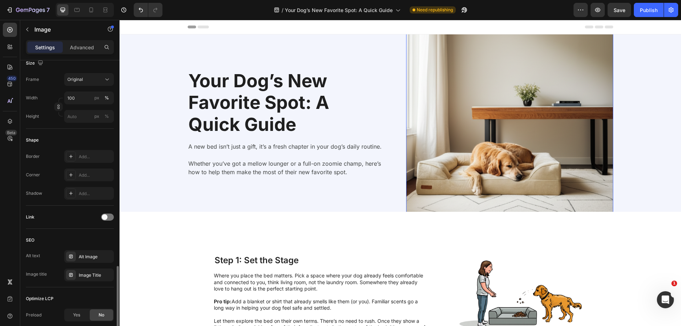
scroll to position [250, 0]
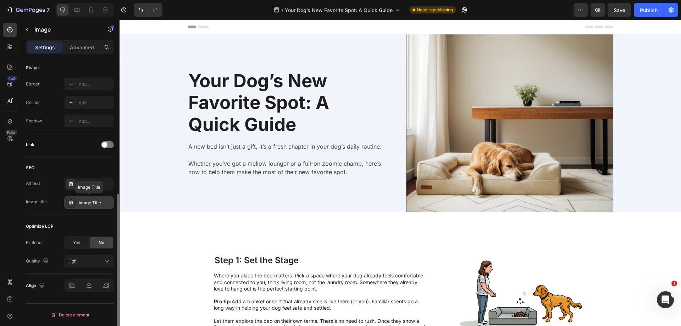
click at [89, 205] on div "Image Title" at bounding box center [95, 203] width 33 height 6
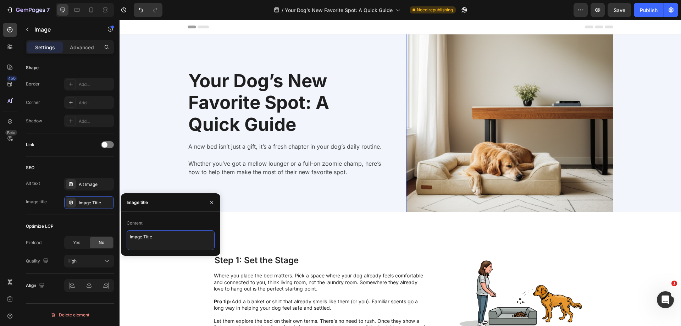
click at [168, 240] on textarea "Image Title" at bounding box center [171, 240] width 88 height 20
click at [214, 203] on button "button" at bounding box center [211, 202] width 11 height 11
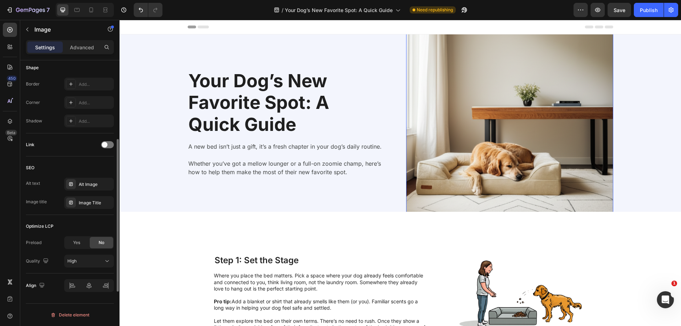
scroll to position [179, 0]
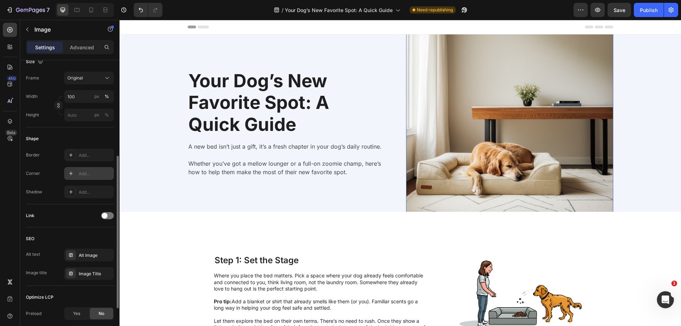
click at [88, 169] on div "Add..." at bounding box center [89, 173] width 50 height 13
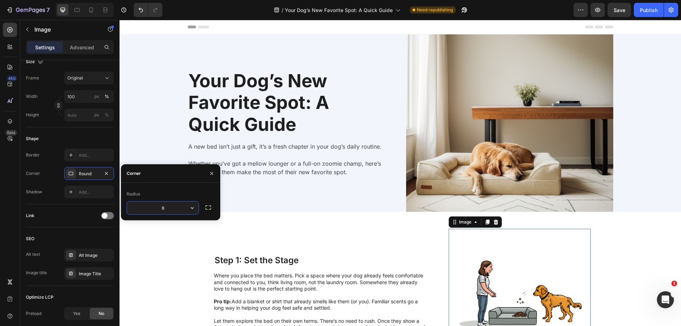
click at [503, 255] on img at bounding box center [519, 296] width 142 height 135
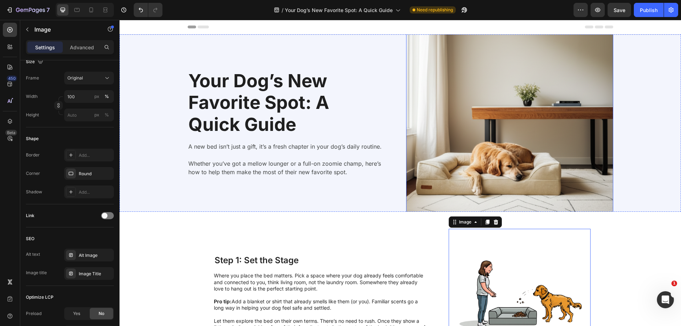
click at [420, 178] on img at bounding box center [509, 128] width 207 height 235
click at [86, 178] on div "Round" at bounding box center [89, 173] width 50 height 13
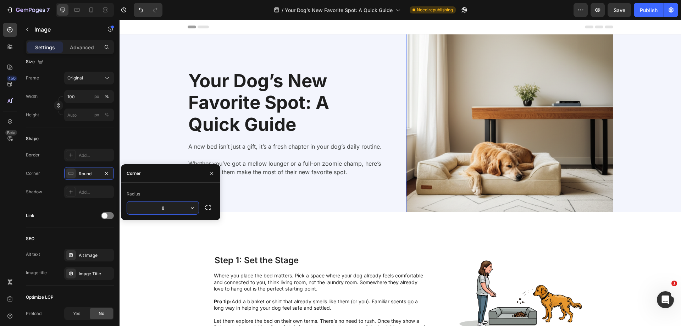
click at [163, 202] on input "8" at bounding box center [163, 207] width 72 height 13
type input "30"
click at [94, 174] on div "Round" at bounding box center [89, 174] width 21 height 6
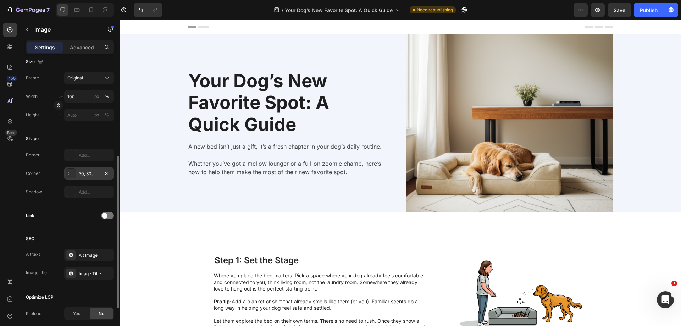
click at [94, 174] on div "30, 30, 30, 30" at bounding box center [89, 174] width 21 height 6
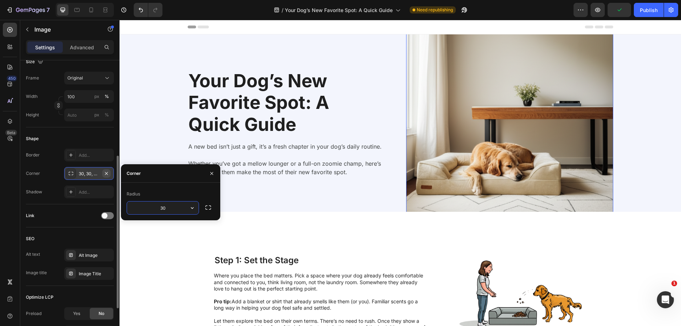
click at [107, 174] on icon "button" at bounding box center [106, 173] width 3 height 3
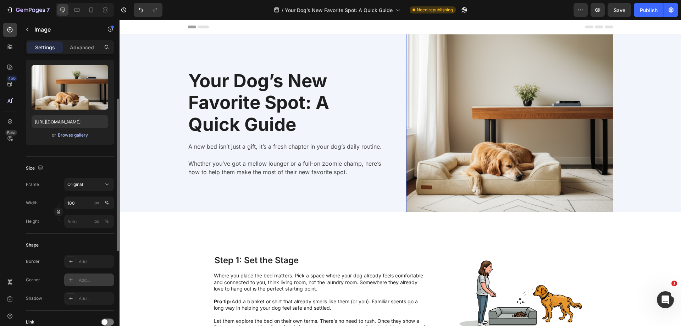
scroll to position [37, 0]
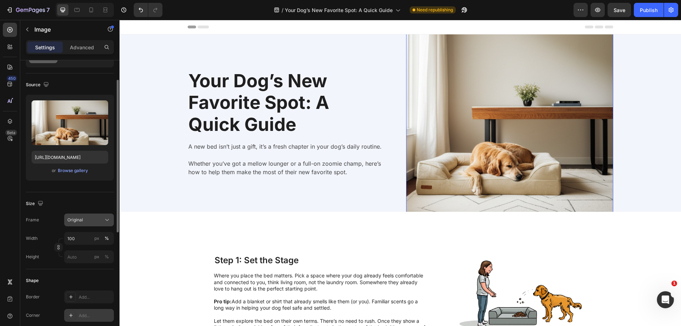
click at [90, 221] on div "Original" at bounding box center [84, 220] width 35 height 6
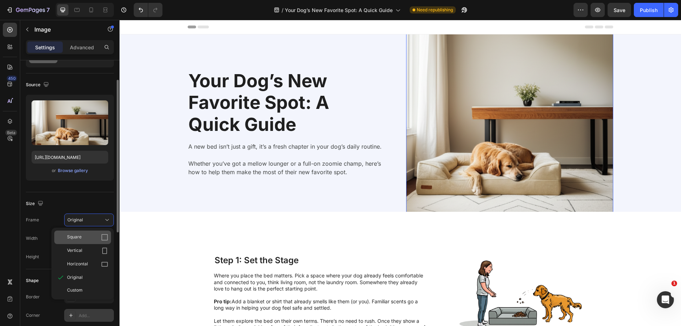
click at [90, 237] on div "Square" at bounding box center [87, 237] width 41 height 7
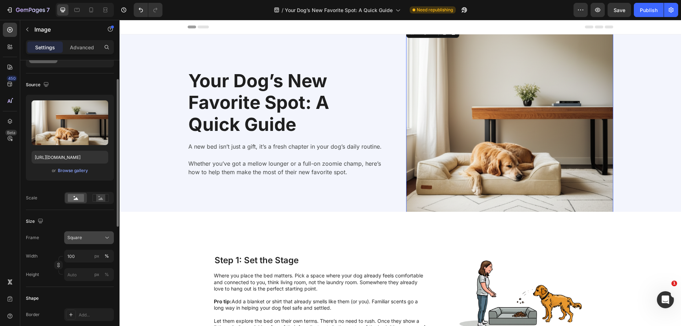
click at [86, 238] on div "Square" at bounding box center [84, 237] width 35 height 6
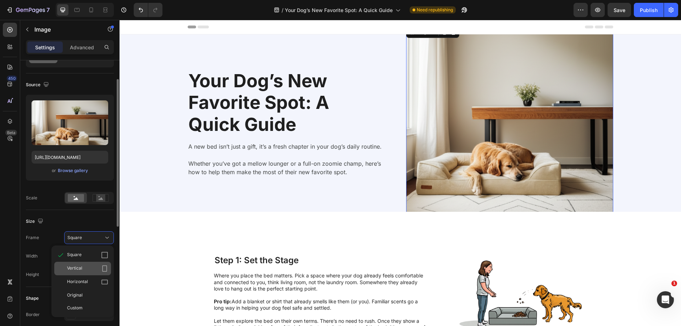
click at [82, 267] on span "Vertical" at bounding box center [74, 268] width 15 height 7
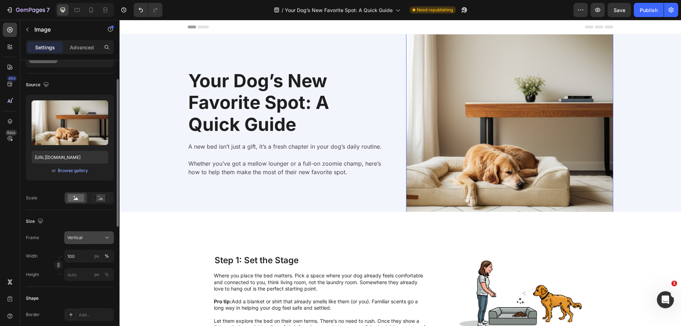
click at [84, 238] on div "Vertical" at bounding box center [84, 237] width 35 height 6
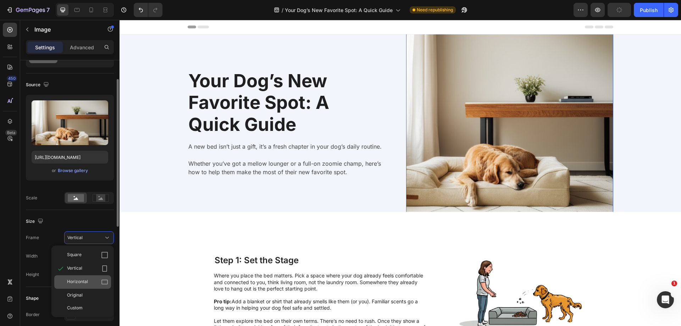
click at [82, 277] on div "Horizontal" at bounding box center [82, 281] width 57 height 13
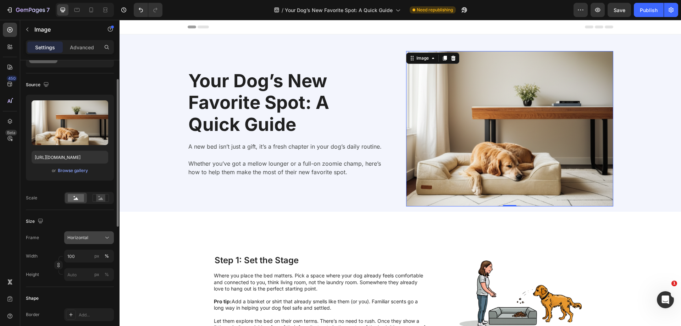
click at [84, 239] on span "Horizontal" at bounding box center [77, 237] width 21 height 6
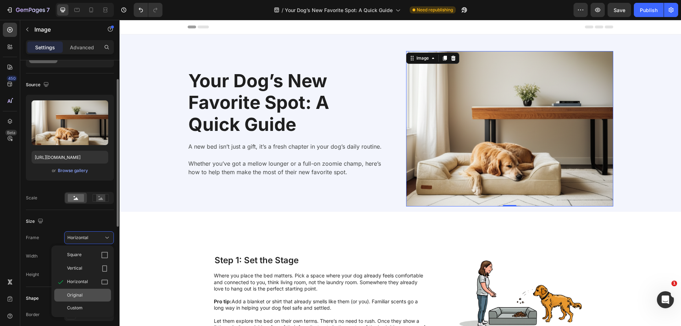
click at [88, 294] on div "Original" at bounding box center [87, 295] width 41 height 6
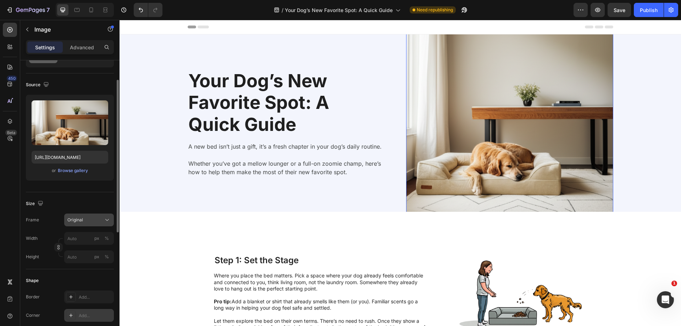
click at [77, 221] on span "Original" at bounding box center [75, 220] width 16 height 6
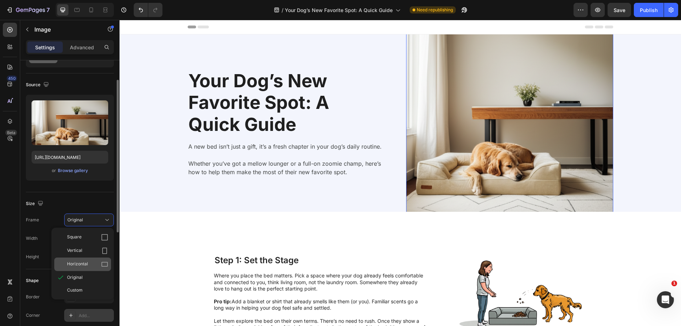
click at [85, 263] on span "Horizontal" at bounding box center [77, 264] width 21 height 7
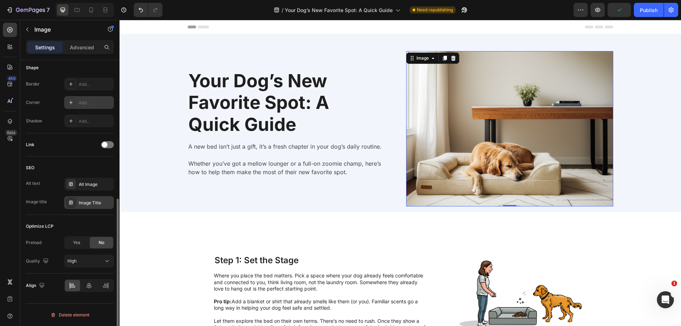
scroll to position [196, 0]
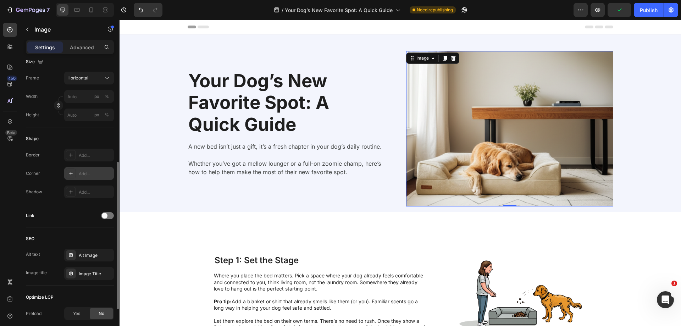
click at [77, 172] on div "Add..." at bounding box center [89, 173] width 50 height 13
type input "8"
click at [90, 10] on icon at bounding box center [91, 9] width 4 height 5
type input "100"
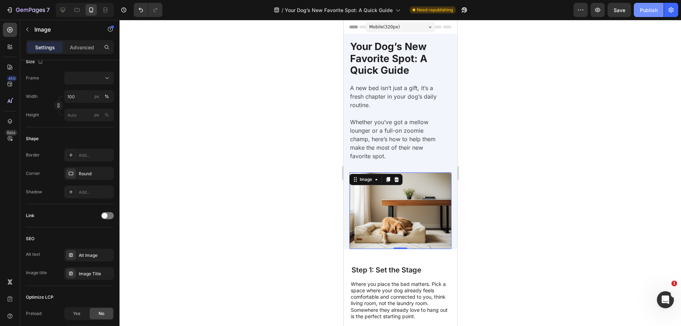
click at [638, 10] on button "Publish" at bounding box center [649, 10] width 30 height 14
